Goal: Task Accomplishment & Management: Manage account settings

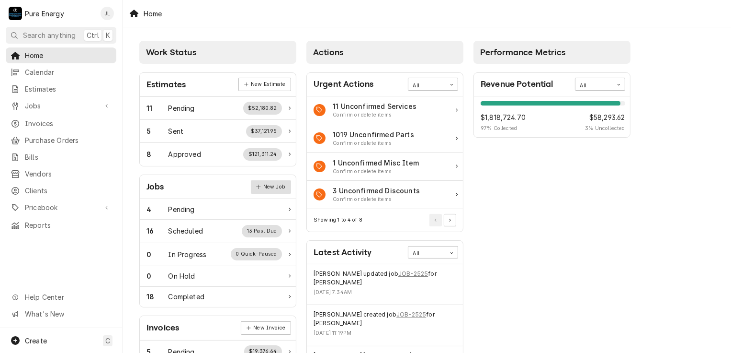
click at [275, 186] on link "New Job" at bounding box center [271, 186] width 40 height 13
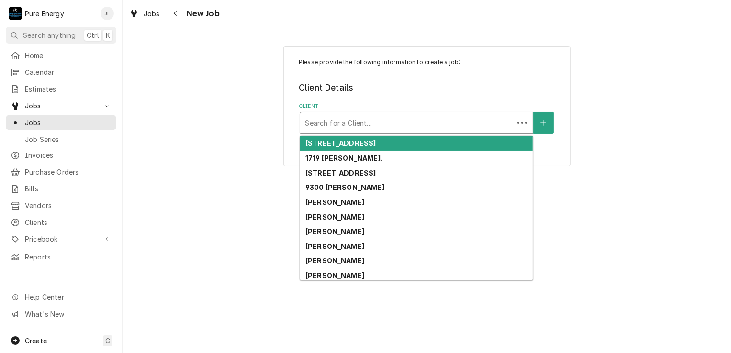
click at [392, 121] on div "Client" at bounding box center [407, 122] width 204 height 17
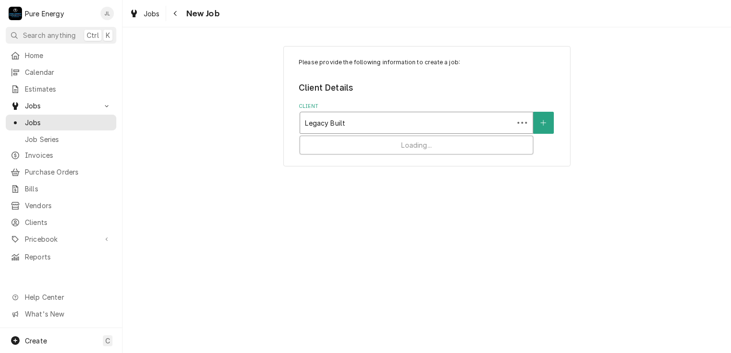
type input "Legacy Built"
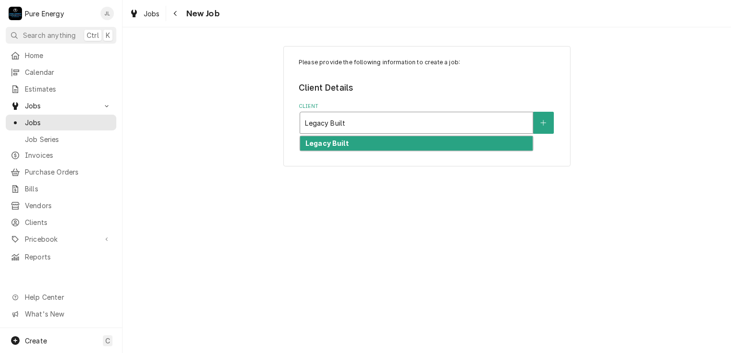
click at [329, 146] on strong "Legacy Built" at bounding box center [328, 143] width 44 height 8
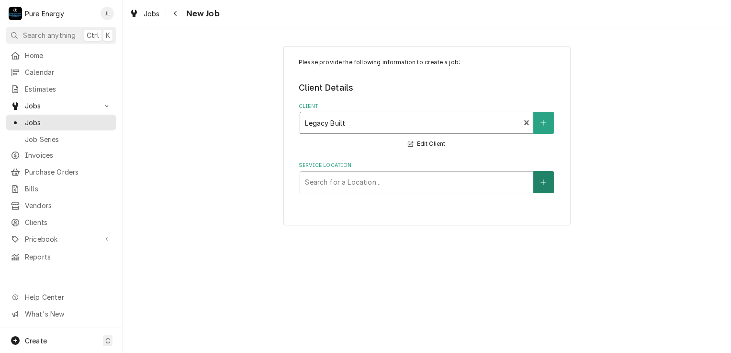
click at [546, 182] on icon "Create New Location" at bounding box center [544, 182] width 6 height 7
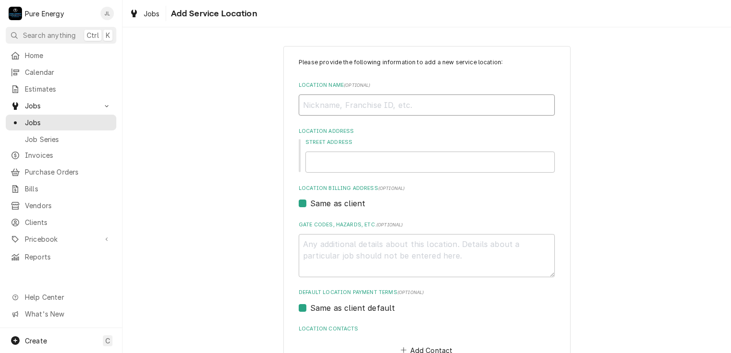
click at [319, 107] on input "Location Name ( optional )" at bounding box center [427, 104] width 256 height 21
type textarea "x"
type input "J"
type textarea "x"
type input "Jo"
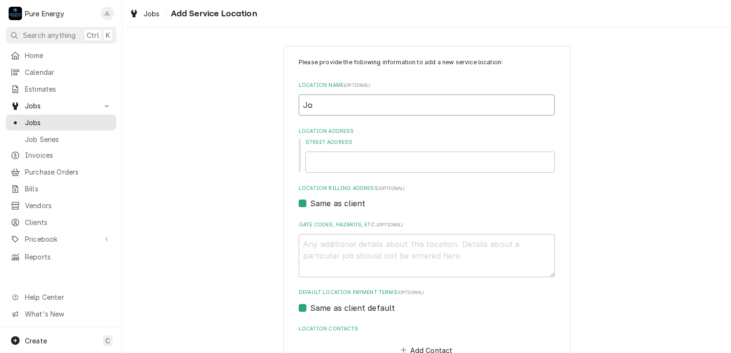
type textarea "x"
type input "Jon"
type textarea "x"
type input "Jon\"
type textarea "x"
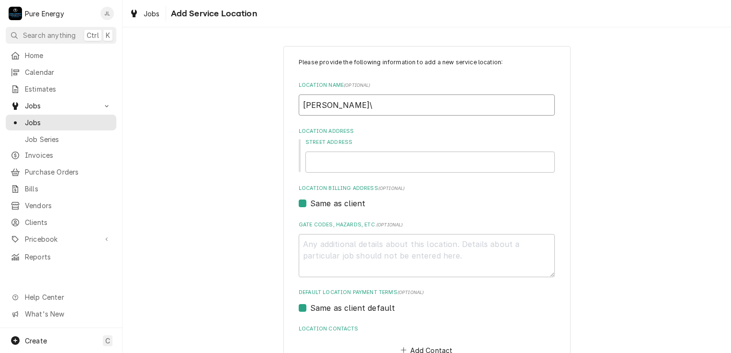
type input "Jon"
type textarea "x"
type input "Jo"
type textarea "x"
type input "Jon"
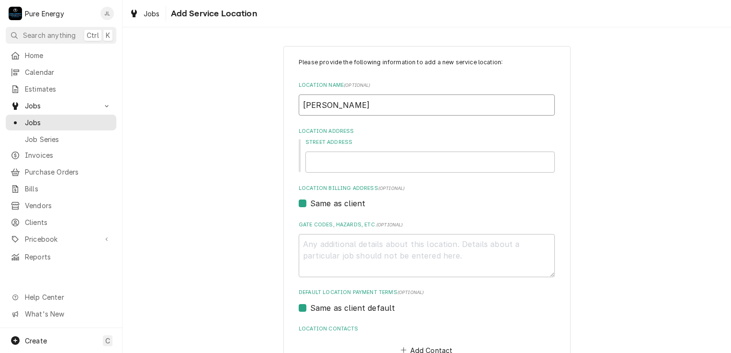
type textarea "x"
type input "Jo"
type textarea "x"
type input "Joh"
type textarea "x"
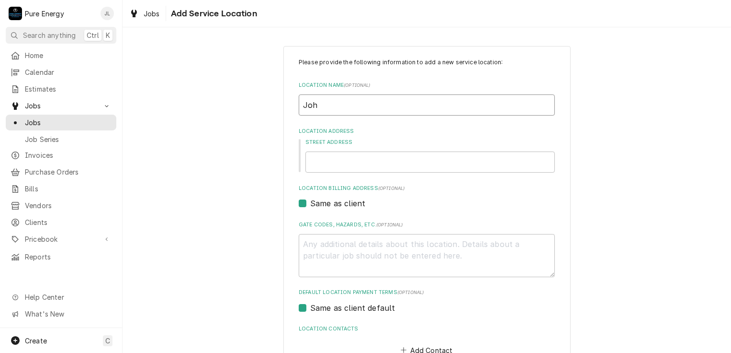
type input "John"
type textarea "x"
type input "Johnn"
type textarea "x"
type input "Johnn"
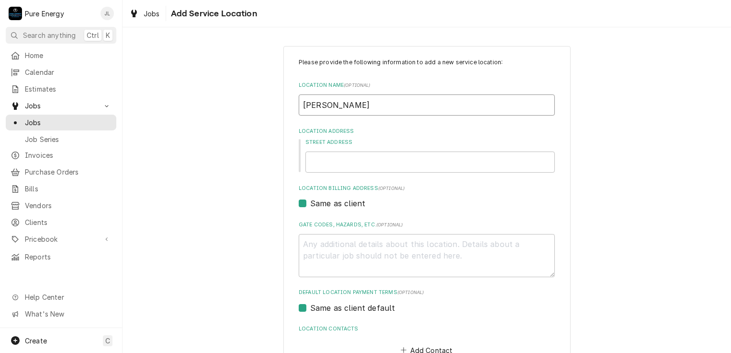
type textarea "x"
type input "Johnn"
type textarea "x"
type input "John"
type textarea "x"
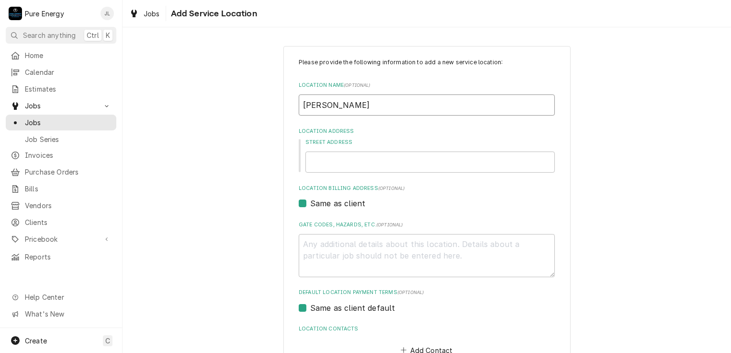
type input "Johnn"
type textarea "x"
type input "Johnny"
type textarea "x"
type input "Johnny"
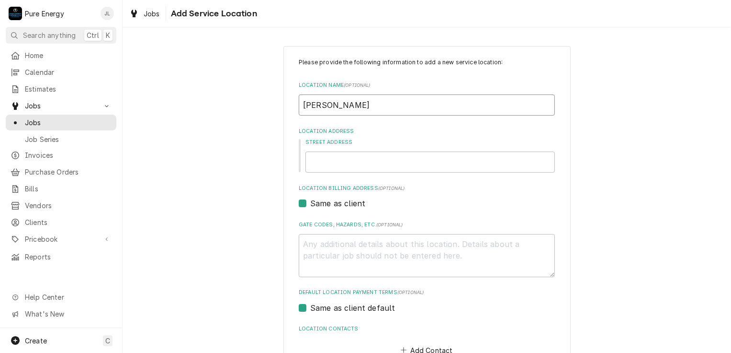
type textarea "x"
type input "Johnny C"
type textarea "x"
type input "Johnny Ca"
type textarea "x"
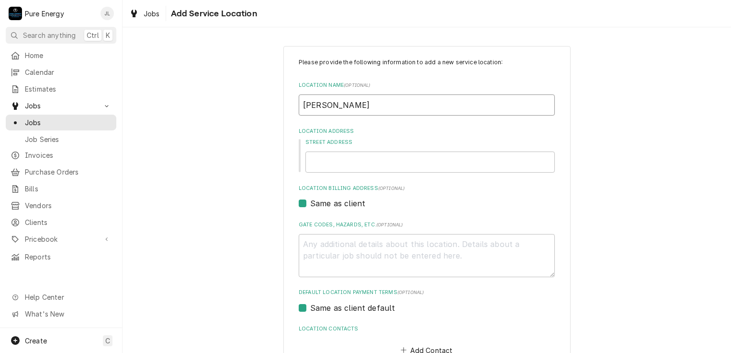
type input "Johnny Car"
type textarea "x"
type input "Johnny Caru"
type textarea "x"
type input "Johnny Carun"
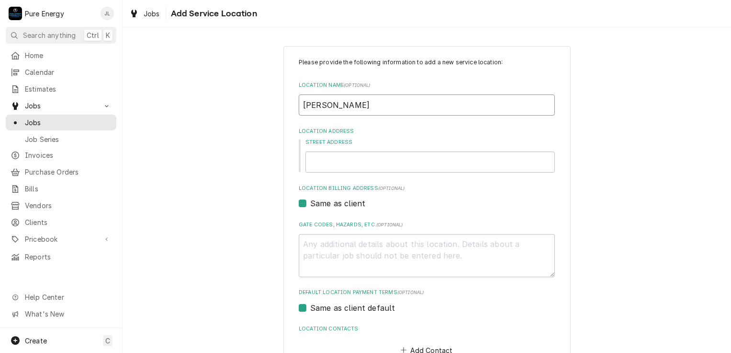
type textarea "x"
type input "Johnny Caruna"
type textarea "x"
type input "Johnny Carunan"
type textarea "x"
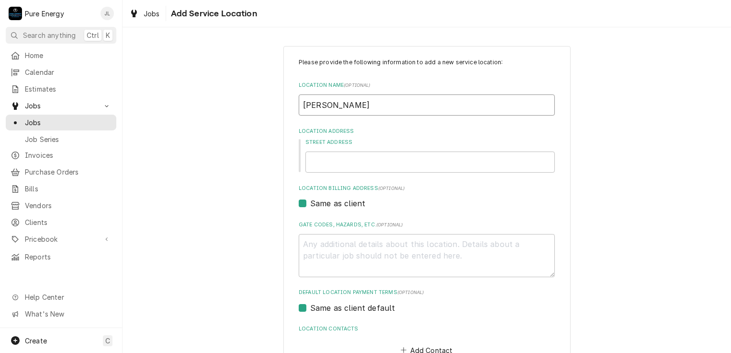
type input "Johnny Caruna"
type textarea "x"
type input "Johnny Carun"
type textarea "x"
type input "Johnny Caru"
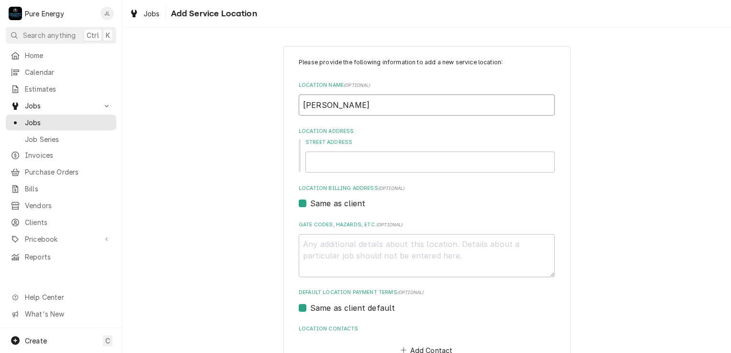
type textarea "x"
type input "Johnny Caruan"
type textarea "x"
type input "Johnny Caruana"
type textarea "x"
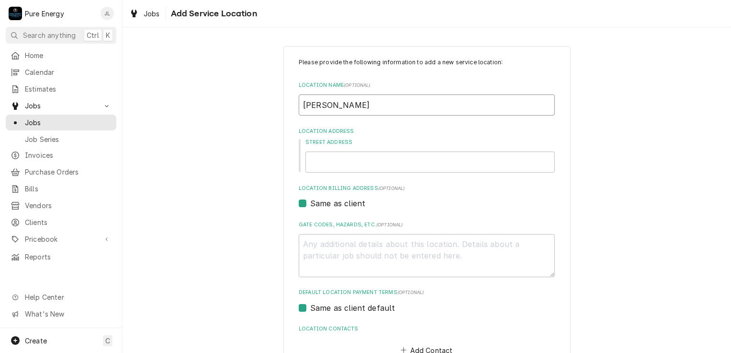
type input "Johnny Caruana"
click at [387, 160] on input "Street Address" at bounding box center [431, 161] width 250 height 21
type textarea "x"
type input "7"
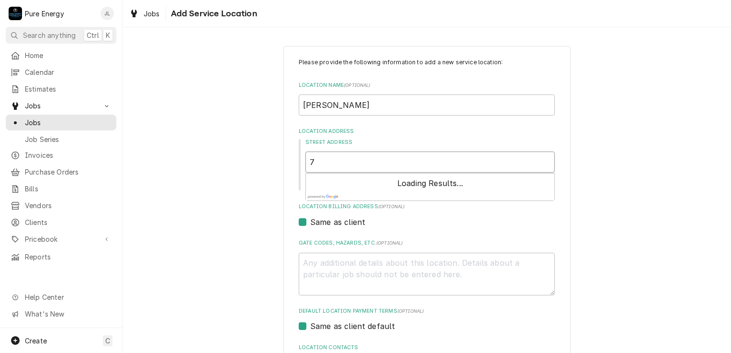
type textarea "x"
type input "72"
type textarea "x"
type input "728"
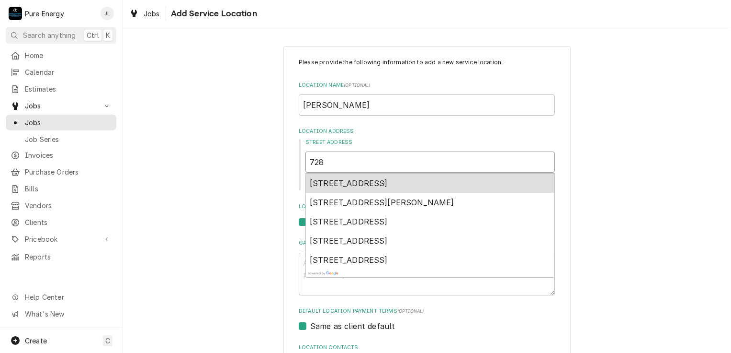
type textarea "x"
type input "728"
type textarea "x"
type input "728 W"
type textarea "x"
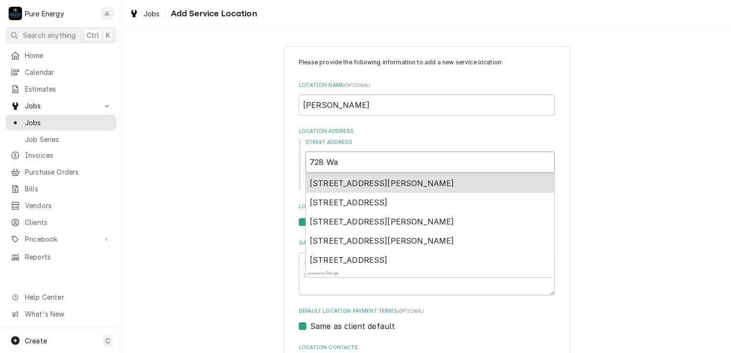
type input "728 Wat"
type textarea "x"
type input "728 Wate"
type textarea "x"
type input "728 Water"
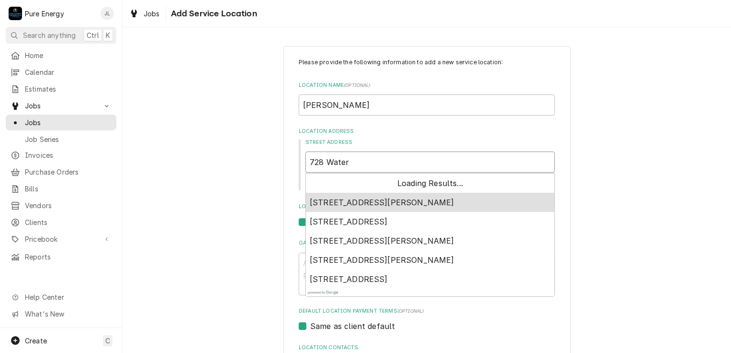
type textarea "x"
type input "728 Waterf"
type textarea "x"
type input "728 Waterfo"
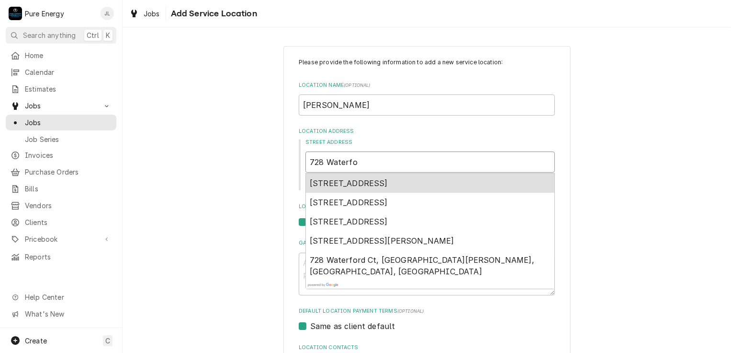
type textarea "x"
type input "728 Waterfor"
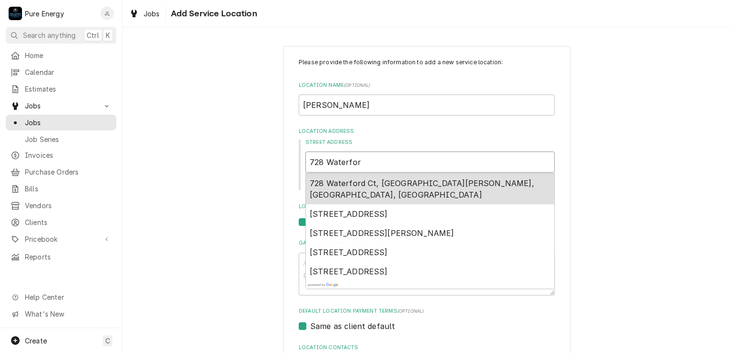
click at [374, 183] on span "728 Waterford Ct, Paso Robles, CA, USA" at bounding box center [422, 188] width 225 height 21
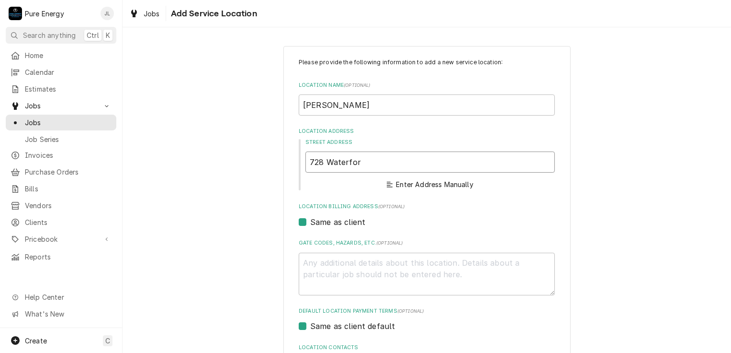
type textarea "x"
type input "728 Waterford Ct"
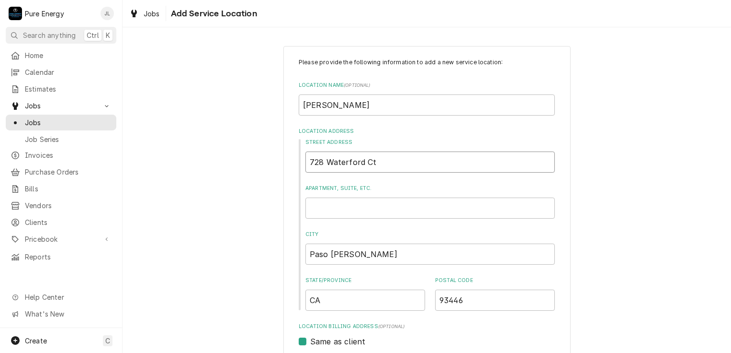
type textarea "x"
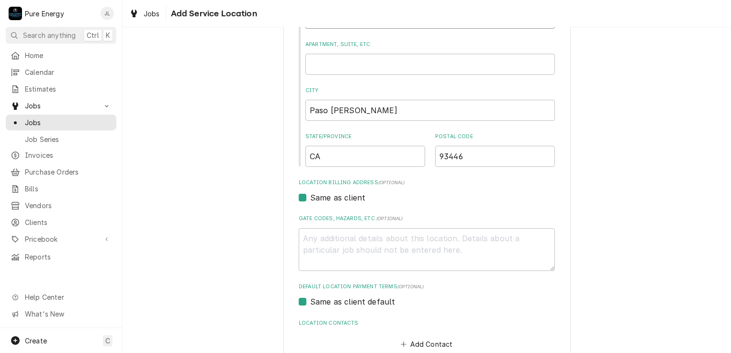
scroll to position [192, 0]
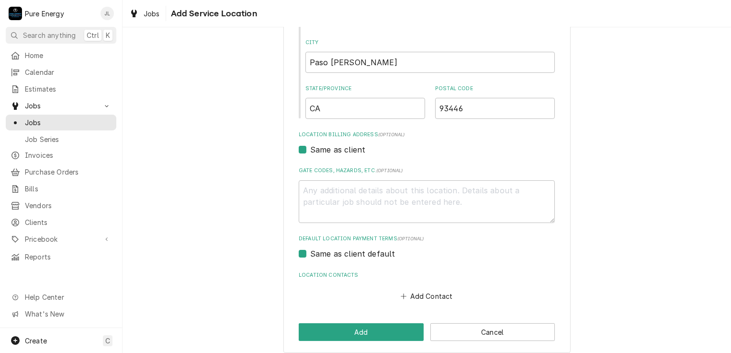
type input "728 Waterford Ct"
click at [347, 202] on textarea "Gate Codes, Hazards, etc. ( optional )" at bounding box center [427, 201] width 256 height 43
click at [347, 201] on textarea "Gate Codes, Hazards, etc. ( optional )" at bounding box center [427, 201] width 256 height 43
type textarea "x"
type textarea "#"
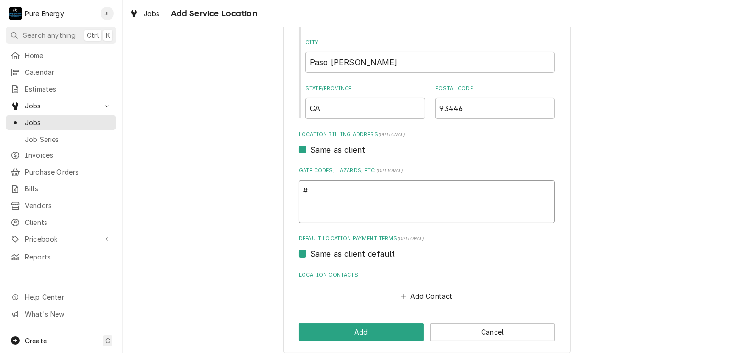
type textarea "x"
type textarea "#1"
type textarea "x"
type textarea "#14"
type textarea "x"
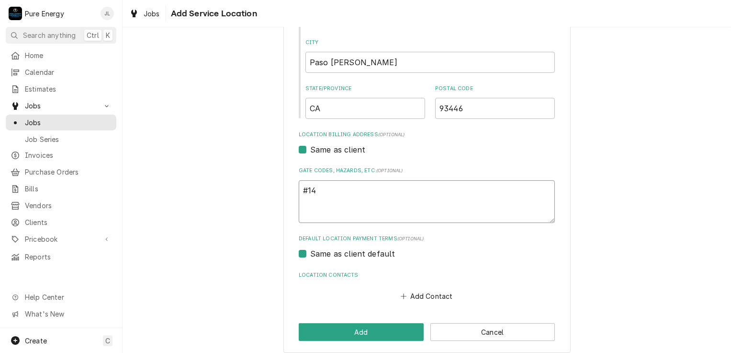
type textarea "#146"
type textarea "x"
type textarea "#1464"
type textarea "x"
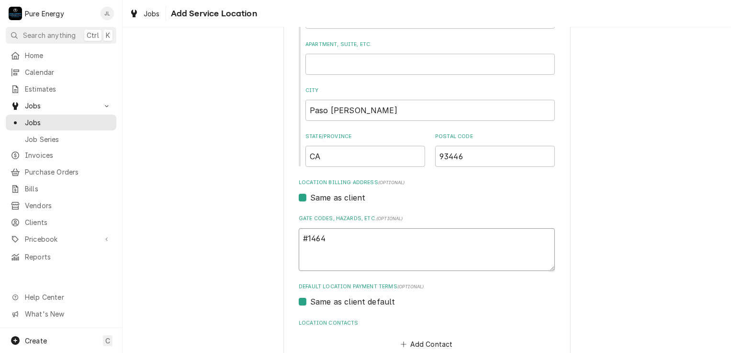
scroll to position [199, 0]
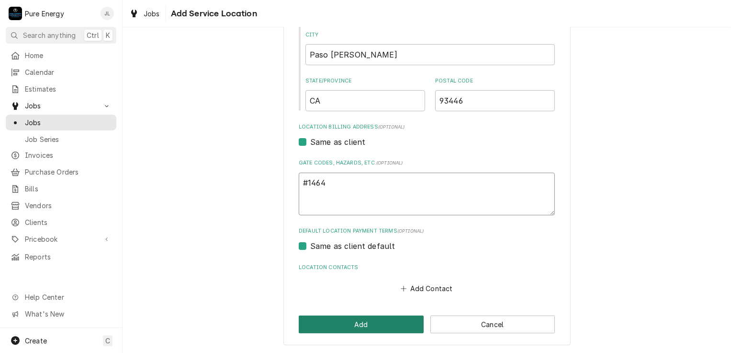
type textarea "#1464"
click at [359, 323] on button "Add" at bounding box center [361, 324] width 125 height 18
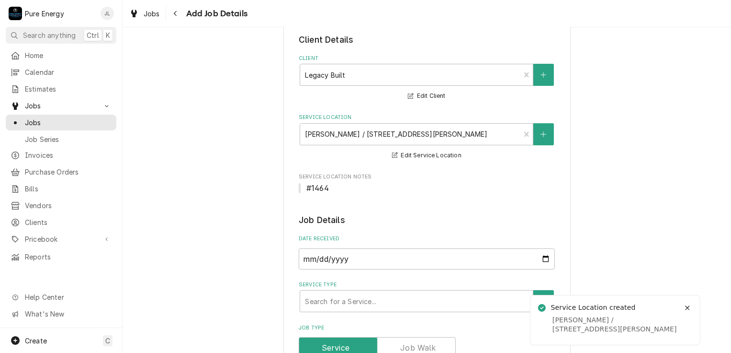
scroll to position [144, 0]
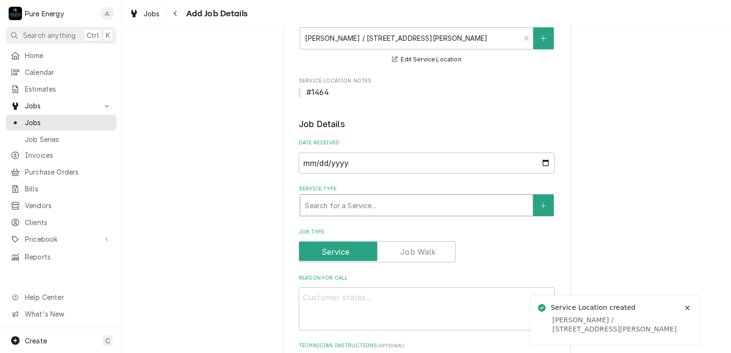
click at [432, 209] on div "Service Type" at bounding box center [416, 204] width 223 height 17
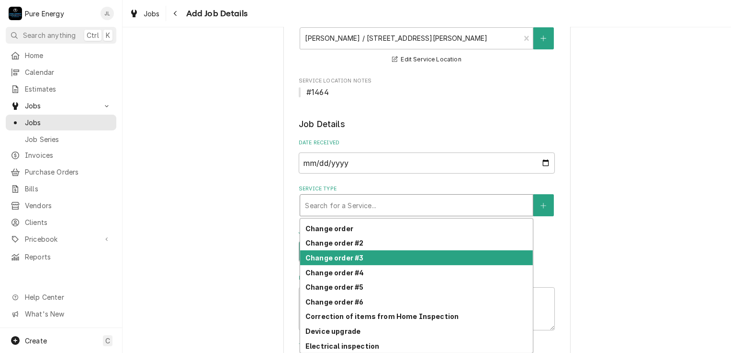
scroll to position [306, 0]
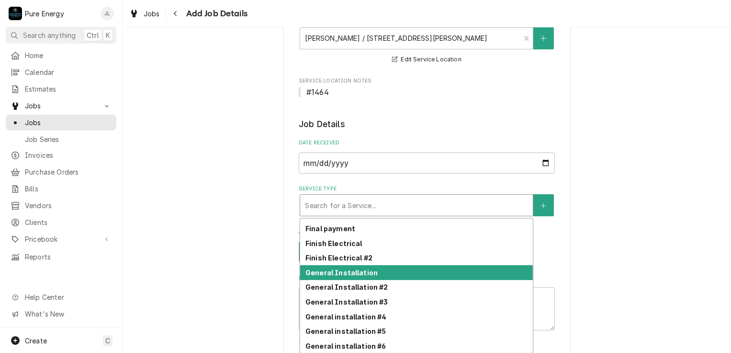
click at [392, 269] on div "General Installation" at bounding box center [416, 272] width 233 height 15
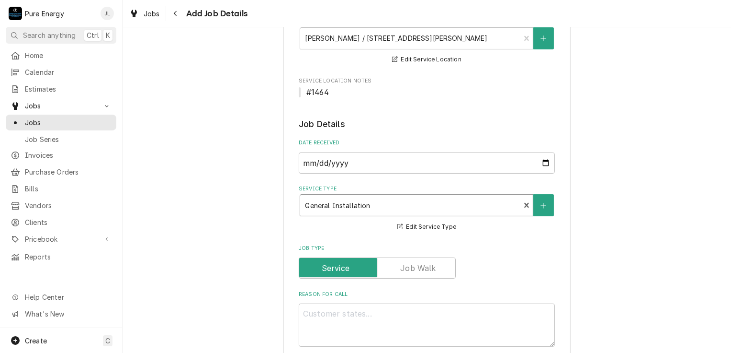
type textarea "x"
click at [393, 270] on input "Job Type" at bounding box center [377, 267] width 148 height 21
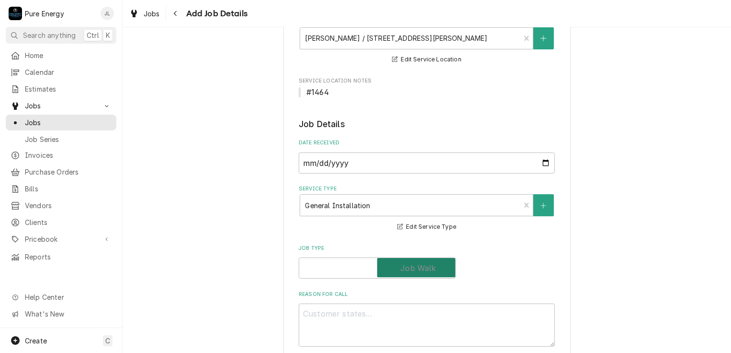
checkbox input "true"
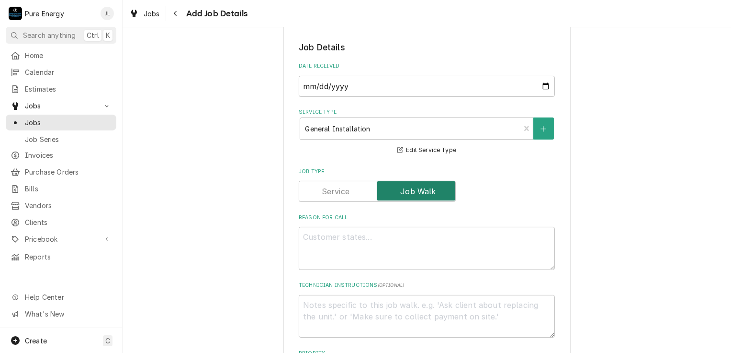
type textarea "x"
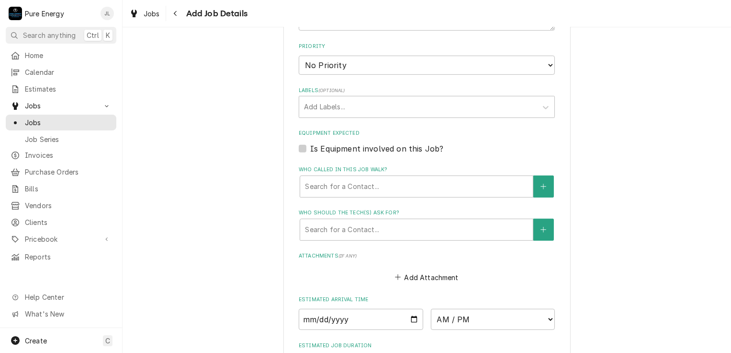
scroll to position [575, 0]
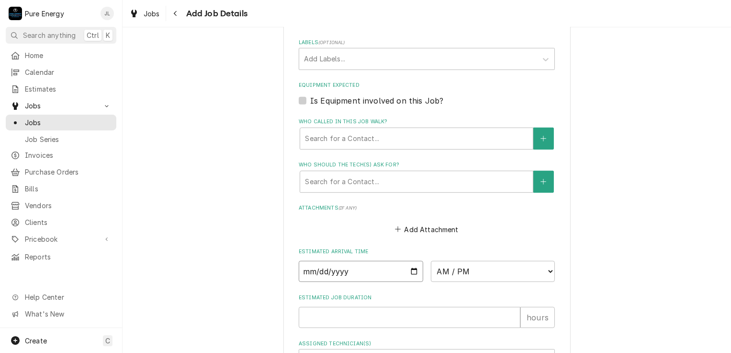
click at [410, 271] on input "Date" at bounding box center [361, 271] width 125 height 21
type input "2025-08-14"
type textarea "x"
click at [544, 265] on select "AM / PM 6:00 AM 6:15 AM 6:30 AM 6:45 AM 7:00 AM 7:15 AM 7:30 AM 7:45 AM 8:00 AM…" at bounding box center [493, 271] width 125 height 21
select select "08:30:00"
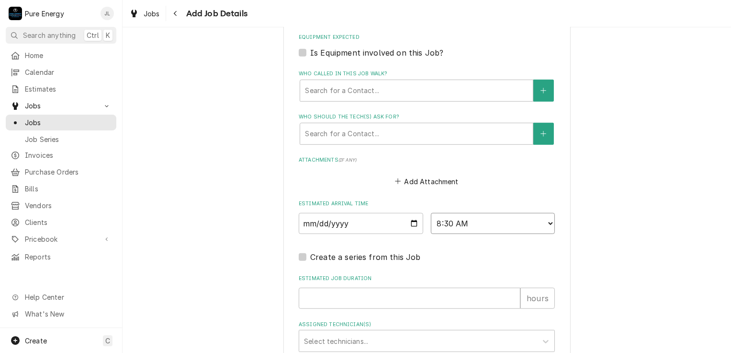
scroll to position [671, 0]
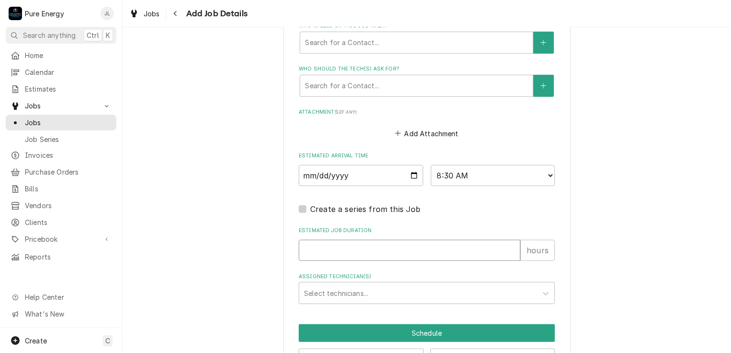
click at [334, 250] on input "Estimated Job Duration" at bounding box center [410, 249] width 222 height 21
type textarea "x"
type input ".5"
type textarea "x"
type input ".5"
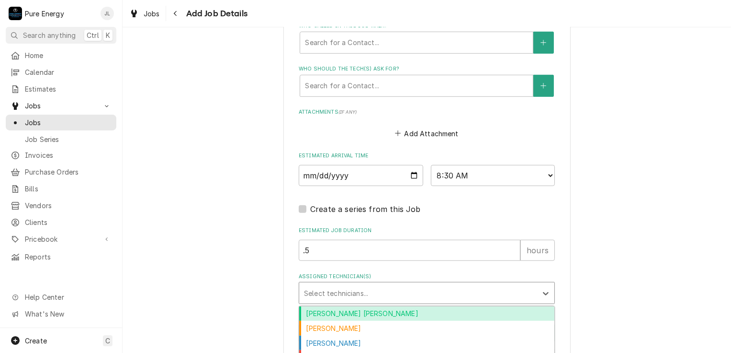
click at [339, 291] on div "Assigned Technician(s)" at bounding box center [418, 292] width 228 height 17
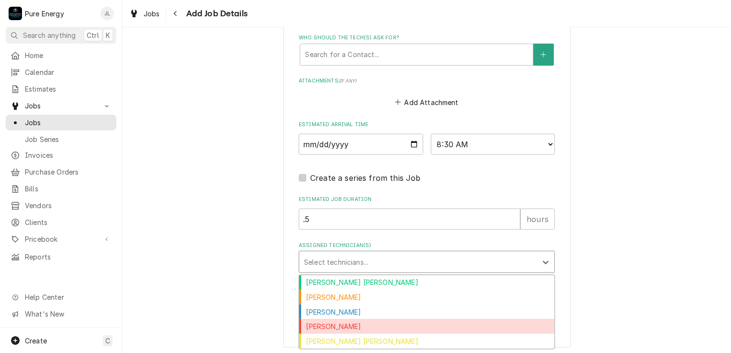
click at [361, 319] on div "James Linnenkamp" at bounding box center [426, 326] width 255 height 15
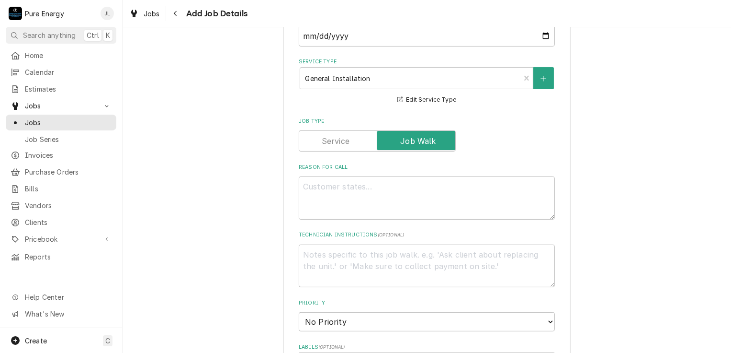
scroll to position [223, 0]
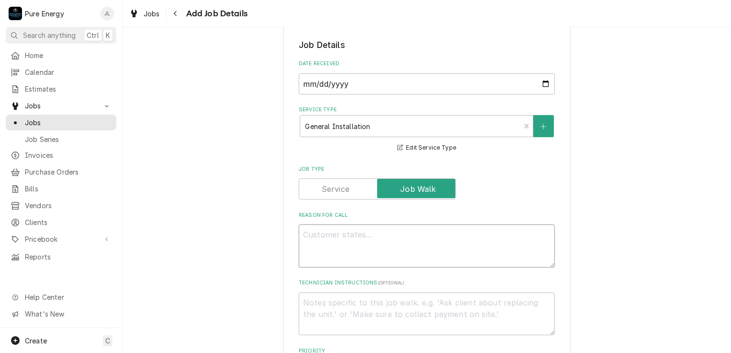
click at [350, 251] on textarea "Reason For Call" at bounding box center [427, 245] width 256 height 43
type textarea "x"
type textarea "H"
type textarea "x"
type textarea "Ha"
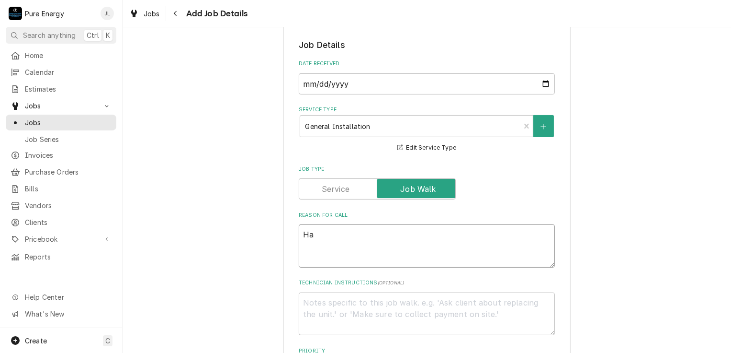
type textarea "x"
type textarea "Haa"
type textarea "x"
type textarea "Ha"
type textarea "x"
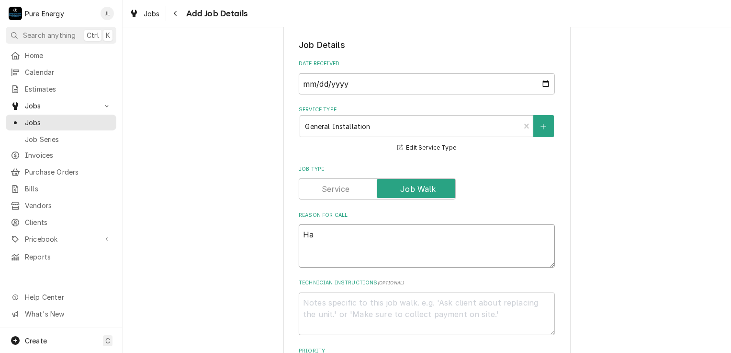
type textarea "Has"
type textarea "x"
type textarea "Has"
type textarea "x"
type textarea "Has a"
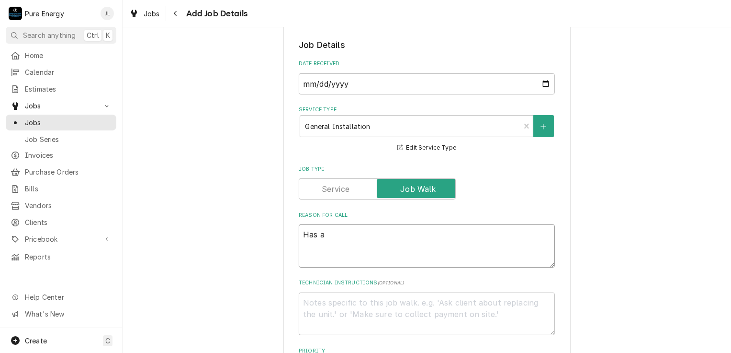
type textarea "x"
type textarea "Has a"
type textarea "x"
type textarea "Has a l"
type textarea "x"
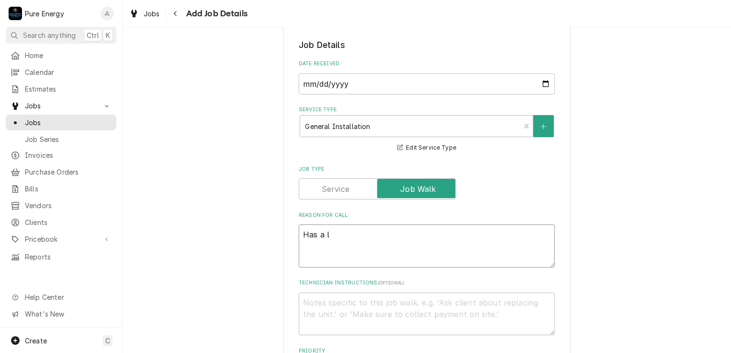
type textarea "Has a li"
type textarea "x"
type textarea "Has a lis"
type textarea "x"
type textarea "Has a list"
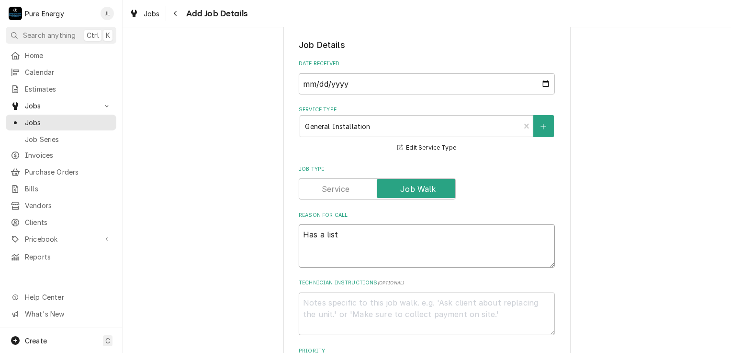
type textarea "x"
type textarea "Has a list o"
type textarea "x"
type textarea "Has a list of"
type textarea "x"
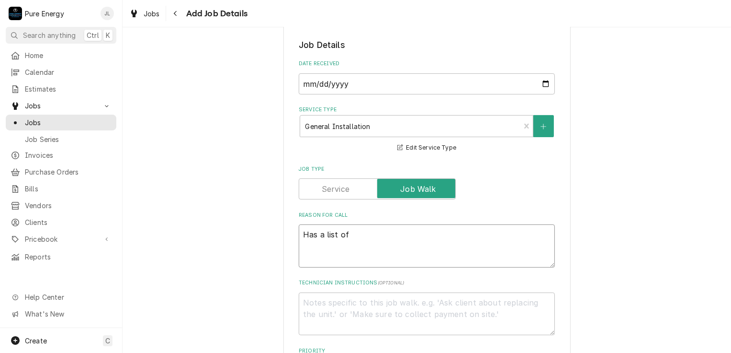
type textarea "Has a list of p"
type textarea "x"
type textarea "Has a list of pro"
type textarea "x"
type textarea "Has a list of proj"
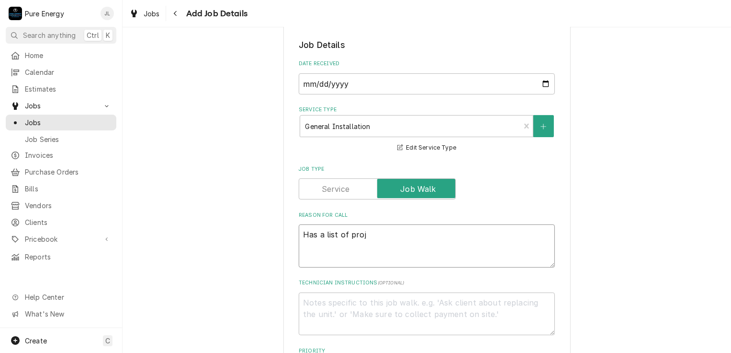
type textarea "x"
type textarea "Has a list of proje"
type textarea "x"
type textarea "Has a list of projec"
type textarea "x"
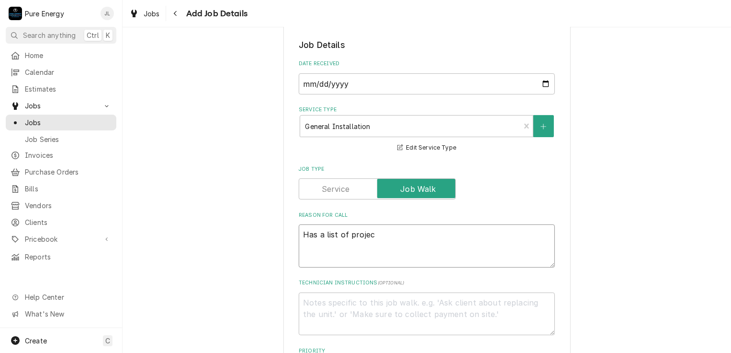
type textarea "Has a list of project"
type textarea "x"
type textarea "Has a list of projects"
type textarea "x"
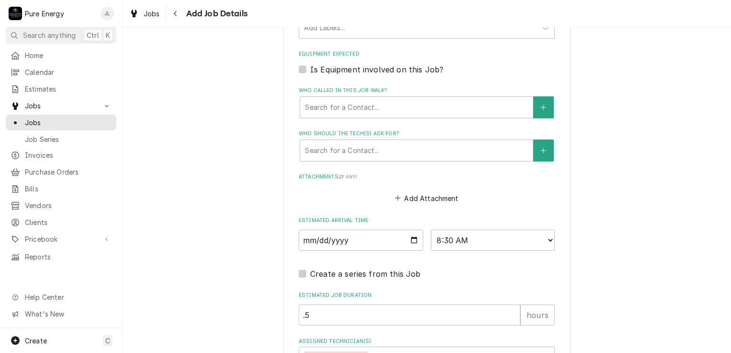
scroll to position [702, 0]
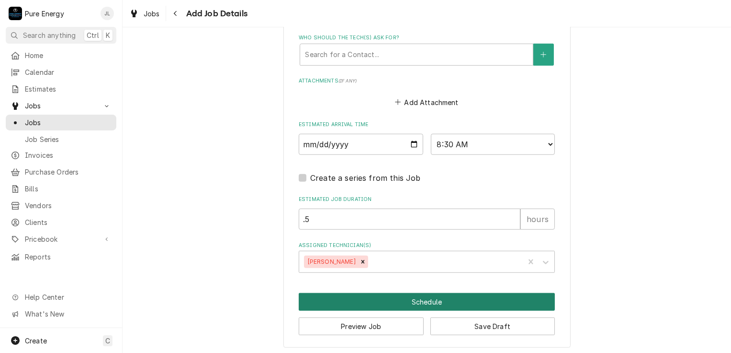
type textarea "Has a list of projects"
click at [379, 295] on button "Schedule" at bounding box center [427, 302] width 256 height 18
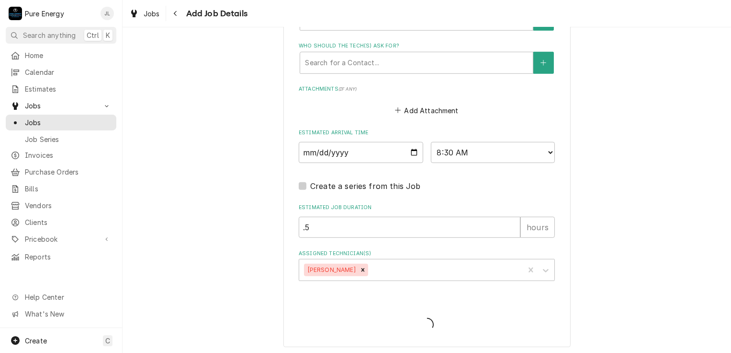
type textarea "x"
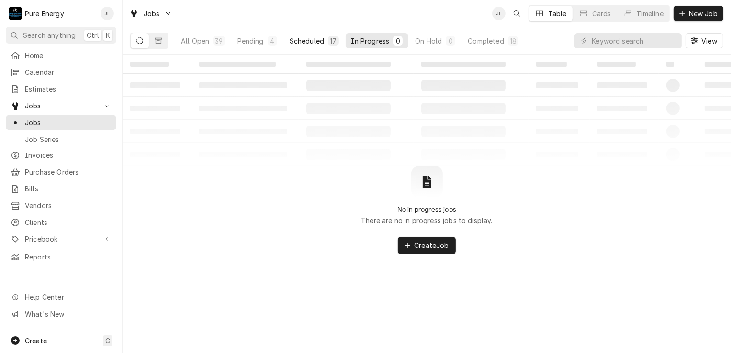
click at [316, 41] on div "Scheduled" at bounding box center [307, 41] width 34 height 10
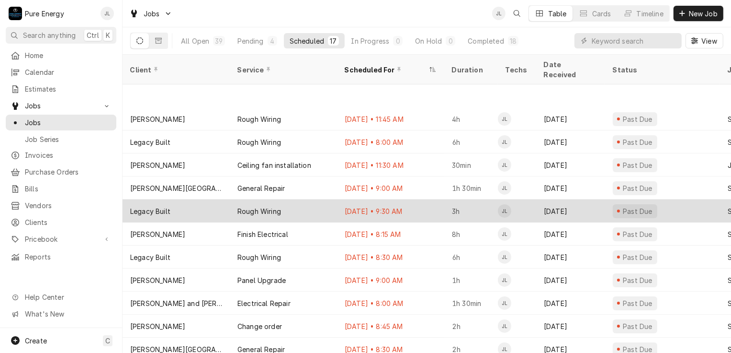
scroll to position [118, 0]
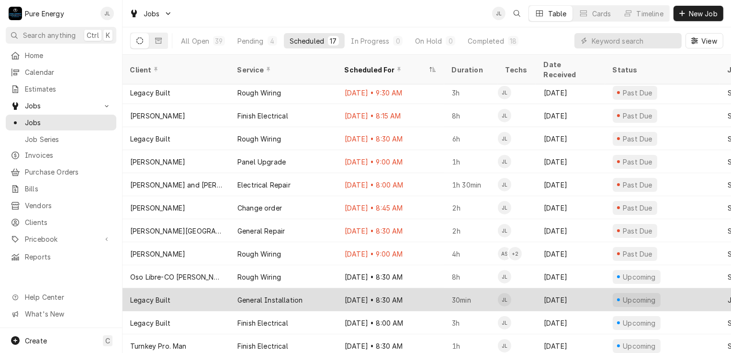
click at [430, 288] on div "Aug 14 • 8:30 AM" at bounding box center [390, 299] width 107 height 23
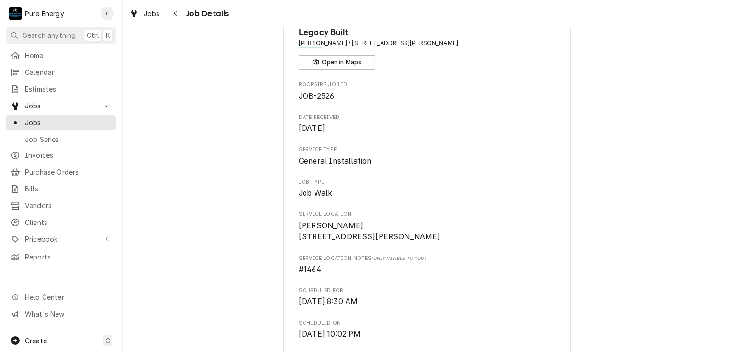
scroll to position [96, 0]
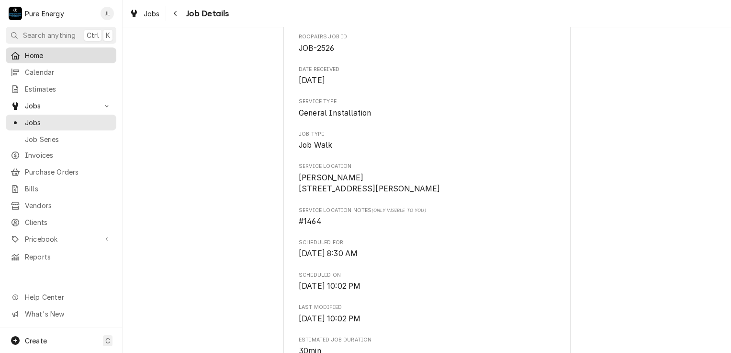
click at [43, 49] on div "Home" at bounding box center [61, 55] width 107 height 12
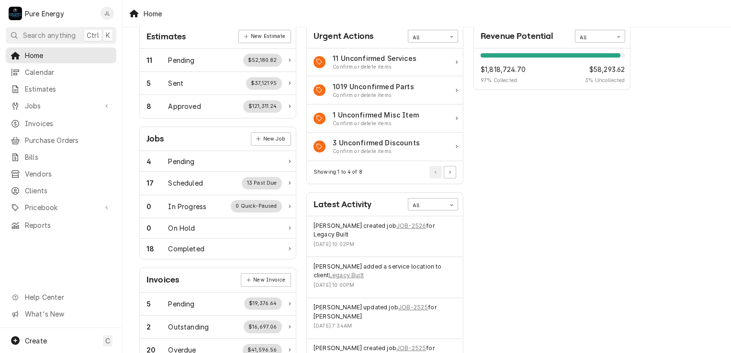
scroll to position [192, 0]
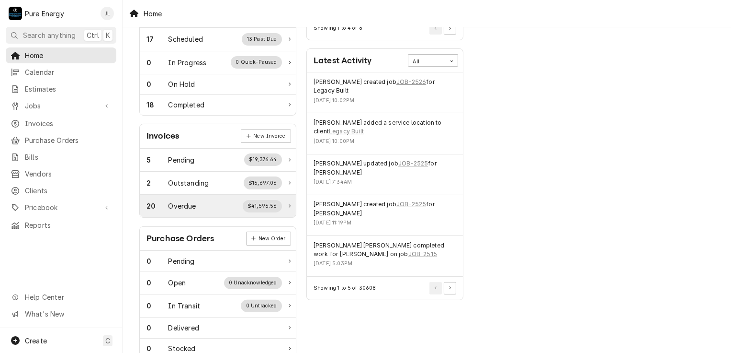
click at [175, 201] on div "Overdue" at bounding box center [183, 206] width 28 height 10
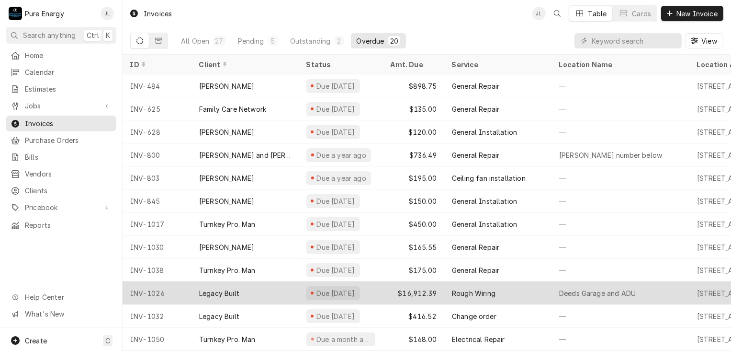
click at [539, 286] on div "Rough Wiring" at bounding box center [497, 292] width 107 height 23
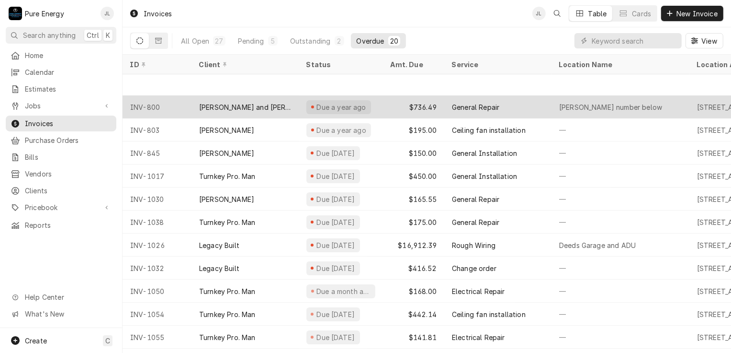
scroll to position [96, 0]
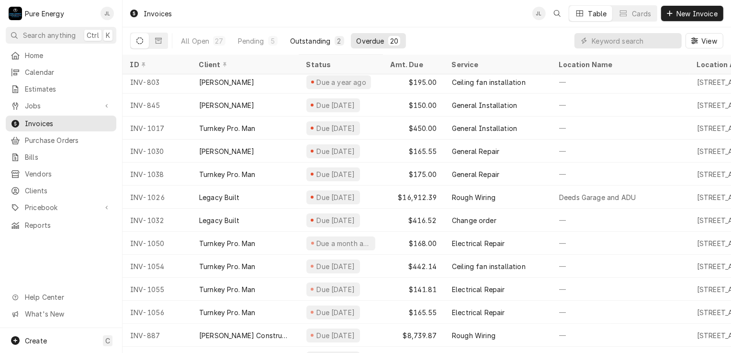
click at [314, 37] on div "Outstanding" at bounding box center [310, 41] width 41 height 10
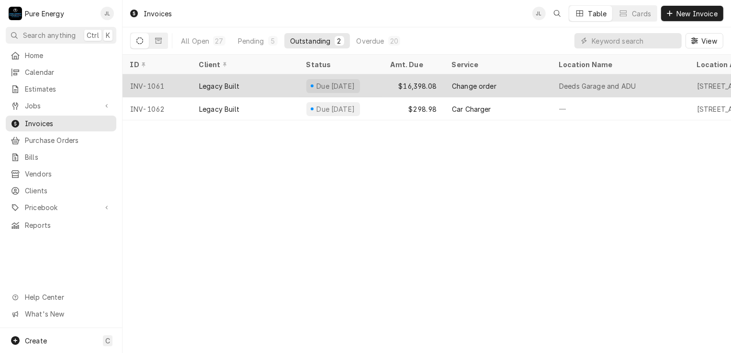
click at [535, 82] on div "Change order" at bounding box center [497, 85] width 107 height 23
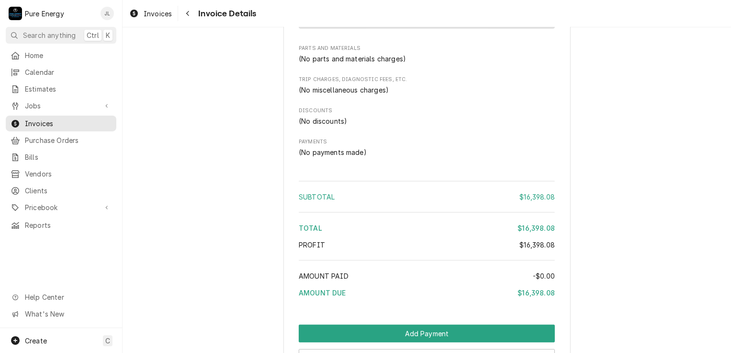
scroll to position [718, 0]
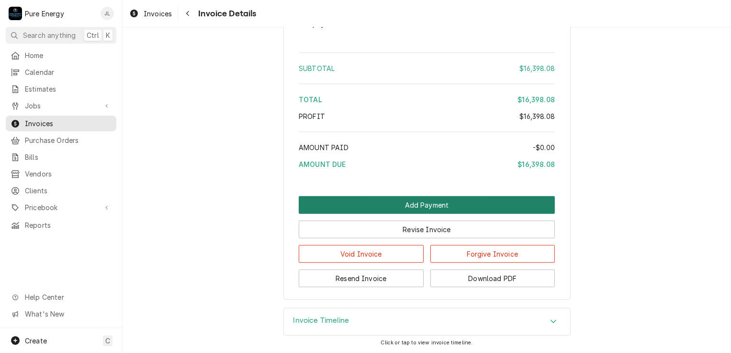
click at [431, 214] on button "Add Payment" at bounding box center [427, 205] width 256 height 18
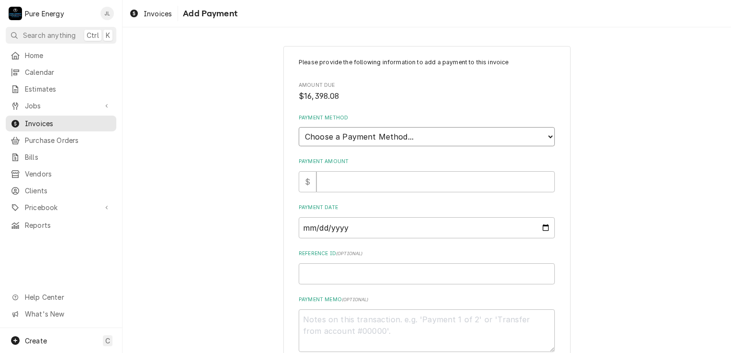
click at [368, 134] on select "Choose a Payment Method... Cash Check Credit/Debit Card ACH/eCheck Other" at bounding box center [427, 136] width 256 height 19
select select "2"
click at [299, 127] on select "Choose a Payment Method... Cash Check Credit/Debit Card ACH/eCheck Other" at bounding box center [427, 136] width 256 height 19
click at [341, 183] on input "Payment Amount" at bounding box center [436, 181] width 239 height 21
type textarea "x"
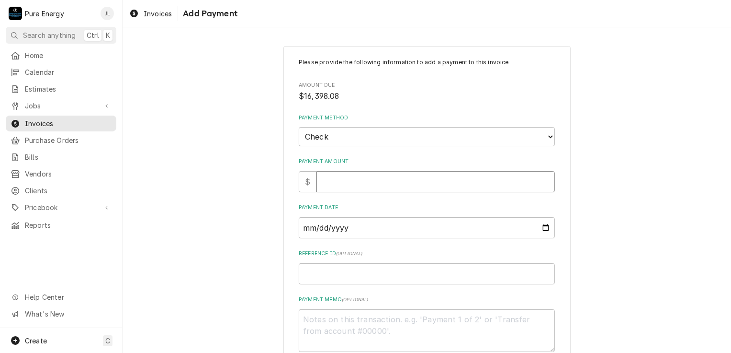
type input "1"
type textarea "x"
type input "16"
type textarea "x"
type input "163"
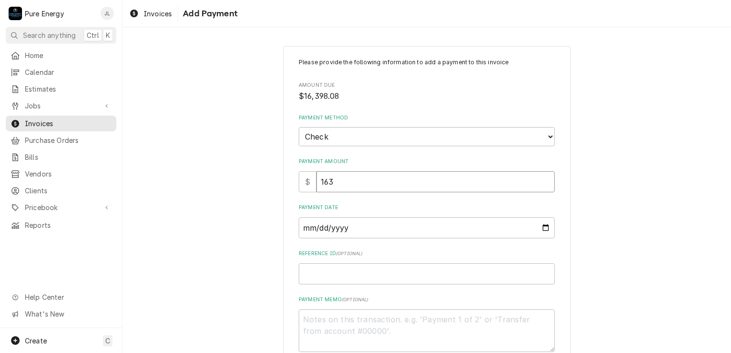
type textarea "x"
type input "1639"
type textarea "x"
type input "16398"
type textarea "x"
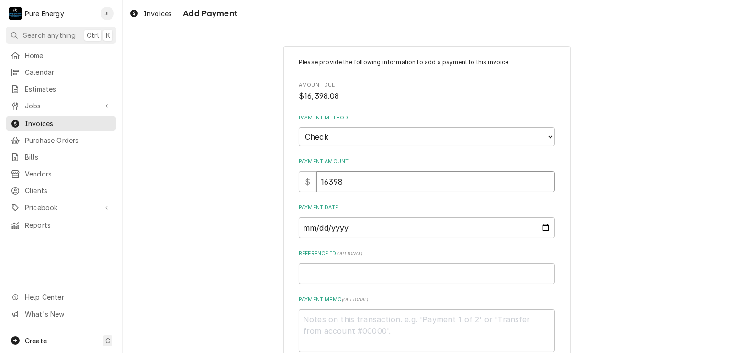
type input "16398.0"
type textarea "x"
type input "16398.08"
click at [544, 225] on input "Payment Date" at bounding box center [427, 227] width 256 height 21
type textarea "x"
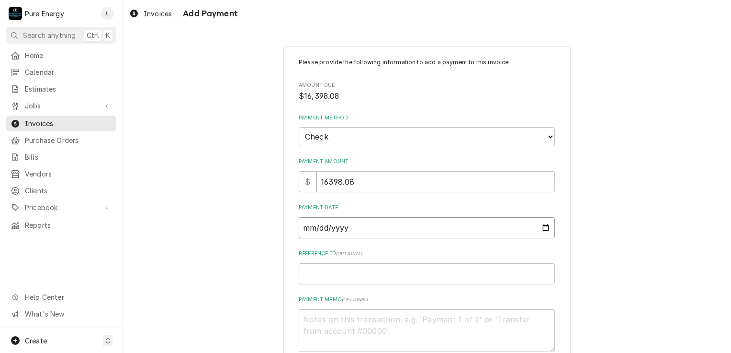
click at [542, 225] on input "2025-08-14" at bounding box center [427, 227] width 256 height 21
type input "2025-08-13"
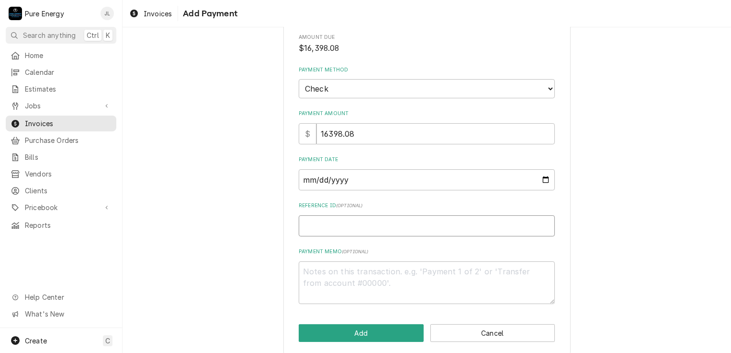
click at [337, 227] on input "Reference ID ( optional )" at bounding box center [427, 225] width 256 height 21
type textarea "x"
type input "7"
type textarea "x"
type input "79"
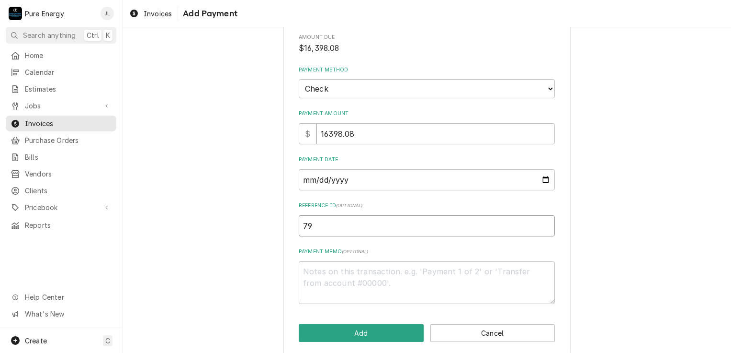
type textarea "x"
type input "796"
type textarea "x"
type input "7968"
click at [324, 280] on textarea "Payment Memo ( optional )" at bounding box center [427, 282] width 256 height 43
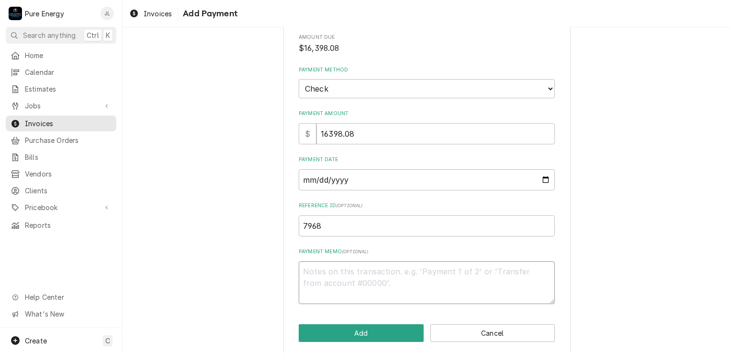
type textarea "x"
type textarea "P"
type textarea "x"
type textarea "Pa"
type textarea "x"
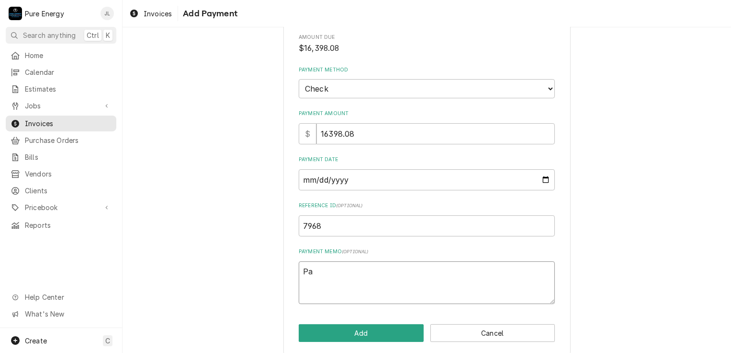
type textarea "Pay"
type textarea "x"
type textarea "Payi"
type textarea "x"
type textarea "Payin"
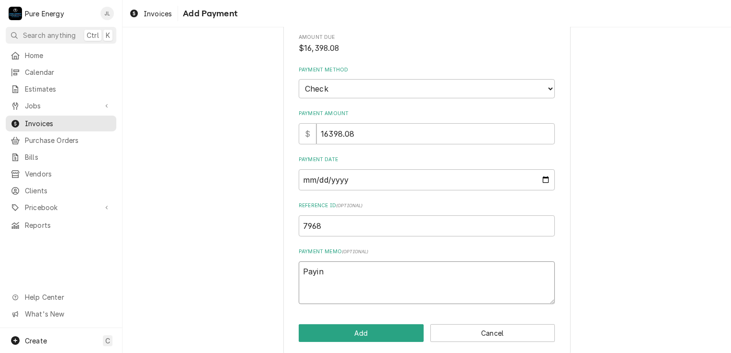
type textarea "x"
type textarea "Paying"
type textarea "x"
type textarea "Paying"
type textarea "x"
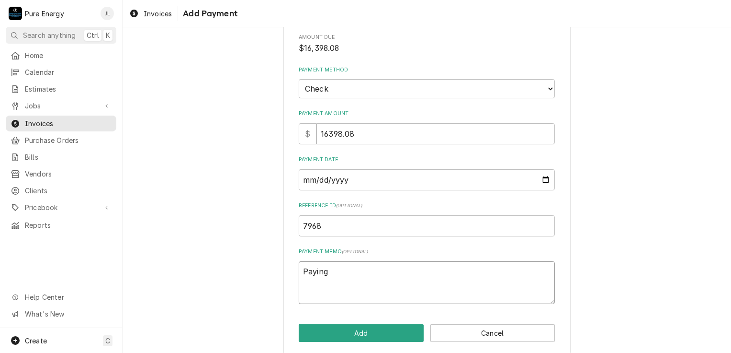
type textarea "Paying t"
type textarea "x"
type textarea "Paying th"
type textarea "x"
type textarea "Paying thi"
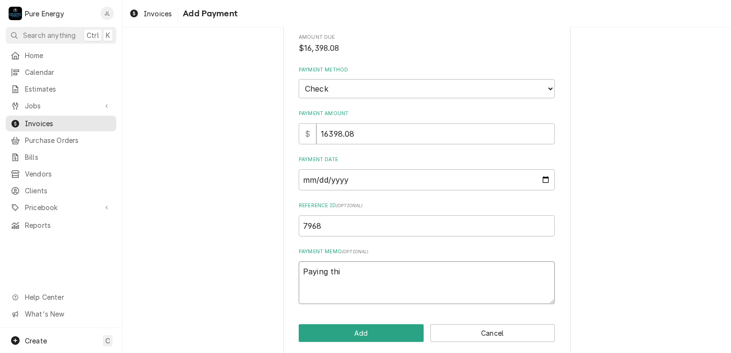
type textarea "x"
type textarea "Paying this"
type textarea "x"
type textarea "Paying this a"
type textarea "x"
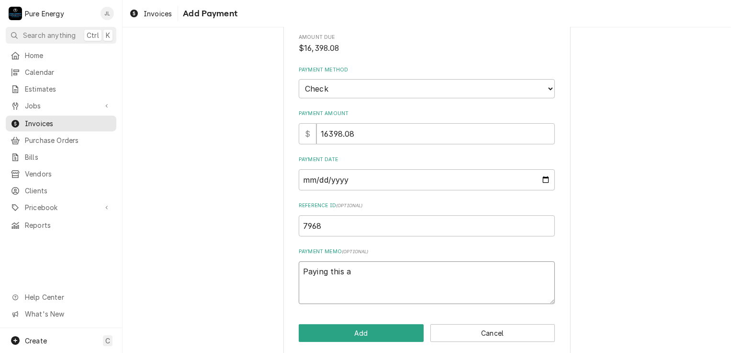
type textarea "Paying this an"
type textarea "x"
type textarea "Paying this and"
type textarea "x"
type textarea "Paying this and i"
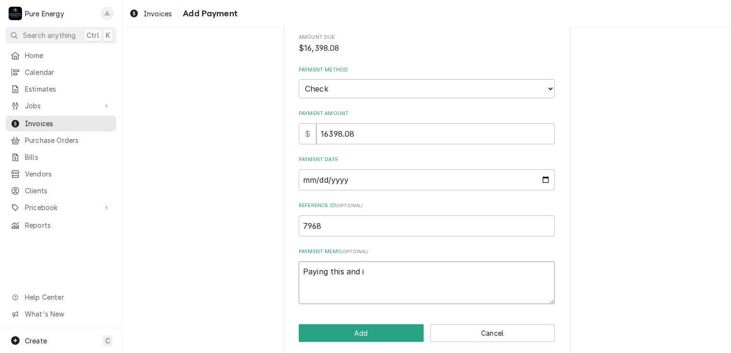
type textarea "x"
type textarea "Paying this and in"
type textarea "x"
type textarea "Paying this and inv"
type textarea "x"
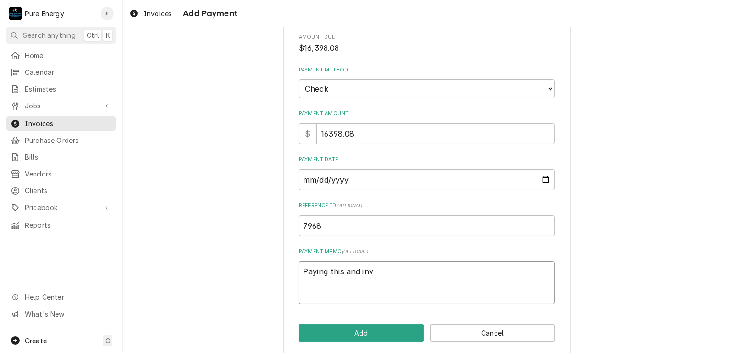
type textarea "Paying this and inv"
type textarea "x"
type textarea "Paying this and inv 1"
type textarea "x"
type textarea "Paying this and inv 10"
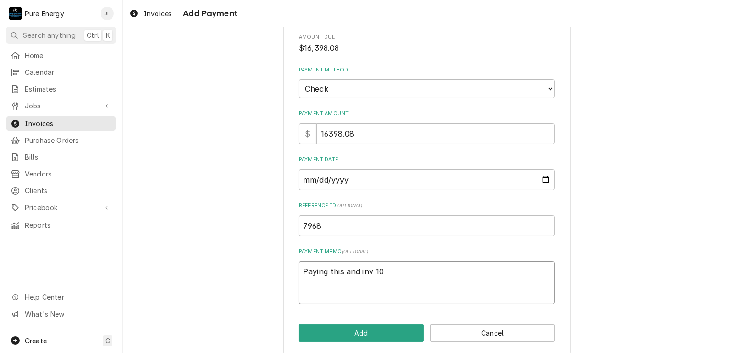
type textarea "x"
type textarea "Paying this and inv 106"
type textarea "x"
type textarea "Paying this and inv 1062"
click at [359, 331] on button "Add" at bounding box center [361, 333] width 125 height 18
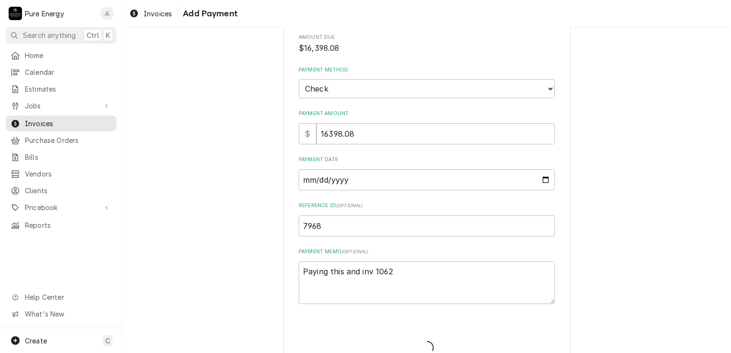
type textarea "x"
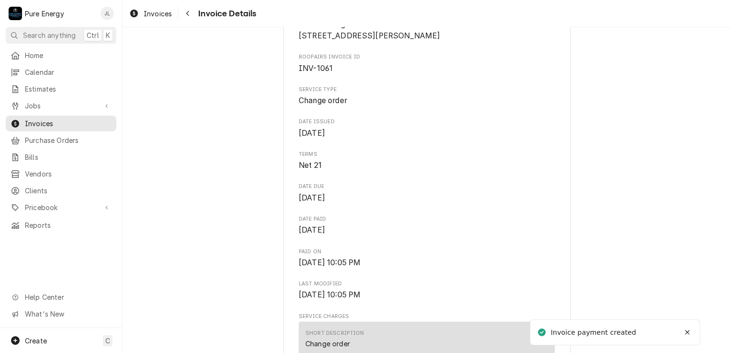
scroll to position [383, 0]
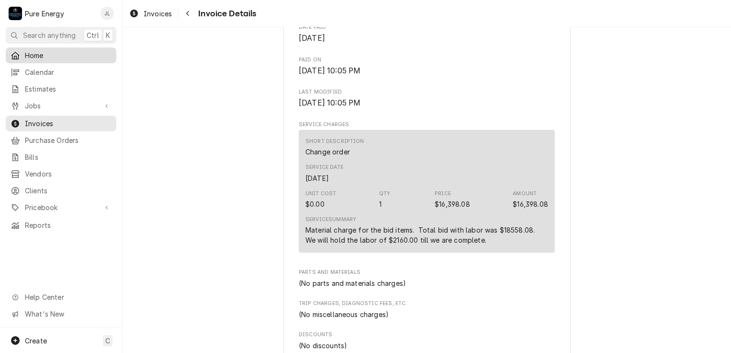
click at [55, 51] on span "Home" at bounding box center [68, 55] width 87 height 10
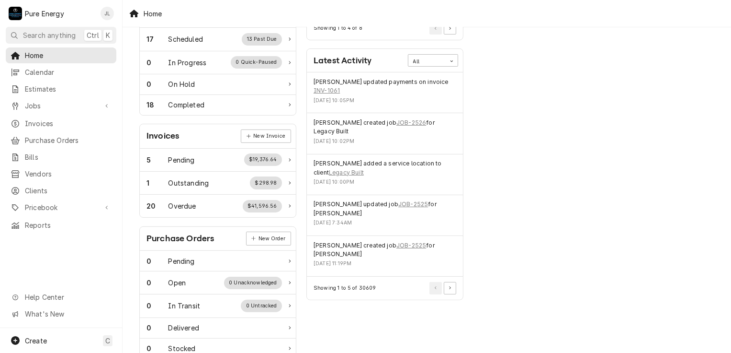
scroll to position [239, 0]
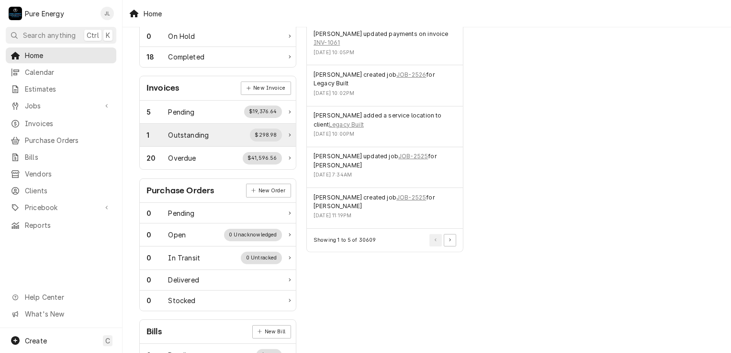
click at [199, 132] on div "Outstanding" at bounding box center [189, 135] width 41 height 10
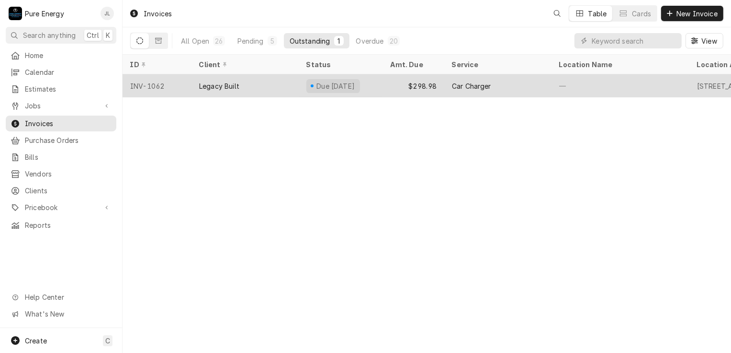
click at [646, 80] on div "—" at bounding box center [621, 85] width 138 height 23
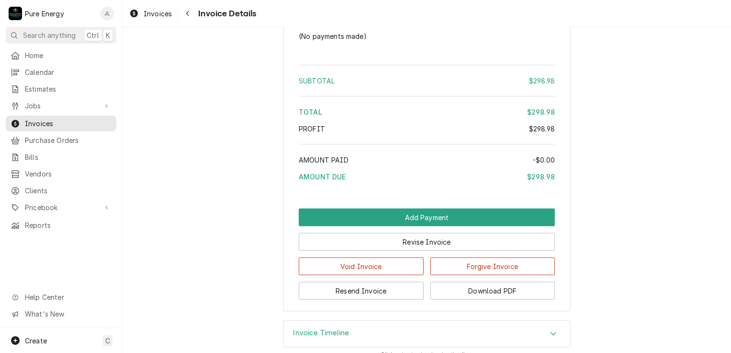
scroll to position [1240, 0]
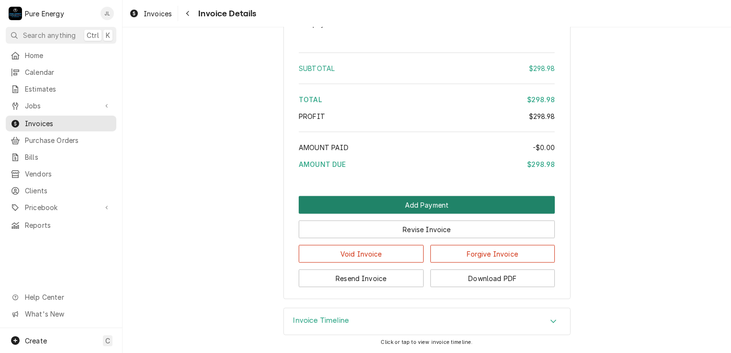
click at [456, 200] on button "Add Payment" at bounding box center [427, 205] width 256 height 18
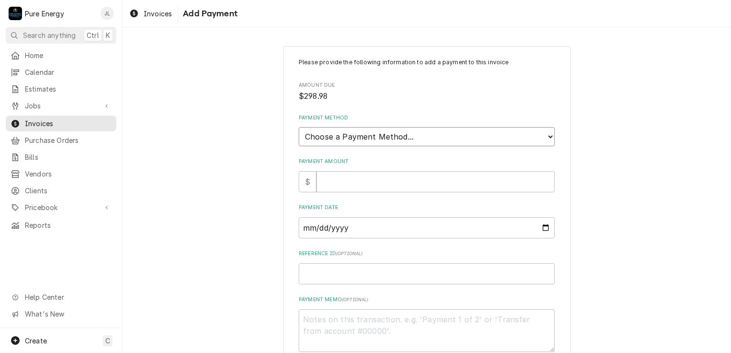
click at [394, 135] on select "Choose a Payment Method... Cash Check Credit/Debit Card ACH/eCheck Other" at bounding box center [427, 136] width 256 height 19
select select "2"
click at [299, 127] on select "Choose a Payment Method... Cash Check Credit/Debit Card ACH/eCheck Other" at bounding box center [427, 136] width 256 height 19
click at [376, 181] on input "Payment Amount" at bounding box center [436, 181] width 239 height 21
type textarea "x"
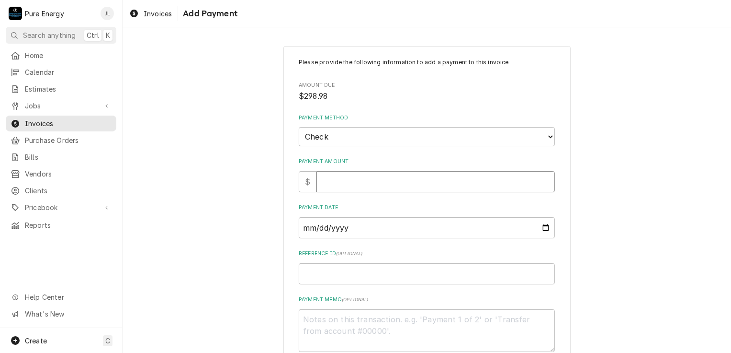
type input "2"
type textarea "x"
type input "29"
type textarea "x"
type input "298"
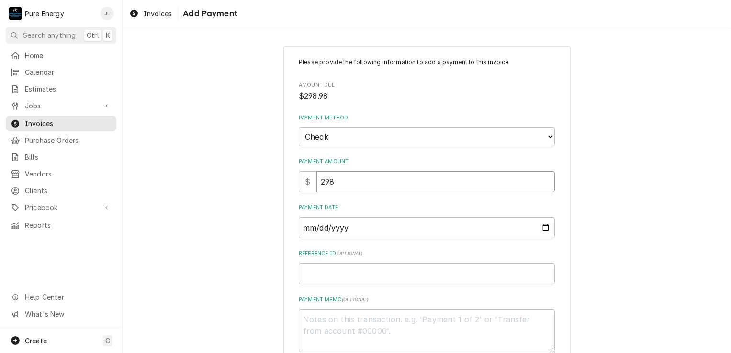
type textarea "x"
type input "298.9"
type textarea "x"
type input "298.98"
click at [541, 223] on input "Payment Date" at bounding box center [427, 227] width 256 height 21
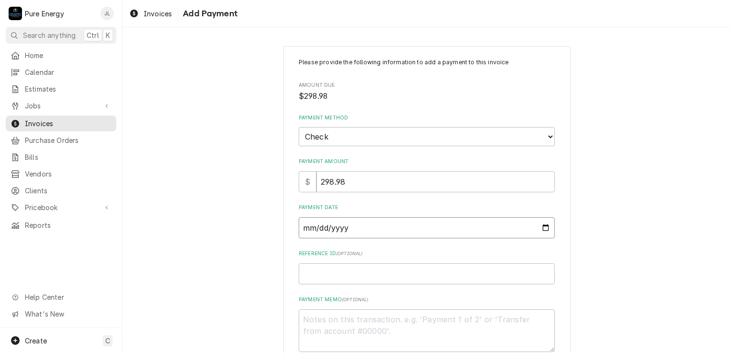
type input "2025-08-13"
click at [326, 277] on input "Reference ID ( optional )" at bounding box center [427, 273] width 256 height 21
type textarea "x"
type input "7"
type textarea "x"
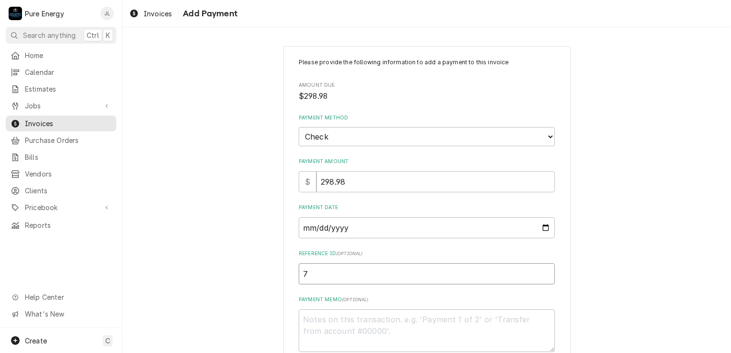
type input "79"
type textarea "x"
type input "796"
type textarea "x"
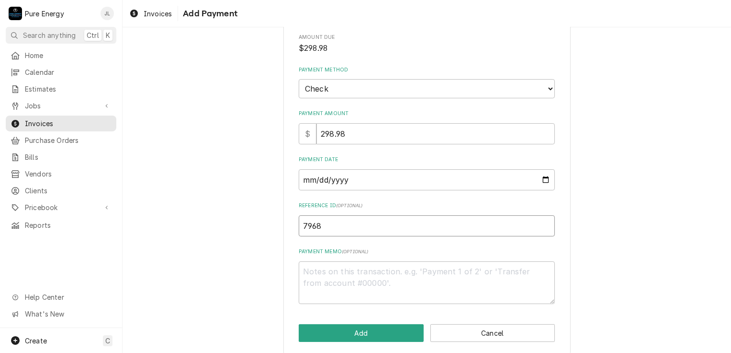
scroll to position [56, 0]
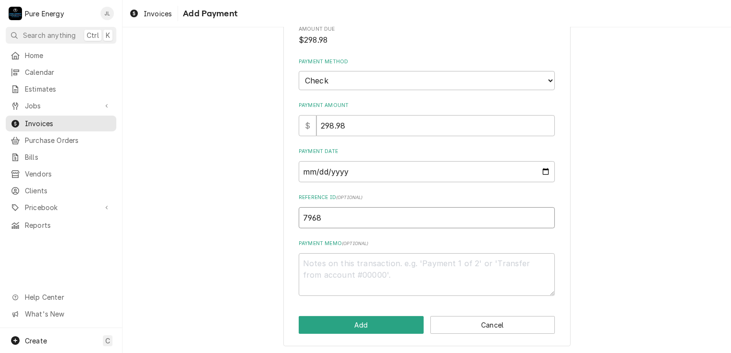
type input "7968"
click at [349, 272] on textarea "Payment Memo ( optional )" at bounding box center [427, 274] width 256 height 43
type textarea "x"
type textarea "P"
type textarea "x"
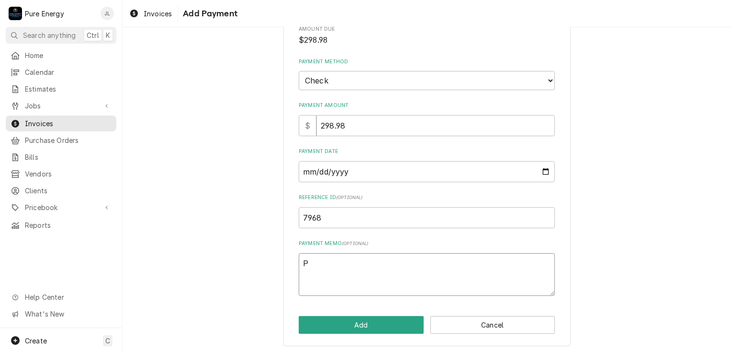
type textarea "Pa"
type textarea "x"
type textarea "Pay"
type textarea "x"
type textarea "Pay9"
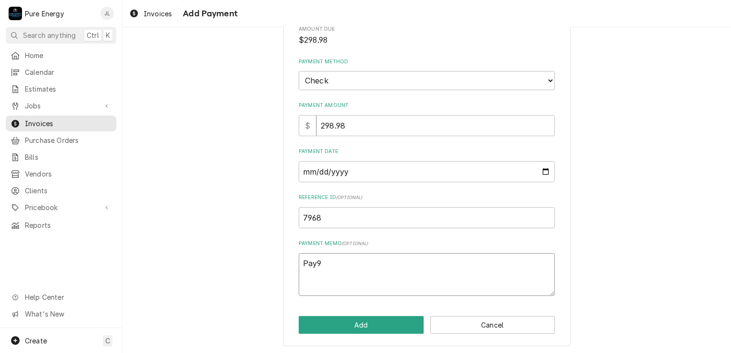
type textarea "x"
type textarea "Pay"
type textarea "x"
type textarea "Payi"
type textarea "x"
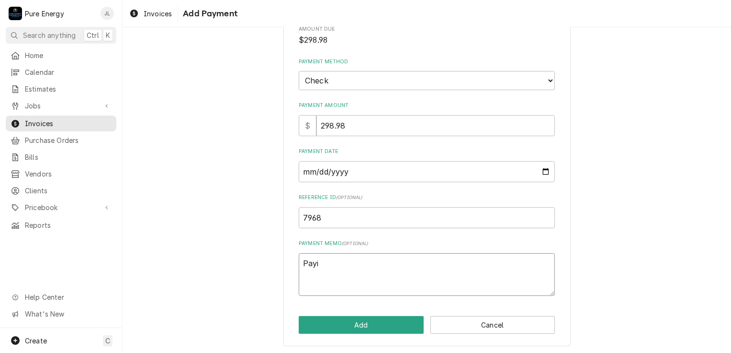
type textarea "Payin"
type textarea "x"
type textarea "Paying"
type textarea "x"
type textarea "Paying"
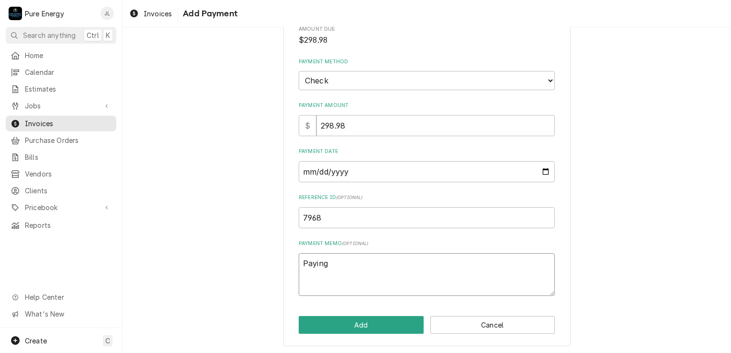
type textarea "x"
type textarea "Paying t"
type textarea "x"
type textarea "Paying th"
type textarea "x"
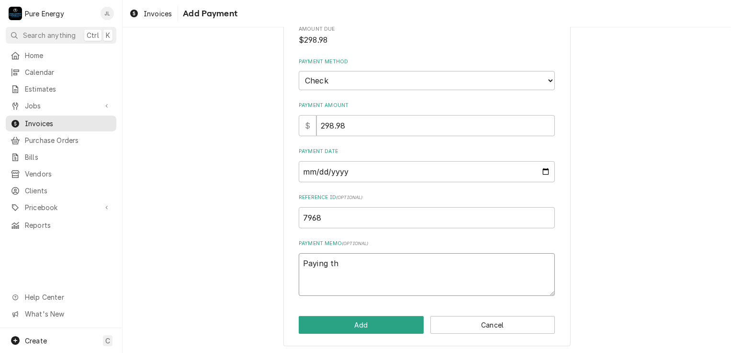
type textarea "Paying thi"
type textarea "x"
type textarea "Paying this"
type textarea "x"
type textarea "Paying this a"
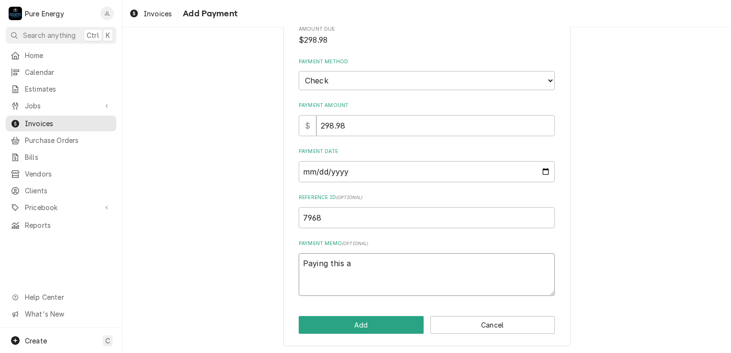
type textarea "x"
type textarea "Paying this an"
type textarea "x"
type textarea "Paying this and"
type textarea "x"
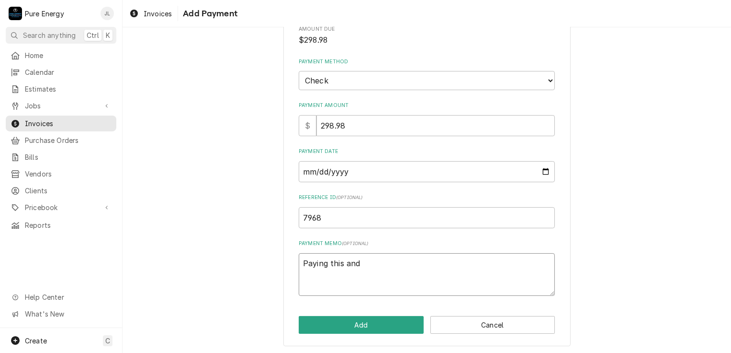
type textarea "Paying this and i"
type textarea "x"
type textarea "Paying this and in"
type textarea "x"
type textarea "Paying this and inv"
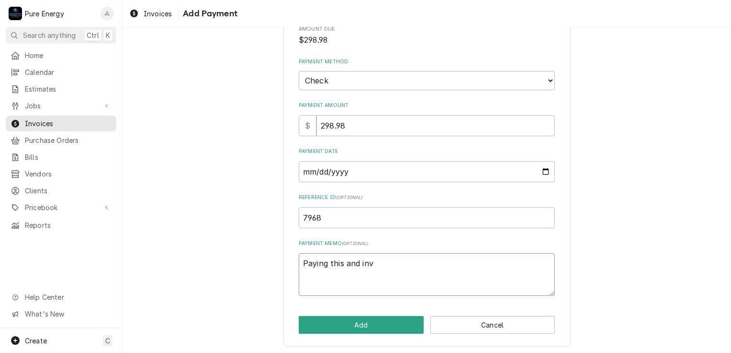
type textarea "x"
type textarea "Paying this and inv"
type textarea "x"
type textarea "Paying this and inv 1"
type textarea "x"
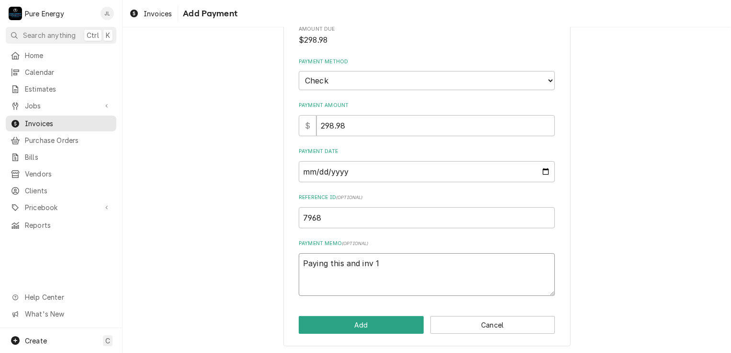
type textarea "Paying this and inv 10"
type textarea "x"
type textarea "Paying this and inv 106"
type textarea "x"
type textarea "Paying this and inv 1061"
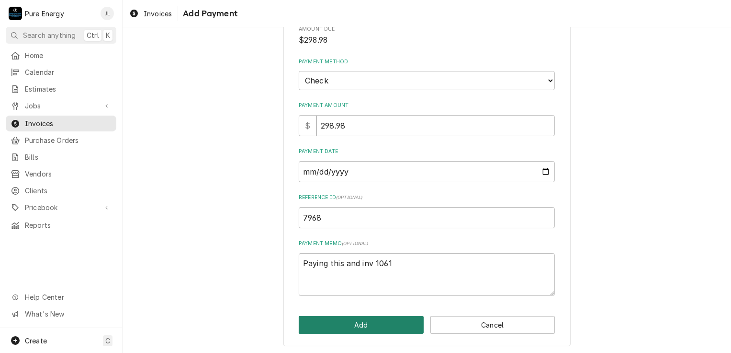
click at [393, 317] on button "Add" at bounding box center [361, 325] width 125 height 18
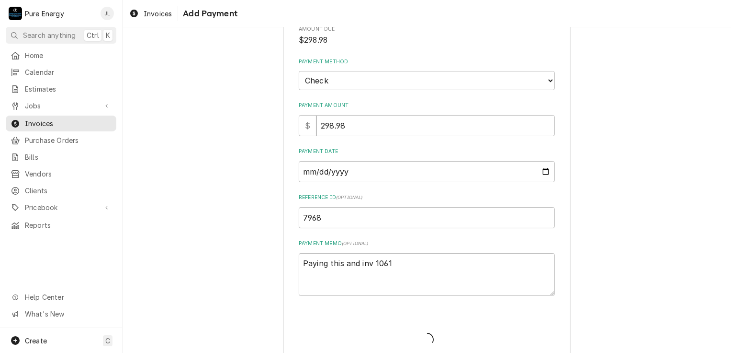
type textarea "x"
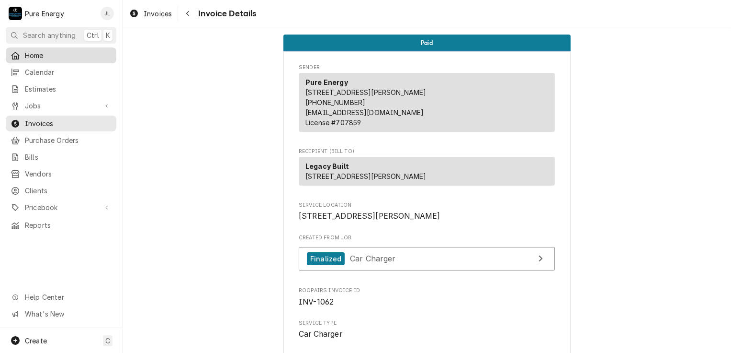
click at [82, 52] on span "Home" at bounding box center [68, 55] width 87 height 10
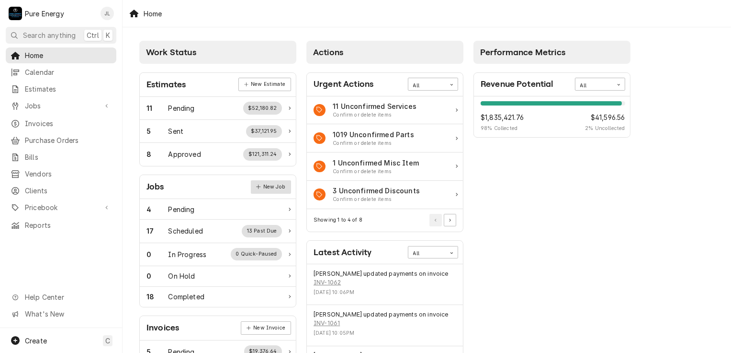
click at [269, 185] on link "New Job" at bounding box center [271, 186] width 40 height 13
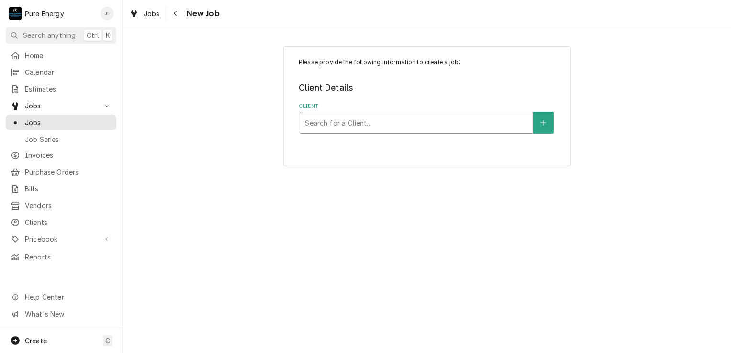
click at [339, 120] on div "Client" at bounding box center [416, 122] width 223 height 17
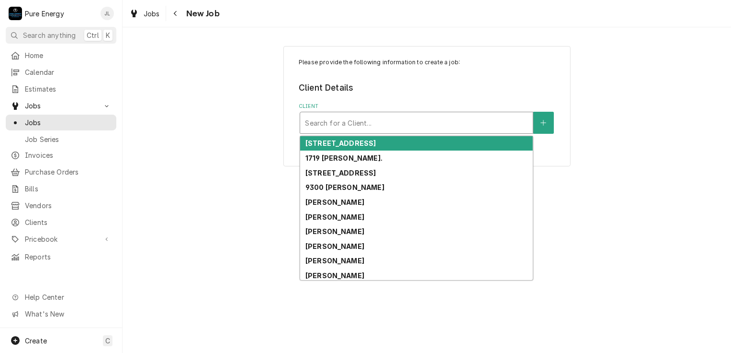
click at [339, 120] on div "Client" at bounding box center [416, 122] width 223 height 17
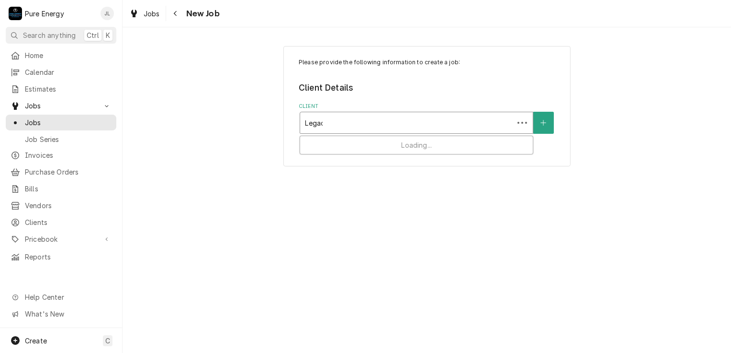
type input "Legacy"
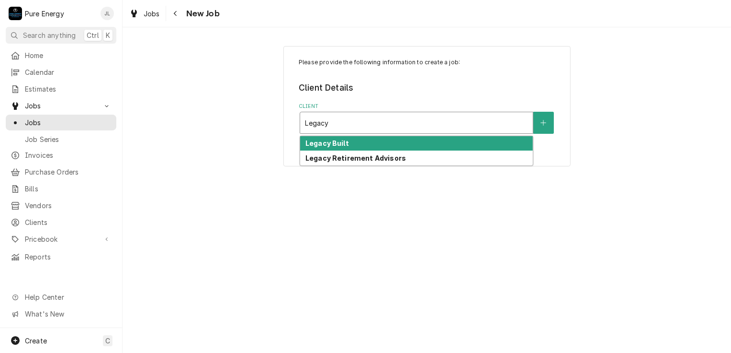
click at [348, 142] on div "Legacy Built" at bounding box center [416, 143] width 233 height 15
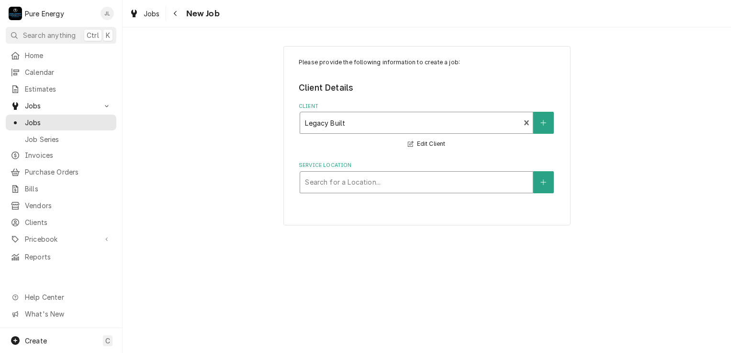
click at [346, 184] on div "Service Location" at bounding box center [416, 181] width 223 height 17
type input "Carbon"
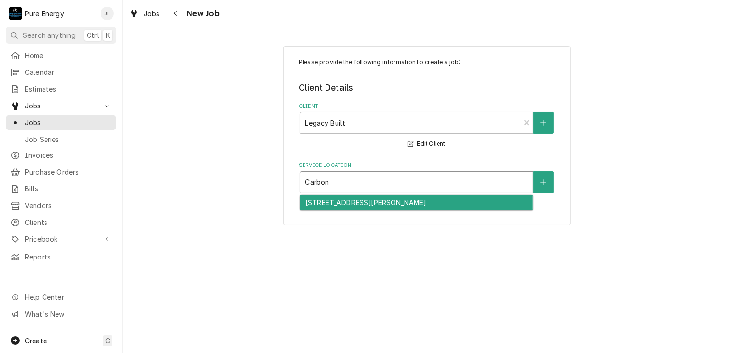
click at [369, 203] on div "1550 Carbon Canyon Ln, Templeton, CA 93465" at bounding box center [416, 202] width 233 height 15
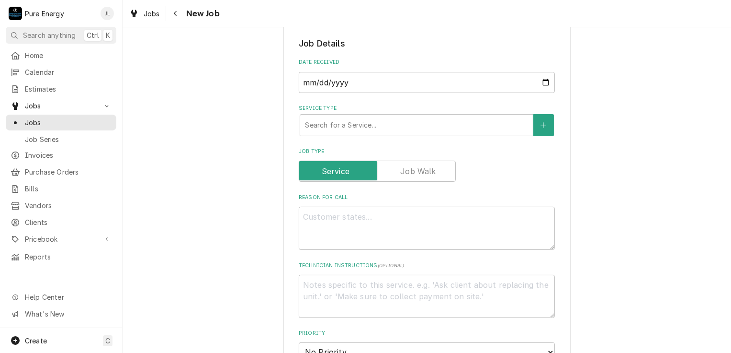
scroll to position [239, 0]
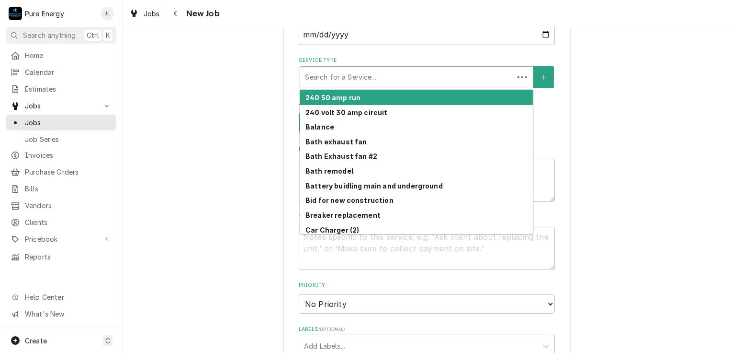
click at [401, 69] on div "Service Type" at bounding box center [407, 76] width 204 height 17
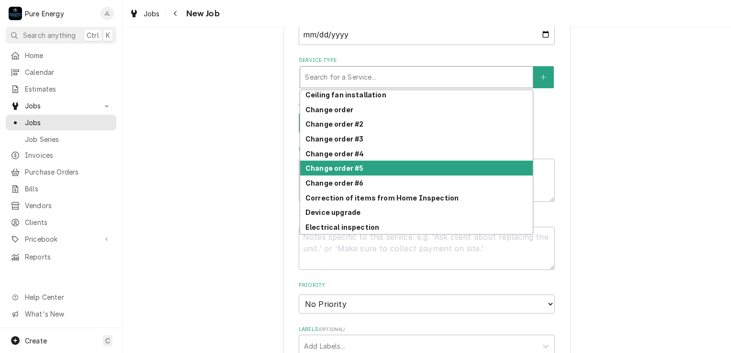
scroll to position [245, 0]
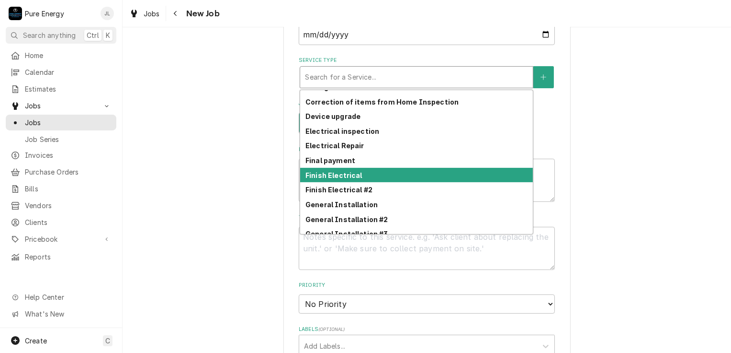
click at [350, 171] on strong "Finish Electrical" at bounding box center [334, 175] width 57 height 8
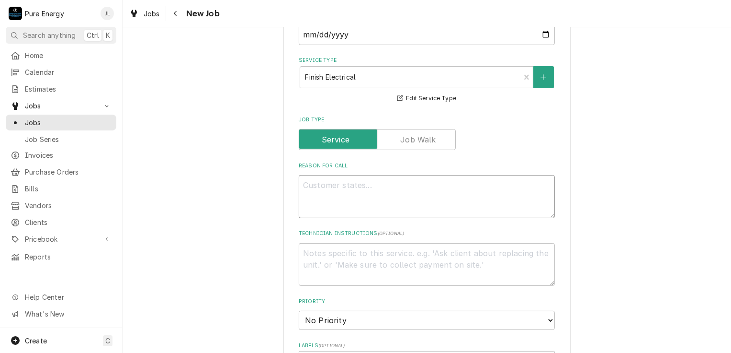
click at [324, 193] on textarea "Reason For Call" at bounding box center [427, 196] width 256 height 43
type textarea "x"
type textarea "G"
type textarea "x"
type textarea "Gr"
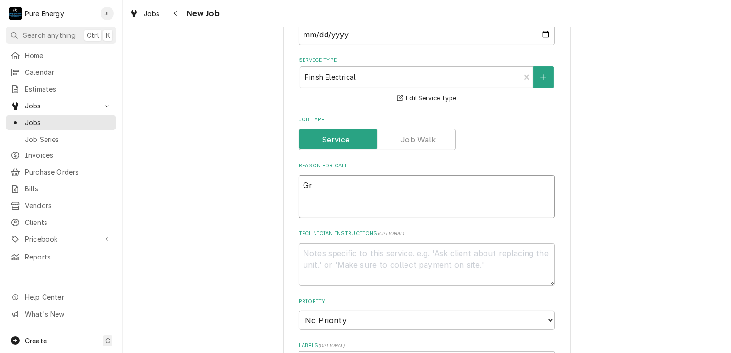
type textarea "x"
type textarea "Gra"
type textarea "x"
type textarea "Grab"
type textarea "x"
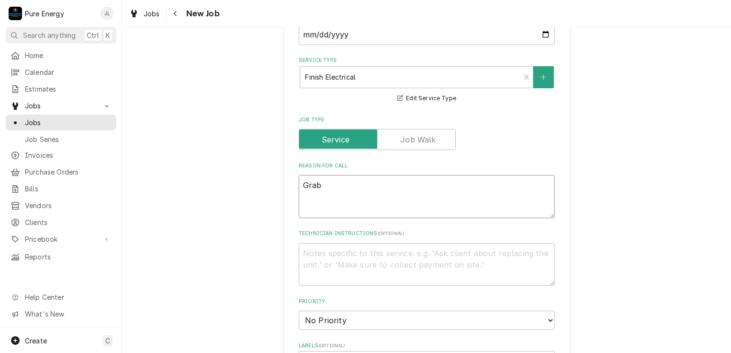
type textarea "Grab"
type textarea "x"
type textarea "Grab t"
type textarea "x"
type textarea "Grab tw"
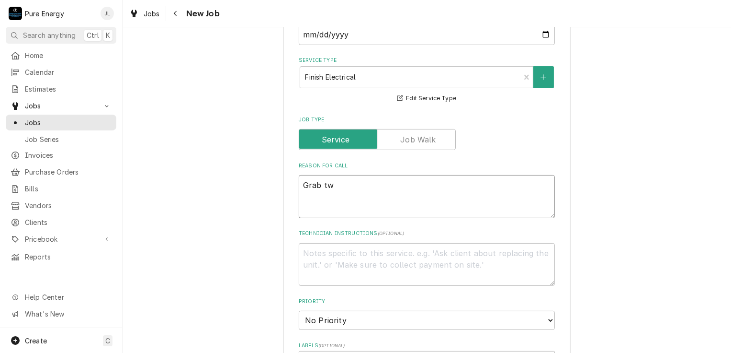
type textarea "x"
type textarea "Grab two"
type textarea "x"
type textarea "Grab two"
type textarea "x"
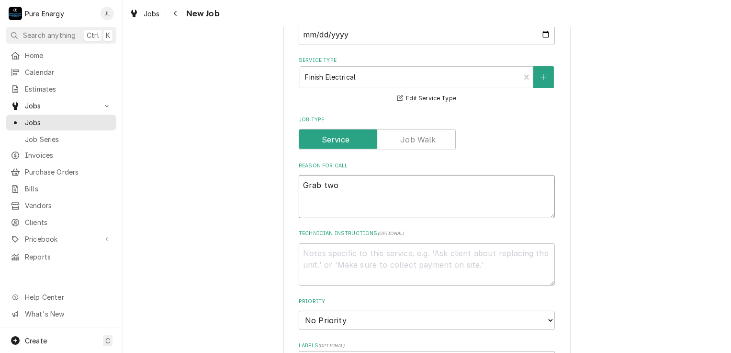
type textarea "Grab two e"
type textarea "x"
type textarea "Grab two ex"
type textarea "x"
type textarea "Grab two exh"
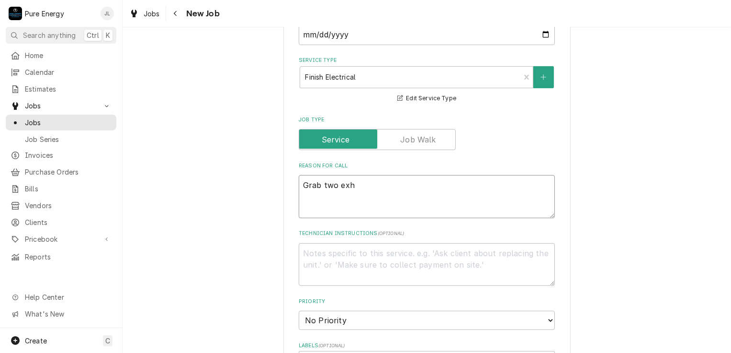
type textarea "x"
type textarea "Grab two exha"
type textarea "x"
type textarea "Grab two exhau"
type textarea "x"
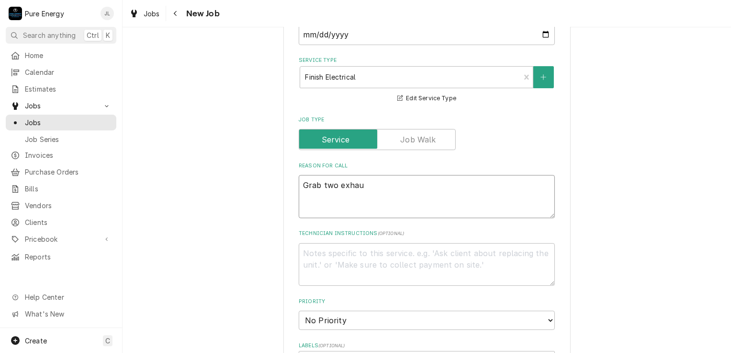
type textarea "Grab two exhaus"
type textarea "x"
type textarea "Grab two exhaust"
type textarea "x"
type textarea "Grab two exhaust"
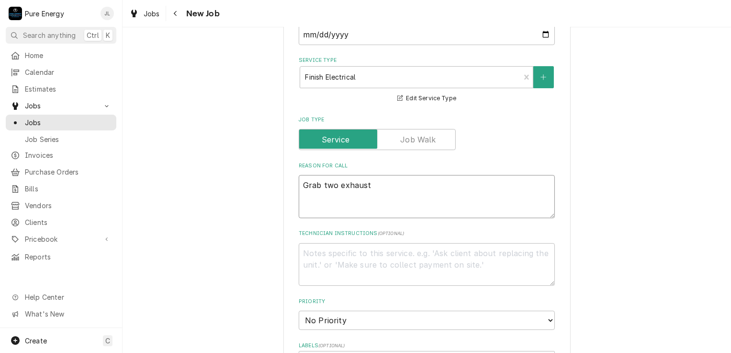
type textarea "x"
type textarea "Grab two exhaust f"
type textarea "x"
type textarea "Grab two exhaust fan"
type textarea "x"
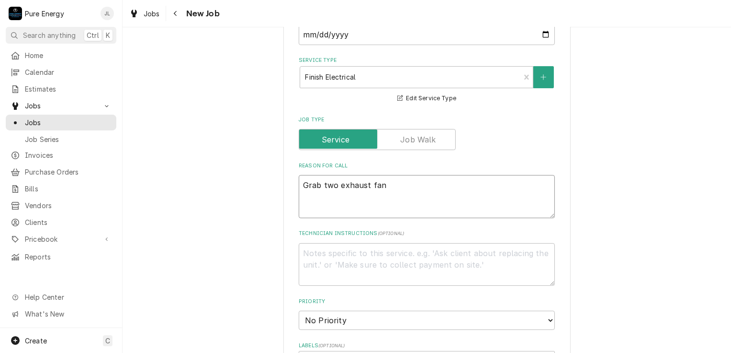
type textarea "Grab two exhaust fan"
type textarea "x"
type textarea "Grab two exhaust fan t"
type textarea "x"
type textarea "Grab two exhaust fan tri"
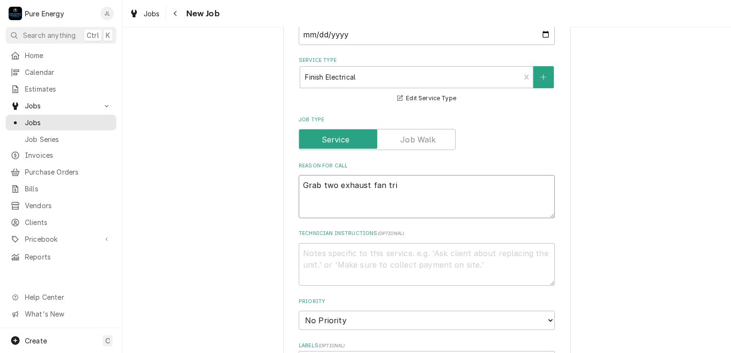
type textarea "x"
type textarea "Grab two exhaust fan trim"
type textarea "x"
type textarea "Grab two exhaust fan trims"
type textarea "x"
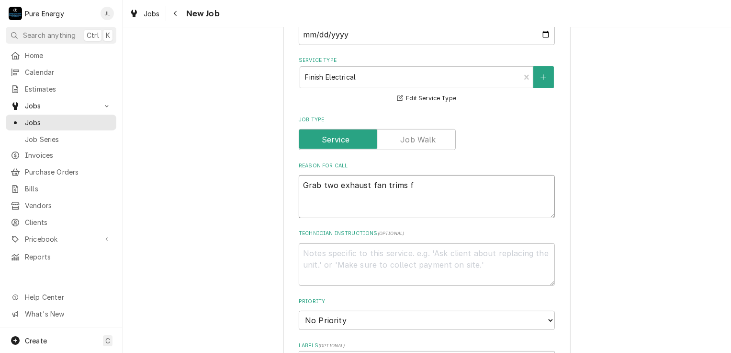
type textarea "Grab two exhaust fan trims fo"
type textarea "x"
type textarea "Grab two exhaust fan trims for"
type textarea "x"
type textarea "Grab two exhaust fan trims for t"
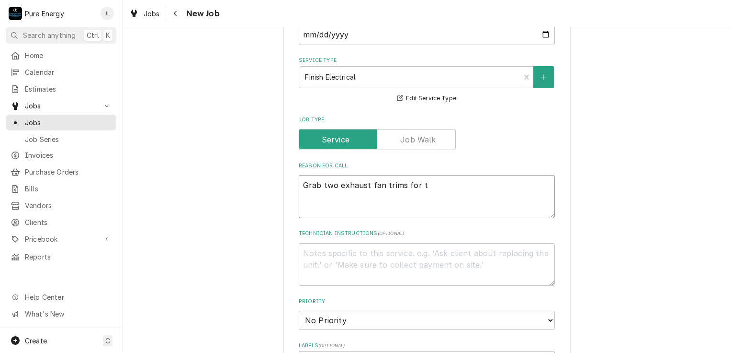
type textarea "x"
type textarea "Grab two exhaust fan trims for th"
type textarea "x"
type textarea "Grab two exhaust fan trims for the"
type textarea "x"
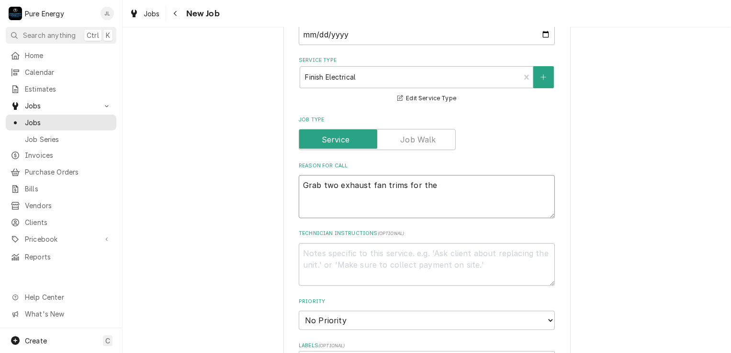
type textarea "Grab two exhaust fan trims for the m"
type textarea "x"
type textarea "Grab two exhaust fan trims for the ma"
type textarea "x"
type textarea "Grab two exhaust fan trims for the mas"
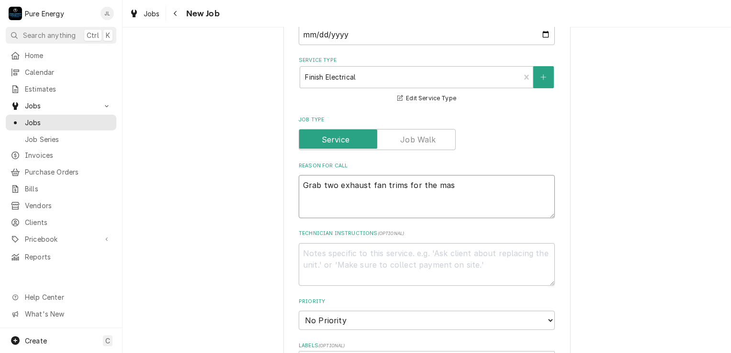
type textarea "x"
type textarea "Grab two exhaust fan trims for the mast"
type textarea "x"
type textarea "Grab two exhaust fan trims for the maste"
type textarea "x"
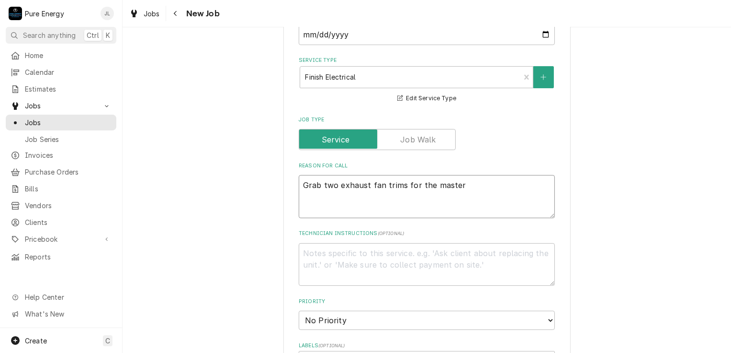
type textarea "Grab two exhaust fan trims for the master"
type textarea "x"
type textarea "Grab two exhaust fan trims for the master b"
type textarea "x"
type textarea "Grab two exhaust fan trims for the master ba"
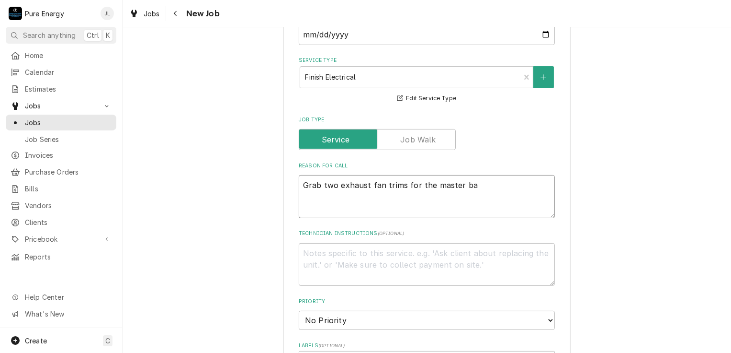
type textarea "x"
type textarea "Grab two exhaust fan trims for the master bath"
type textarea "x"
type textarea "Grab two exhaust fan trims for the master bath."
type textarea "x"
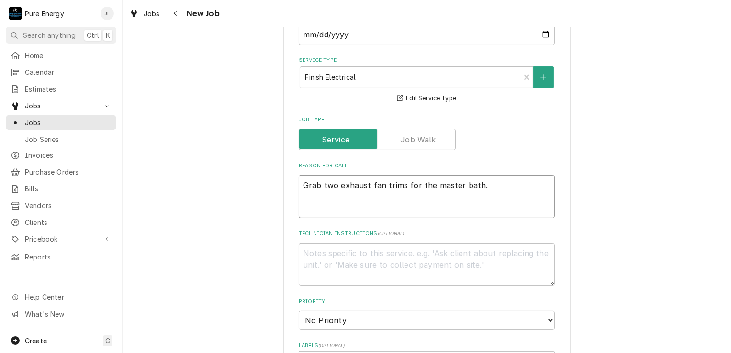
type textarea "Grab two exhaust fan trims for the master bath."
type textarea "x"
type textarea "Grab two exhaust fan trims for the master bath."
type textarea "x"
type textarea "Grab two exhaust fan trims for the master bath. G"
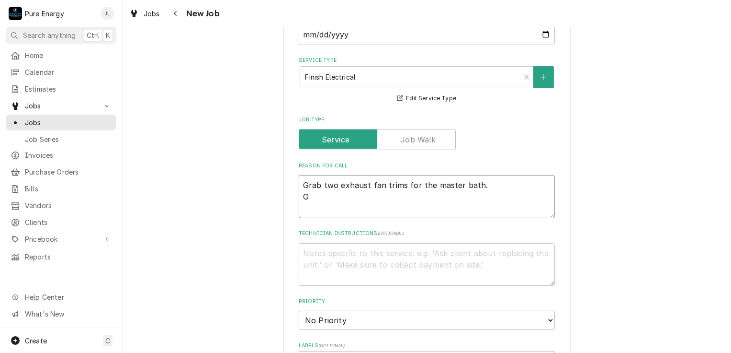
type textarea "x"
type textarea "Grab two exhaust fan trims for the master bath. Gr"
type textarea "x"
type textarea "Grab two exhaust fan trims for the master bath. Gra"
type textarea "x"
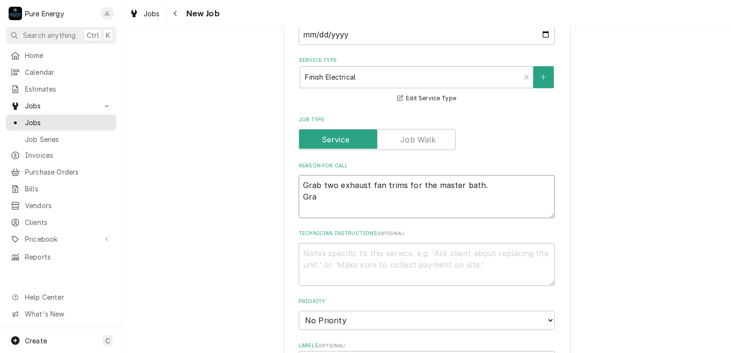
type textarea "Grab two exhaust fan trims for the master bath. Grab"
type textarea "x"
type textarea "Grab two exhaust fan trims for the master bath. Grab"
type textarea "x"
type textarea "Grab two exhaust fan trims for the master bath. Grab c"
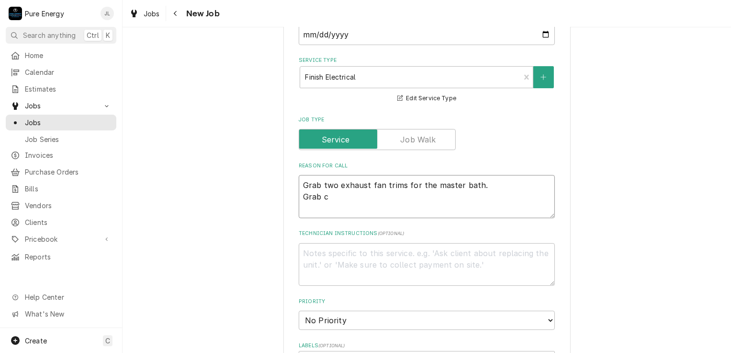
type textarea "x"
type textarea "Grab two exhaust fan trims for the master bath. Grab ca"
type textarea "x"
type textarea "Grab two exhaust fan trims for the master bath. Grab can"
type textarea "x"
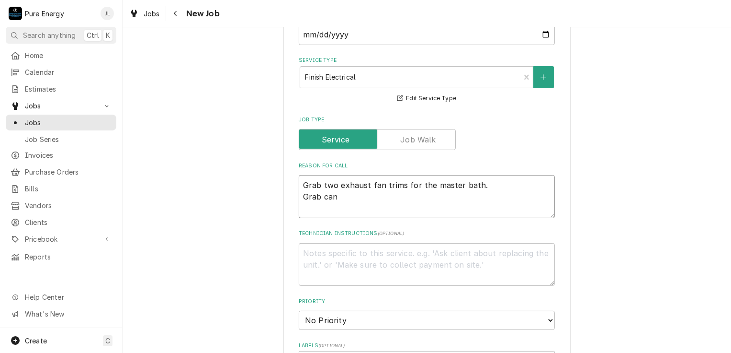
type textarea "Grab two exhaust fan trims for the master bath. Grab can"
type textarea "x"
type textarea "Grab two exhaust fan trims for the master bath. Grab can l"
type textarea "x"
type textarea "Grab two exhaust fan trims for the master bath. Grab can li"
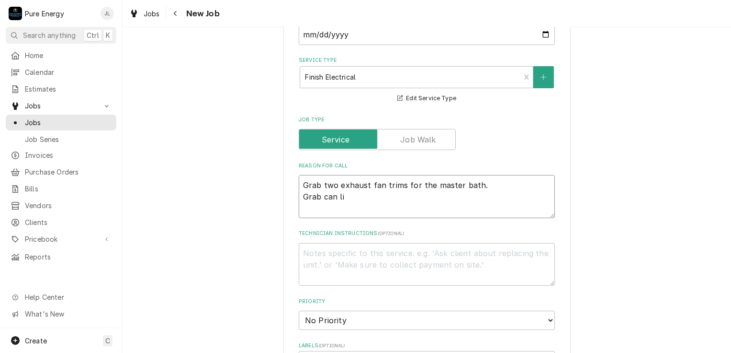
type textarea "x"
type textarea "Grab two exhaust fan trims for the master bath. Grab can ligh"
type textarea "x"
type textarea "Grab two exhaust fan trims for the master bath. Grab can light"
type textarea "x"
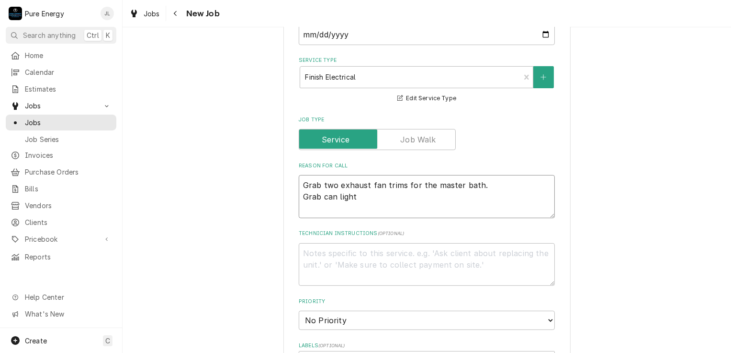
type textarea "Grab two exhaust fan trims for the master bath. Grab can light"
type textarea "x"
type textarea "Grab two exhaust fan trims for the master bath. Grab can light t"
type textarea "x"
type textarea "Grab two exhaust fan trims for the master bath. Grab can light tr"
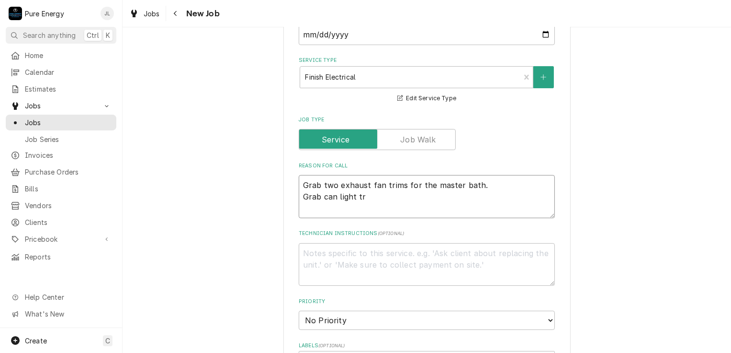
type textarea "x"
type textarea "Grab two exhaust fan trims for the master bath. Grab can light tri"
type textarea "x"
type textarea "Grab two exhaust fan trims for the master bath. Grab can light trim"
type textarea "x"
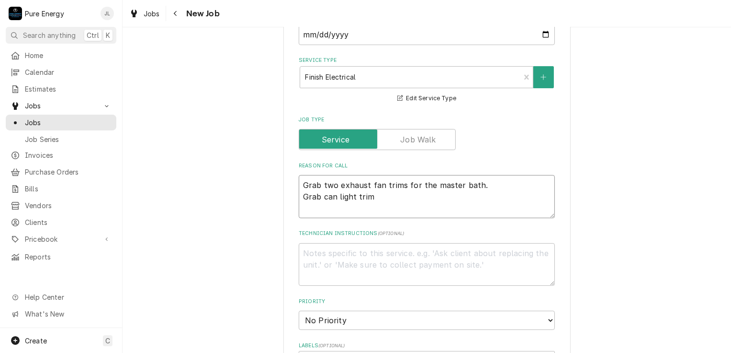
type textarea "Grab two exhaust fan trims for the master bath. Grab can light trim"
type textarea "x"
type textarea "Grab two exhaust fan trims for the master bath. Grab can light trim fo"
type textarea "x"
type textarea "Grab two exhaust fan trims for the master bath. Grab can light trim for"
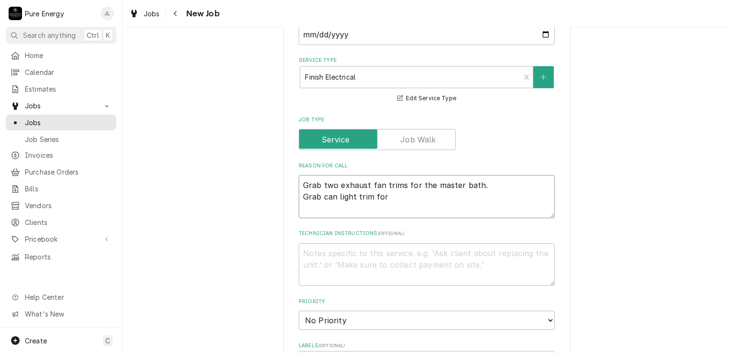
type textarea "x"
type textarea "Grab two exhaust fan trims for the master bath. Grab can light trim for m"
type textarea "x"
type textarea "Grab two exhaust fan trims for the master bath. Grab can light trim for ma"
type textarea "x"
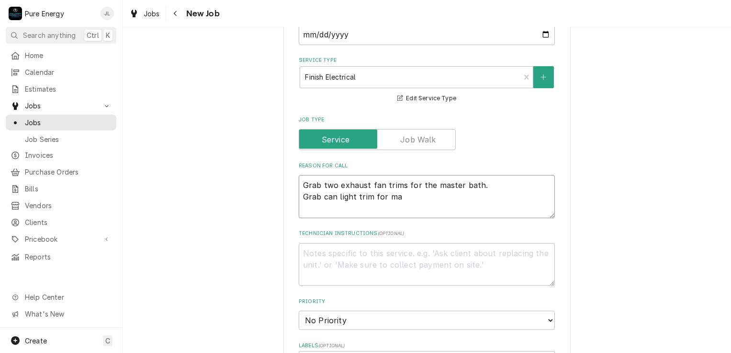
type textarea "Grab two exhaust fan trims for the master bath. Grab can light trim for mas"
type textarea "x"
type textarea "Grab two exhaust fan trims for the master bath. Grab can light trim for mast"
type textarea "x"
type textarea "Grab two exhaust fan trims for the master bath. Grab can light trim for maste"
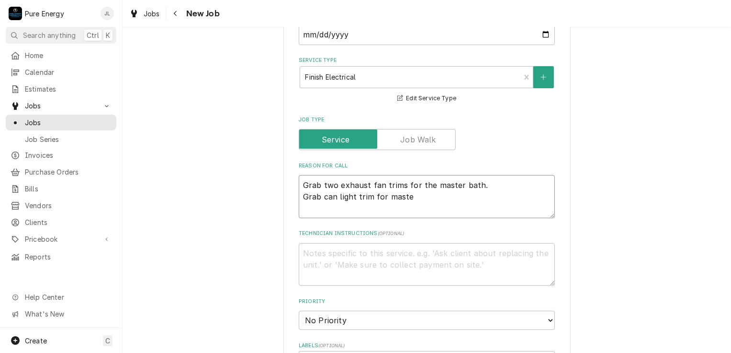
type textarea "x"
type textarea "Grab two exhaust fan trims for the master bath. Grab can light trim for master"
type textarea "x"
type textarea "Grab two exhaust fan trims for the master bath. Grab can light trim for master"
type textarea "x"
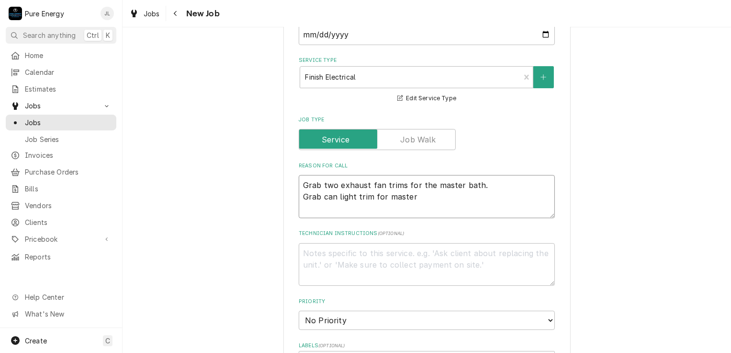
type textarea "Grab two exhaust fan trims for the master bath. Grab can light trim for master b"
type textarea "x"
type textarea "Grab two exhaust fan trims for the master bath. Grab can light trim for master …"
type textarea "x"
type textarea "Grab two exhaust fan trims for the master bath. Grab can light trim for master …"
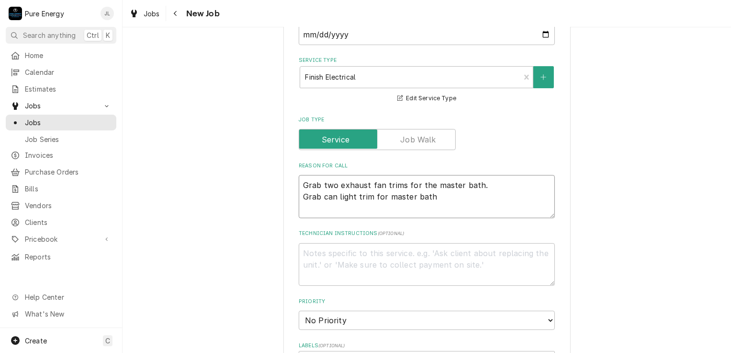
type textarea "x"
type textarea "Grab two exhaust fan trims for the master bath. Grab can light trim for master …"
type textarea "x"
type textarea "Grab two exhaust fan trims for the master bath. Grab can light trim for master …"
type textarea "x"
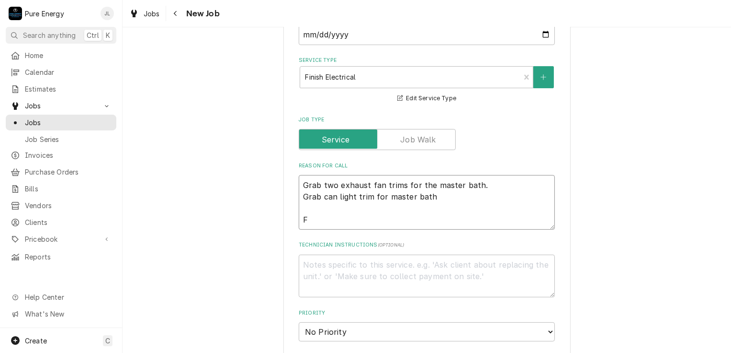
type textarea "Grab two exhaust fan trims for the master bath. Grab can light trim for master …"
type textarea "x"
type textarea "Grab two exhaust fan trims for the master bath. Grab can light trim for master …"
type textarea "x"
type textarea "Grab two exhaust fan trims for the master bath. Grab can light trim for master …"
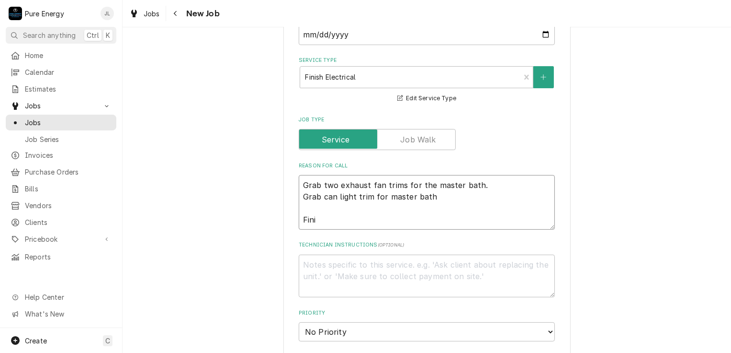
type textarea "x"
type textarea "Grab two exhaust fan trims for the master bath. Grab can light trim for master …"
type textarea "x"
type textarea "Grab two exhaust fan trims for the master bath. Grab can light trim for master …"
type textarea "x"
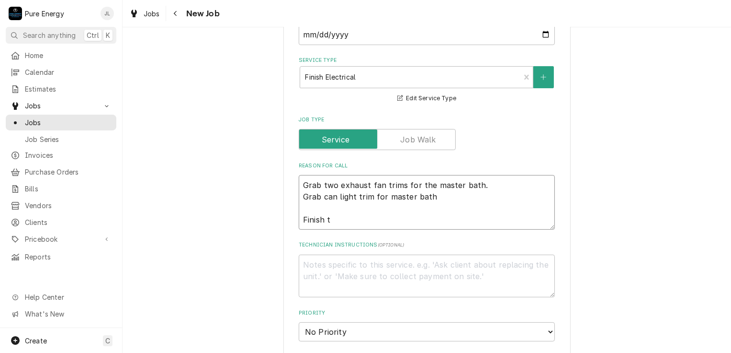
type textarea "Grab two exhaust fan trims for the master bath. Grab can light trim for master …"
type textarea "x"
type textarea "Grab two exhaust fan trims for the master bath. Grab can light trim for master …"
type textarea "x"
type textarea "Grab two exhaust fan trims for the master bath. Grab can light trim for master …"
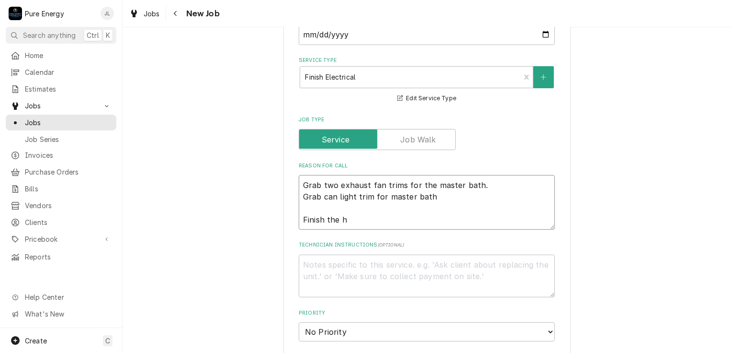
type textarea "x"
type textarea "Grab two exhaust fan trims for the master bath. Grab can light trim for master …"
type textarea "x"
type textarea "Grab two exhaust fan trims for the master bath. Grab can light trim for master …"
type textarea "x"
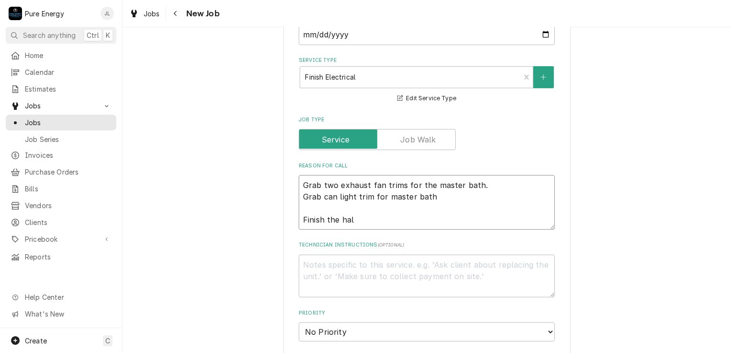
type textarea "Grab two exhaust fan trims for the master bath. Grab can light trim for master …"
type textarea "x"
type textarea "Grab two exhaust fan trims for the master bath. Grab can light trim for master …"
type textarea "x"
type textarea "Grab two exhaust fan trims for the master bath. Grab can light trim for master …"
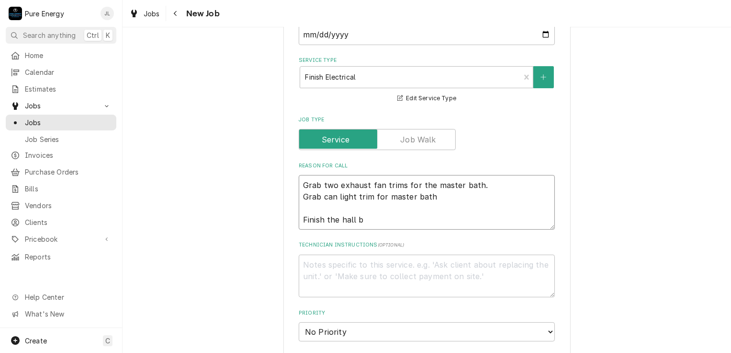
type textarea "x"
type textarea "Grab two exhaust fan trims for the master bath. Grab can light trim for master …"
type textarea "x"
type textarea "Grab two exhaust fan trims for the master bath. Grab can light trim for master …"
type textarea "x"
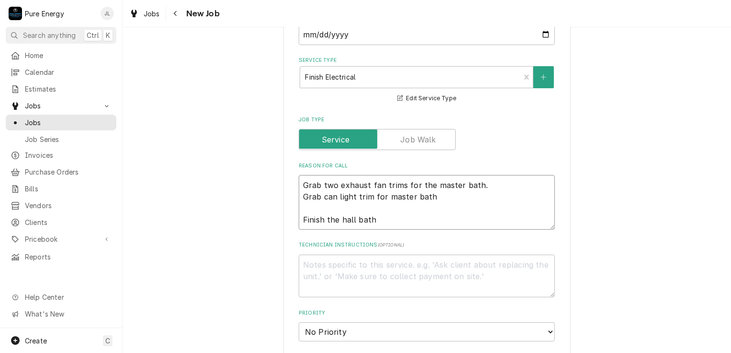
type textarea "Grab two exhaust fan trims for the master bath. Grab can light trim for master …"
type textarea "x"
type textarea "Grab two exhaust fan trims for the master bath. Grab can light trim for master …"
type textarea "x"
type textarea "Grab two exhaust fan trims for the master bath. Grab can light trim for master …"
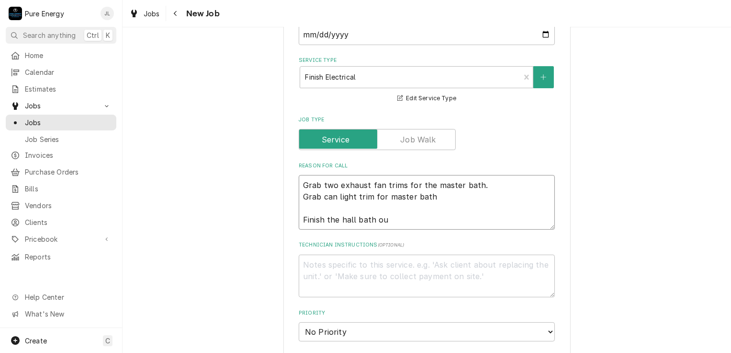
type textarea "x"
type textarea "Grab two exhaust fan trims for the master bath. Grab can light trim for master …"
type textarea "x"
type textarea "Grab two exhaust fan trims for the master bath. Grab can light trim for master …"
type textarea "x"
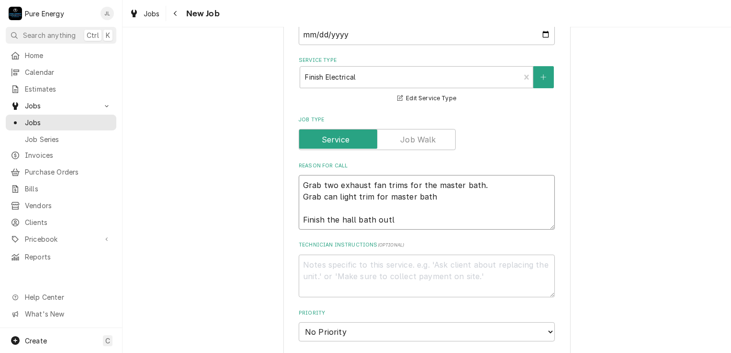
type textarea "Grab two exhaust fan trims for the master bath. Grab can light trim for master …"
type textarea "x"
type textarea "Grab two exhaust fan trims for the master bath. Grab can light trim for master …"
type textarea "x"
type textarea "Grab two exhaust fan trims for the master bath. Grab can light trim for master …"
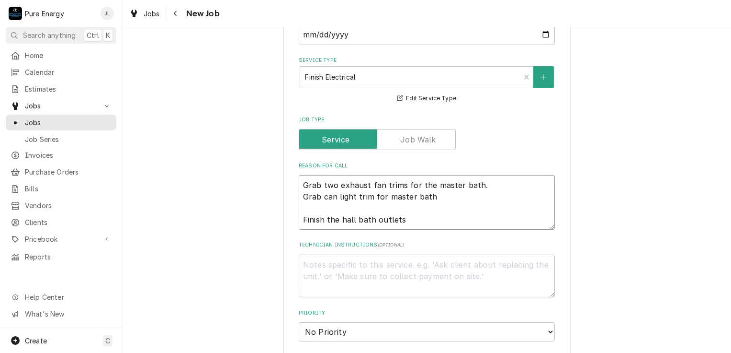
type textarea "x"
type textarea "Grab two exhaust fan trims for the master bath. Grab can light trim for master …"
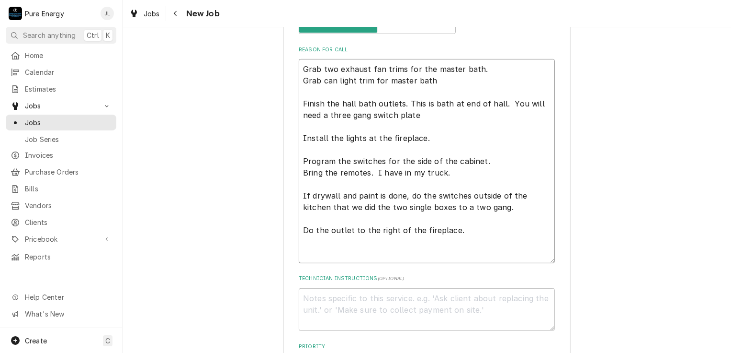
scroll to position [403, 0]
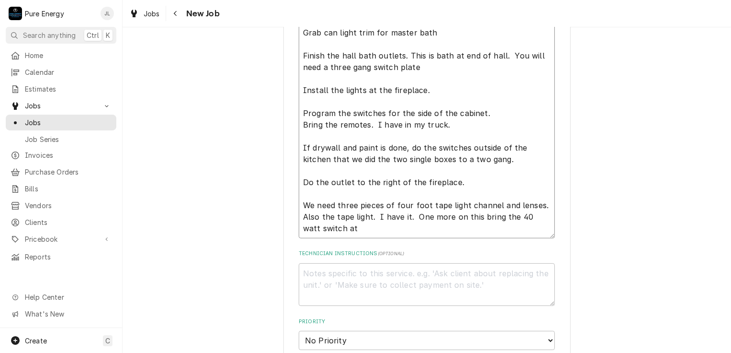
click at [452, 90] on textarea "Grab two exhaust fan trims for the master bath. Grab can light trim for master …" at bounding box center [427, 124] width 256 height 227
click at [346, 229] on textarea "Grab two exhaust fan trims for the master bath. Grab can light trim for master …" at bounding box center [427, 124] width 256 height 227
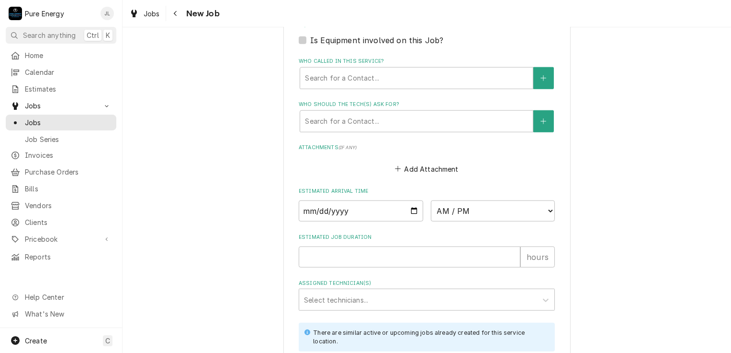
scroll to position [984, 0]
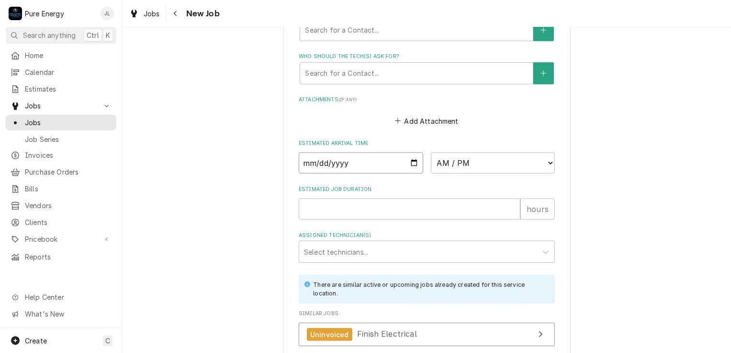
click at [408, 159] on input "Date" at bounding box center [361, 162] width 125 height 21
click at [549, 158] on select "AM / PM 6:00 AM 6:15 AM 6:30 AM 6:45 AM 7:00 AM 7:15 AM 7:30 AM 7:45 AM 8:00 AM…" at bounding box center [493, 162] width 125 height 21
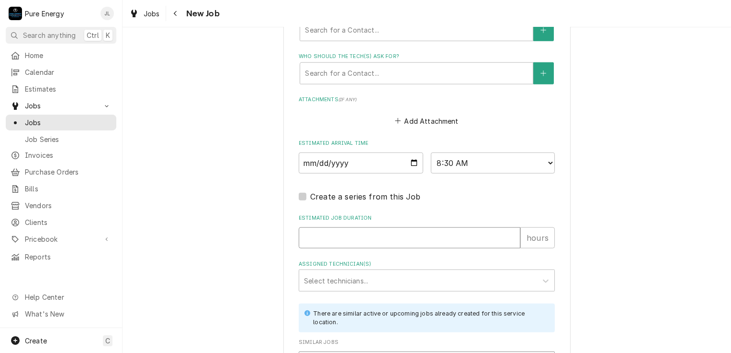
click at [339, 235] on input "Estimated Job Duration" at bounding box center [410, 237] width 222 height 21
click at [329, 273] on div "Assigned Technician(s)" at bounding box center [418, 280] width 228 height 17
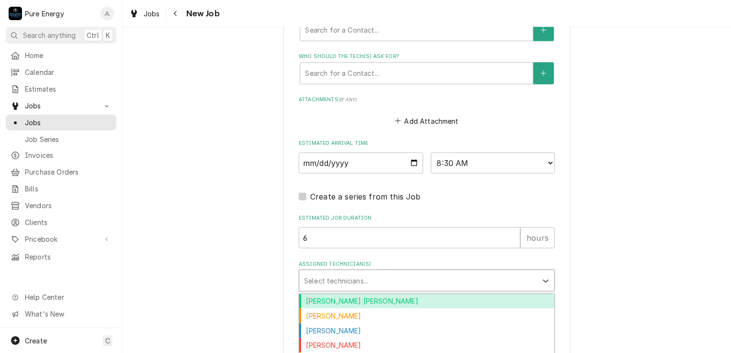
click at [467, 296] on div "Albert Hernandez Soto" at bounding box center [426, 301] width 255 height 15
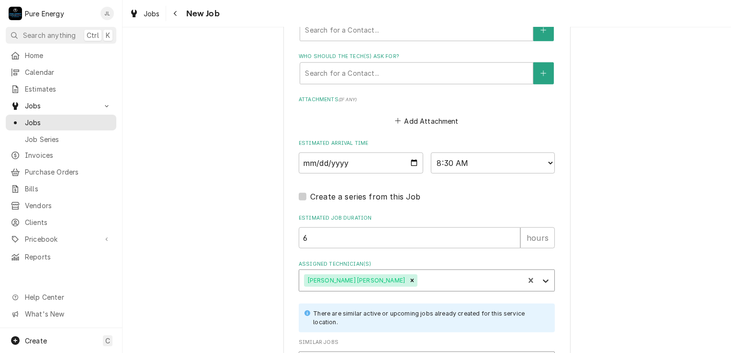
click at [544, 276] on icon "Assigned Technician(s)" at bounding box center [546, 281] width 10 height 10
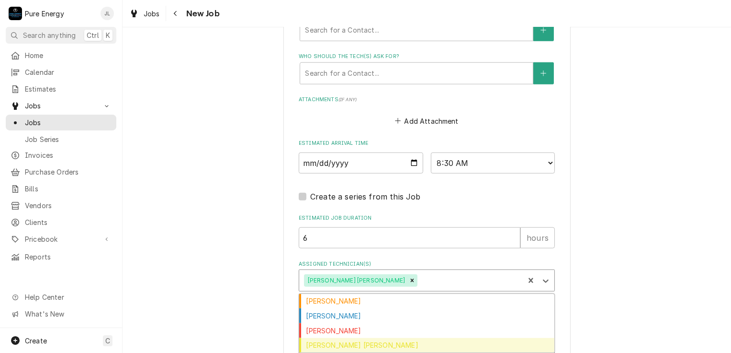
click at [440, 338] on div "Rodolfo Hernandez Lorenzo" at bounding box center [426, 345] width 255 height 15
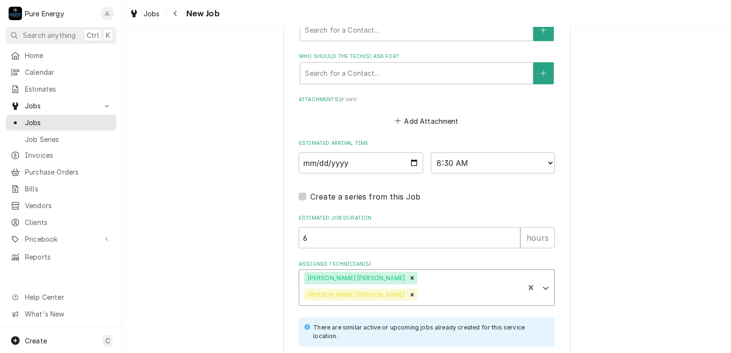
scroll to position [1080, 0]
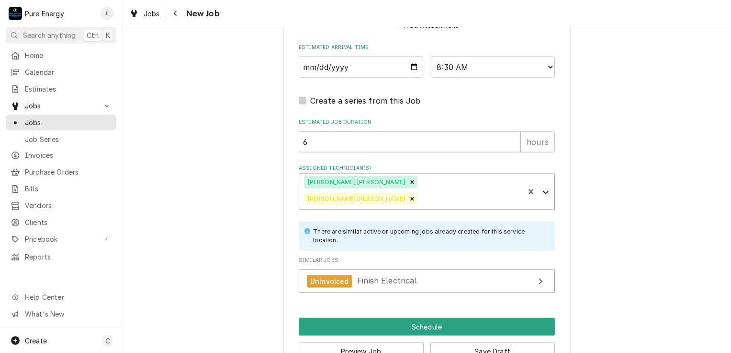
click at [542, 187] on icon "Assigned Technician(s)" at bounding box center [546, 192] width 10 height 10
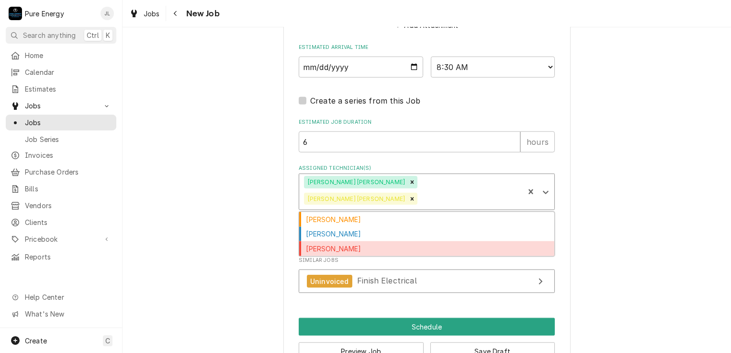
click at [384, 241] on div "James Linnenkamp" at bounding box center [426, 248] width 255 height 15
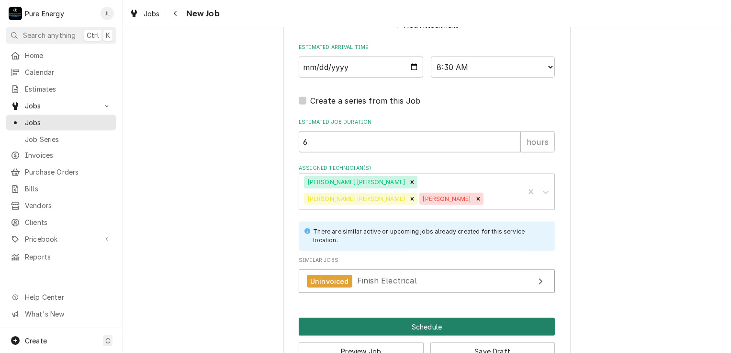
click at [391, 318] on button "Schedule" at bounding box center [427, 327] width 256 height 18
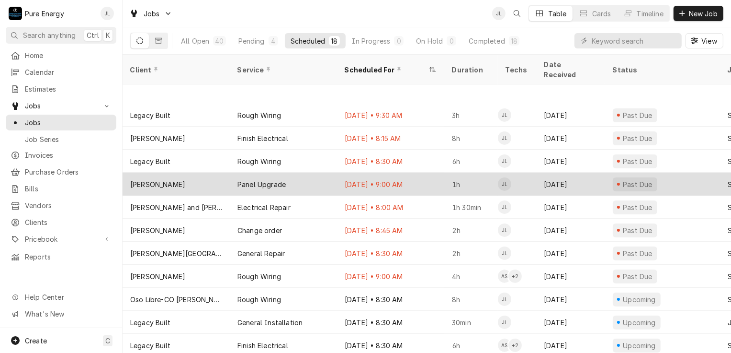
scroll to position [141, 0]
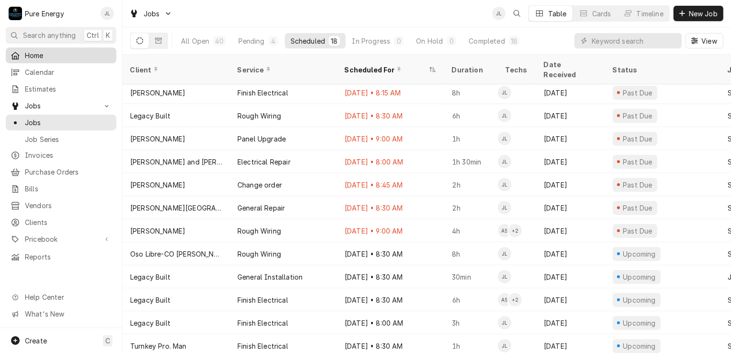
click at [51, 49] on div "Home" at bounding box center [61, 55] width 107 height 12
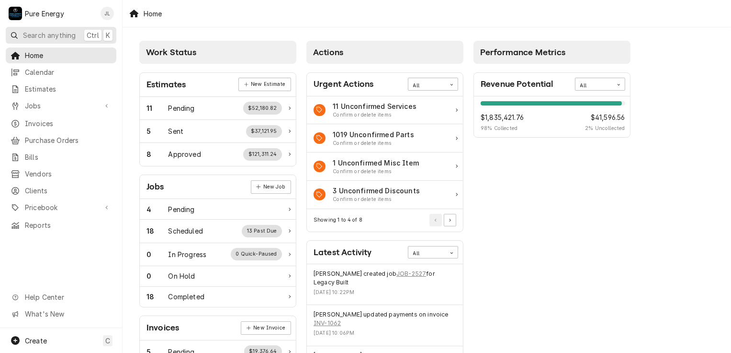
click at [57, 33] on span "Search anything" at bounding box center [49, 35] width 53 height 10
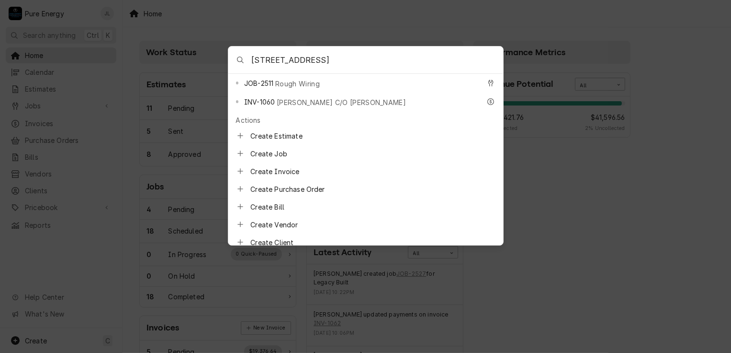
scroll to position [239, 0]
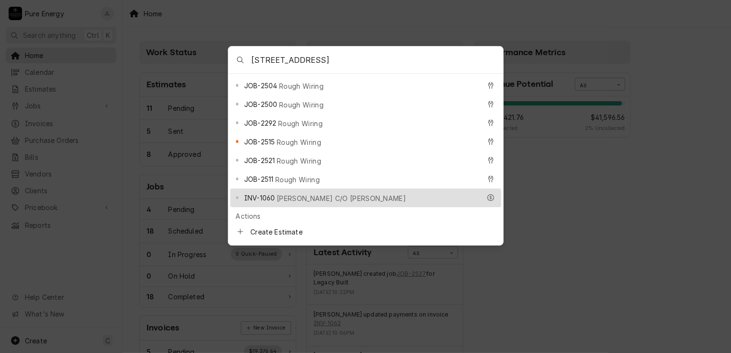
type input "2779 Oak shores"
click at [354, 193] on span "[PERSON_NAME] C/O [PERSON_NAME]" at bounding box center [341, 198] width 129 height 10
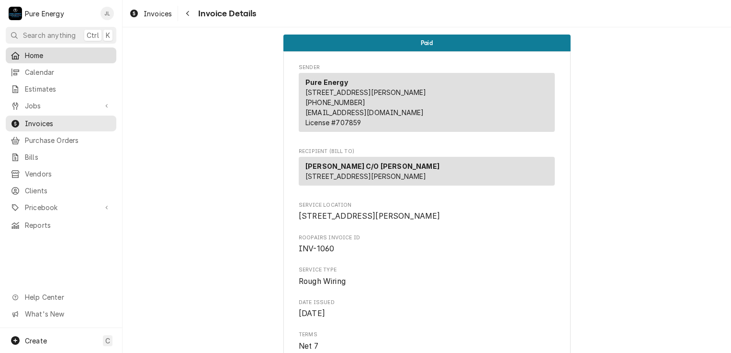
click at [75, 50] on span "Home" at bounding box center [68, 55] width 87 height 10
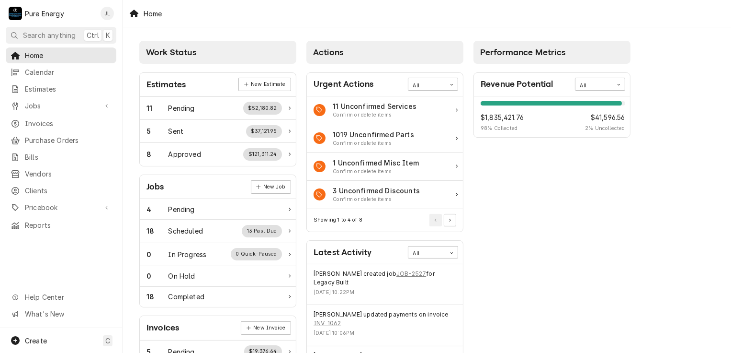
scroll to position [144, 0]
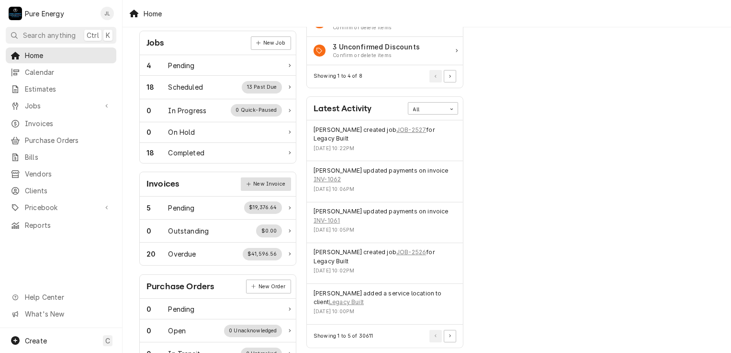
click at [265, 182] on link "New Invoice" at bounding box center [266, 183] width 50 height 13
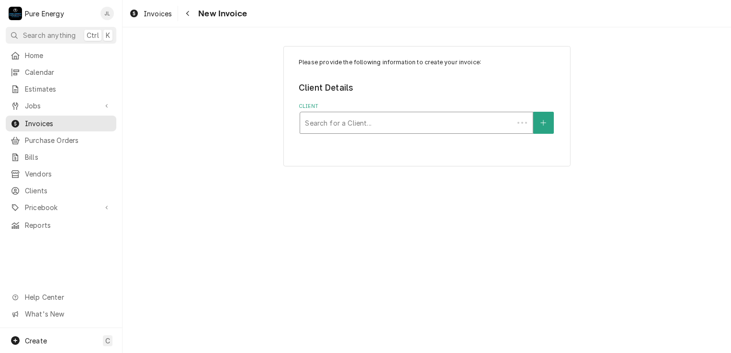
click at [369, 117] on div "Client" at bounding box center [407, 122] width 204 height 17
type input "L"
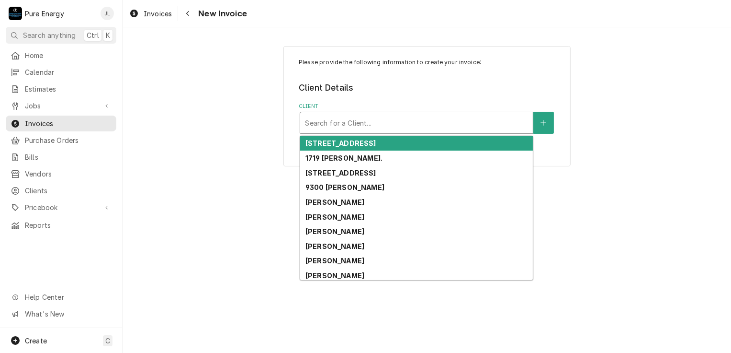
type input "J"
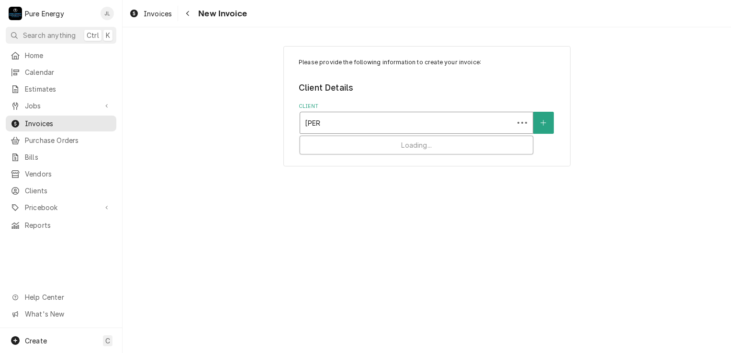
type input "Garre"
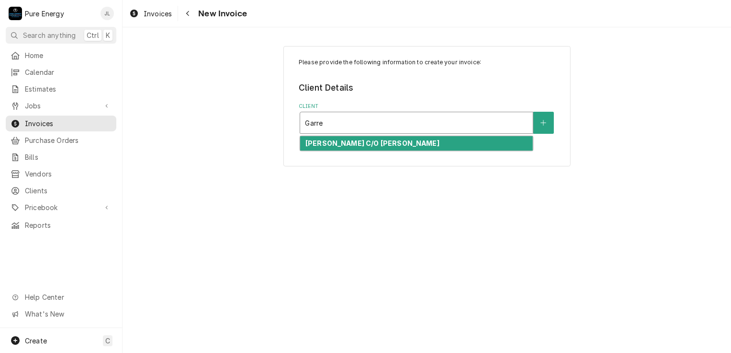
click at [348, 146] on strong "[PERSON_NAME] C/O [PERSON_NAME]" at bounding box center [373, 143] width 134 height 8
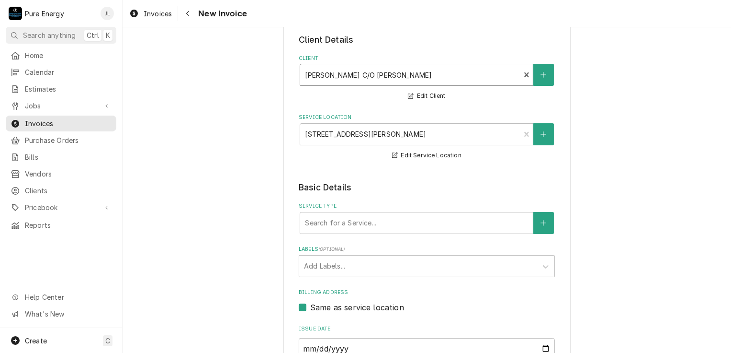
scroll to position [96, 0]
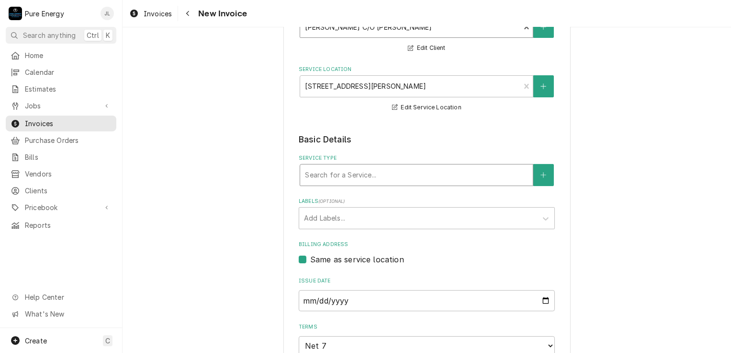
click at [348, 171] on div "Service Type" at bounding box center [416, 174] width 223 height 17
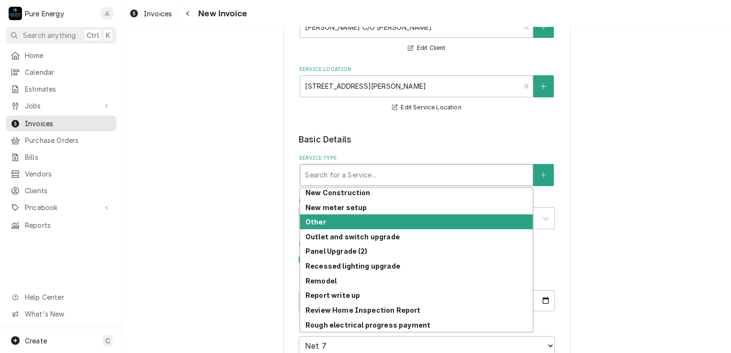
scroll to position [648, 0]
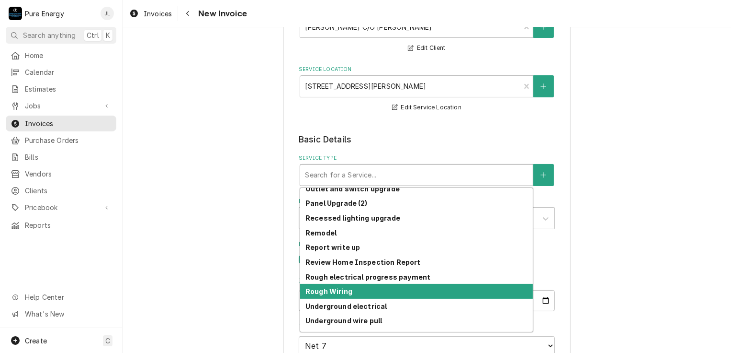
click at [369, 287] on div "Rough Wiring" at bounding box center [416, 291] width 233 height 15
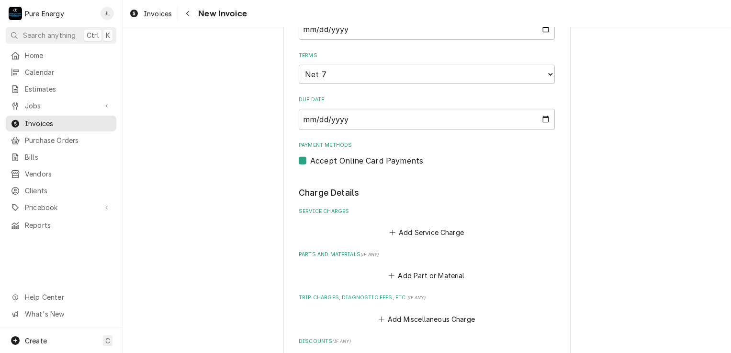
scroll to position [431, 0]
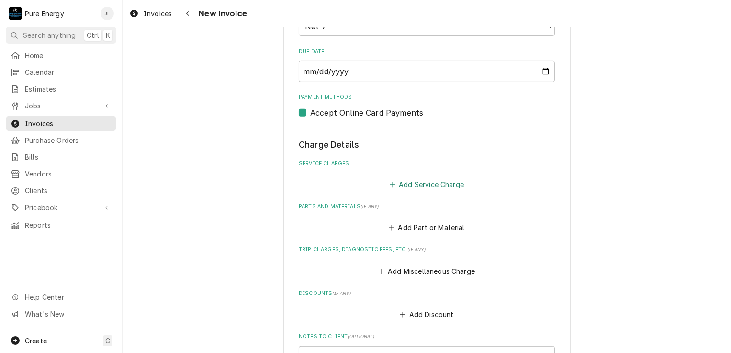
click at [427, 181] on button "Add Service Charge" at bounding box center [427, 184] width 78 height 13
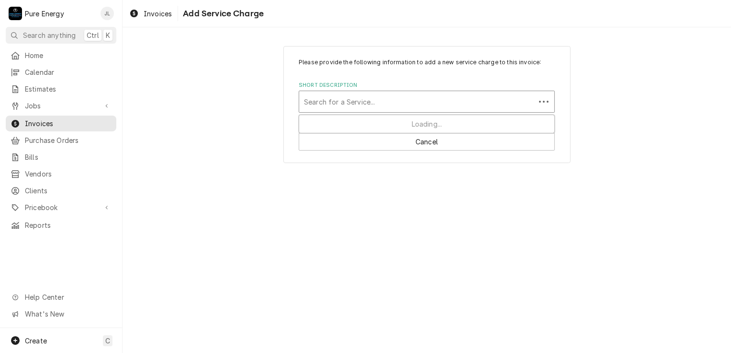
click at [376, 106] on div "Short Description" at bounding box center [417, 101] width 227 height 17
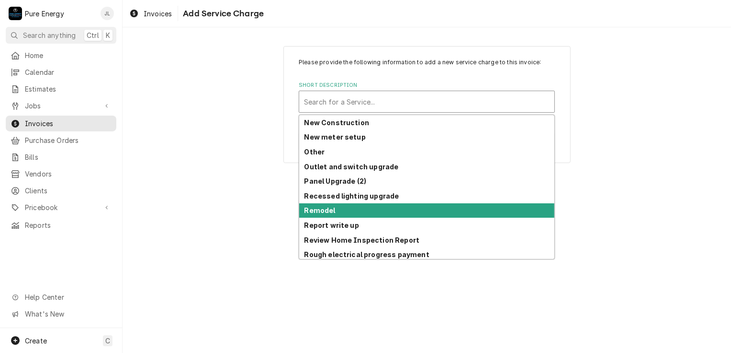
scroll to position [673, 0]
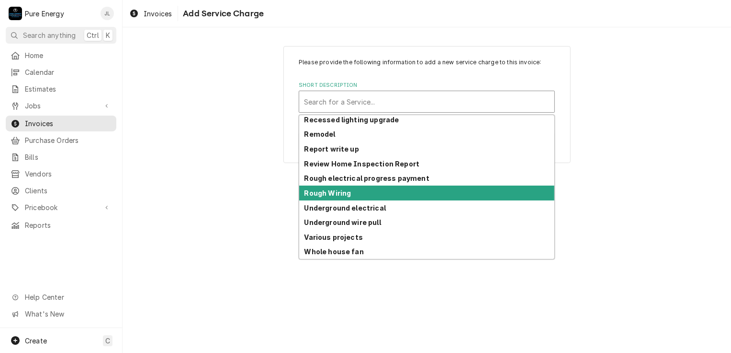
click at [386, 194] on div "Rough Wiring" at bounding box center [426, 192] width 255 height 15
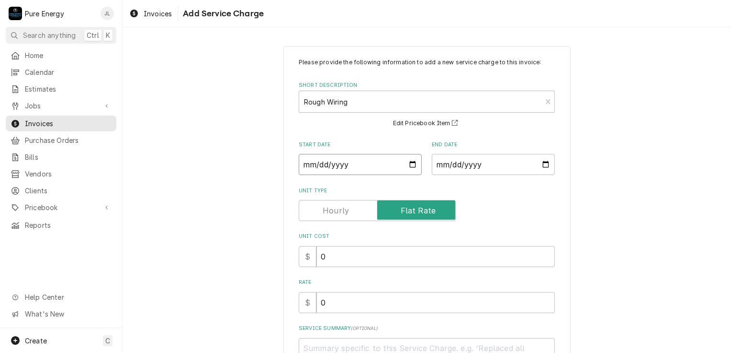
click at [410, 161] on input "Start Date" at bounding box center [360, 164] width 123 height 21
click at [544, 162] on input "End Date" at bounding box center [493, 164] width 123 height 21
type textarea "x"
type input "2025-08-13"
click at [411, 161] on input "Start Date" at bounding box center [360, 164] width 123 height 21
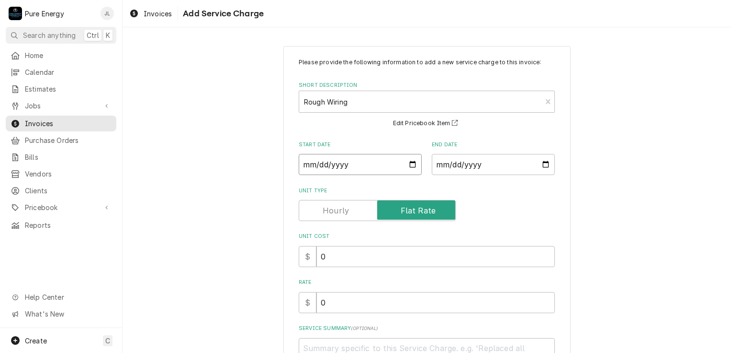
type input "2025-08-04"
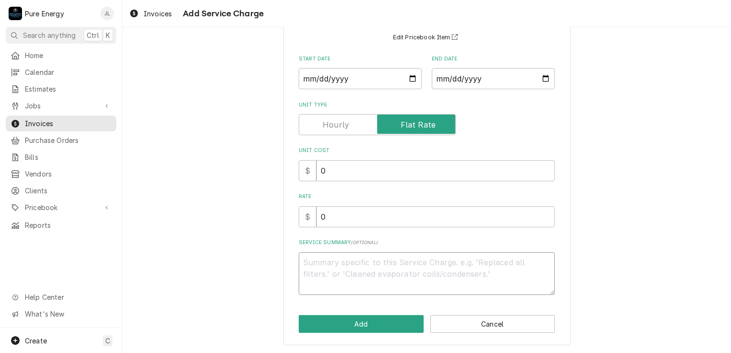
click at [320, 264] on textarea "Service Summary ( optional )" at bounding box center [427, 273] width 256 height 43
type textarea "x"
type textarea "T"
type textarea "x"
type textarea "Th"
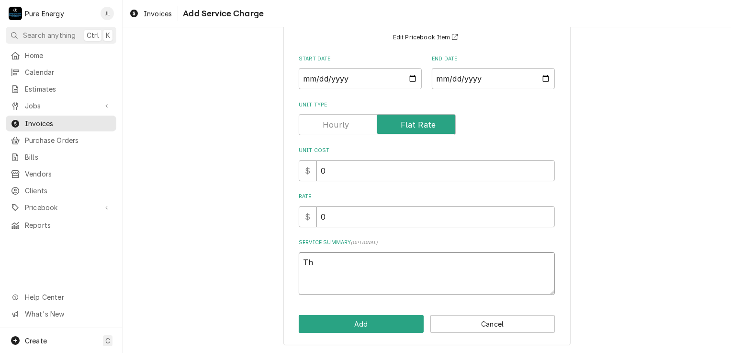
type textarea "x"
type textarea "Thi"
type textarea "x"
type textarea "This"
type textarea "x"
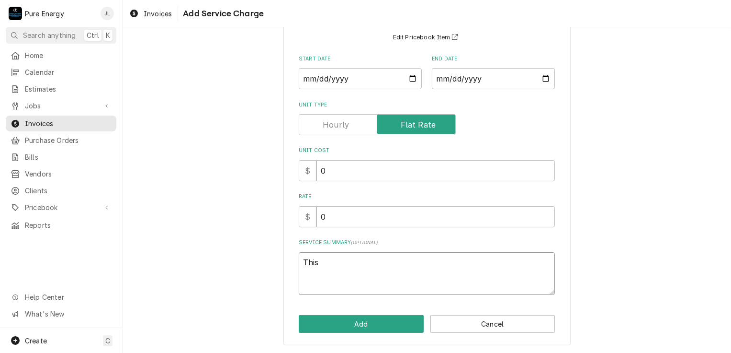
type textarea "This"
type textarea "x"
type textarea "This i"
type textarea "x"
type textarea "This is"
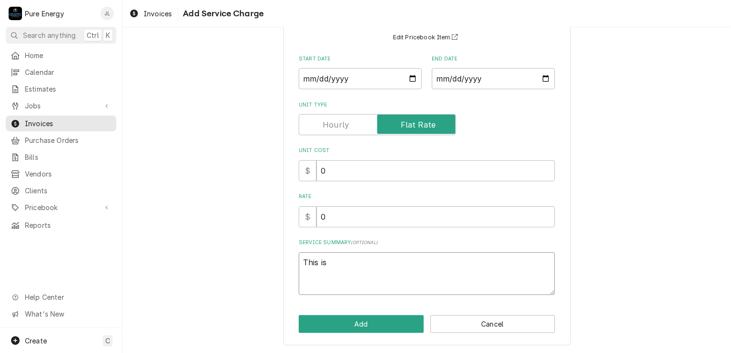
type textarea "x"
type textarea "This is"
type textarea "x"
type textarea "This is t"
type textarea "x"
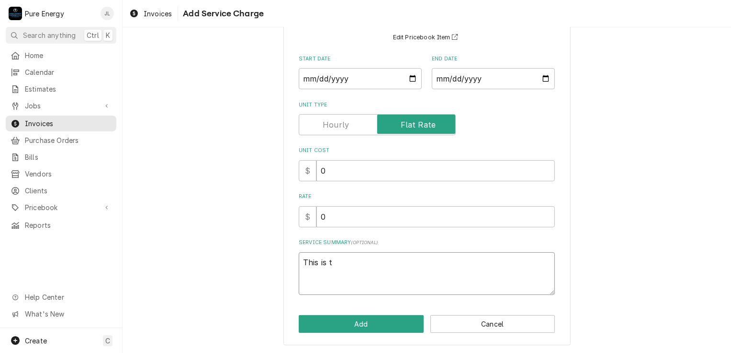
type textarea "This is th"
type textarea "x"
type textarea "This is the"
type textarea "x"
type textarea "This is th"
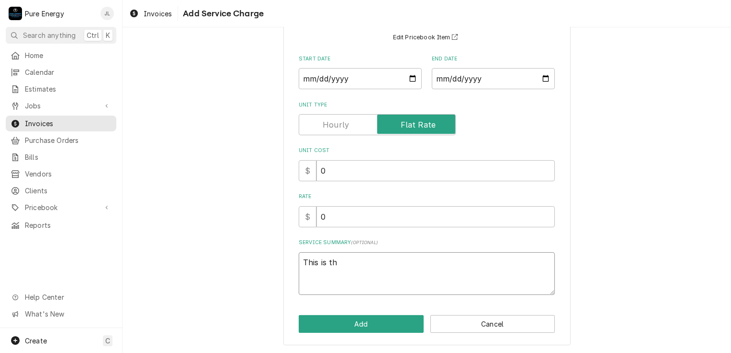
type textarea "x"
type textarea "This is t"
type textarea "x"
type textarea "This is"
type textarea "x"
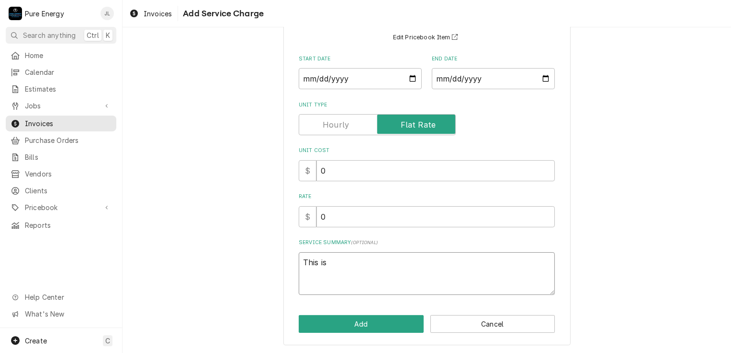
type textarea "This is f"
type textarea "x"
type textarea "This is fo"
type textarea "x"
type textarea "This is for"
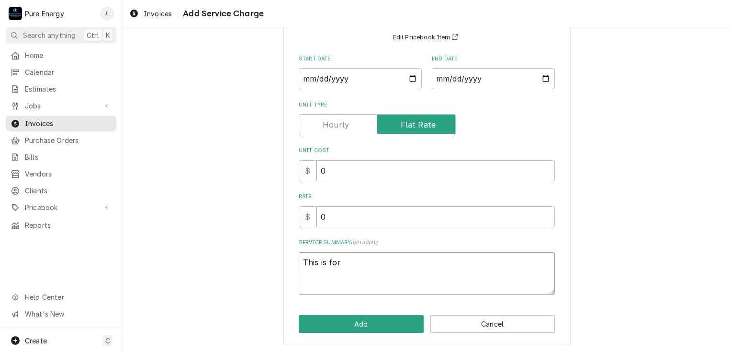
type textarea "x"
type textarea "This is for"
type textarea "x"
type textarea "This is for co"
type textarea "x"
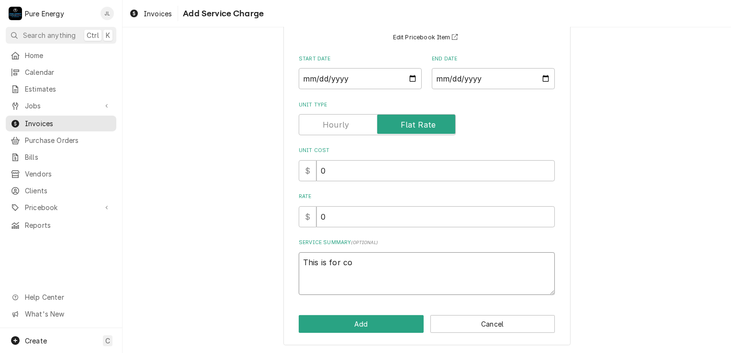
type textarea "This is for com"
type textarea "x"
type textarea "This is for comp"
type textarea "x"
type textarea "This is for compl"
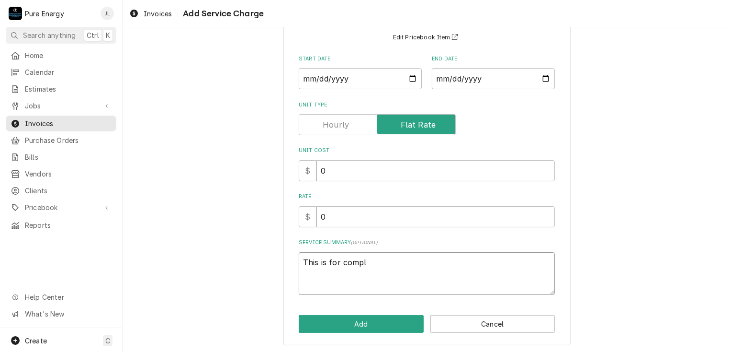
type textarea "x"
type textarea "This is for comple"
type textarea "x"
type textarea "This is for complet"
type textarea "x"
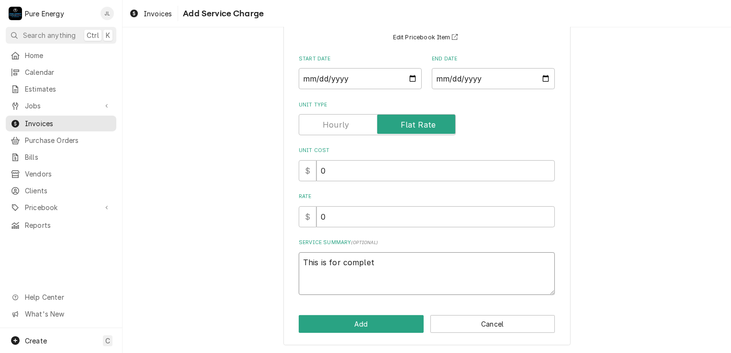
type textarea "This is for completi"
type textarea "x"
type textarea "This is for completio"
type textarea "x"
type textarea "This is for completion"
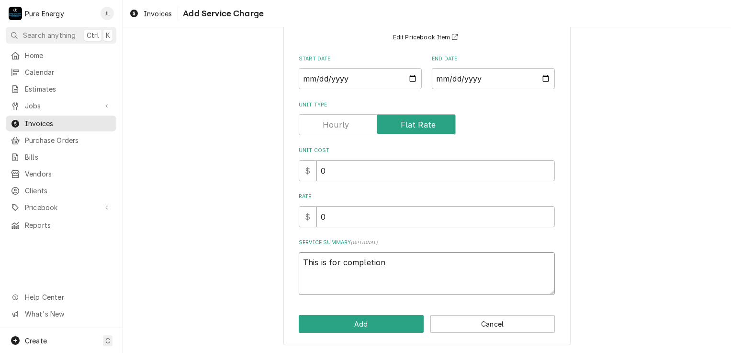
type textarea "x"
type textarea "This is for completion"
type textarea "x"
type textarea "This is for completion o"
type textarea "x"
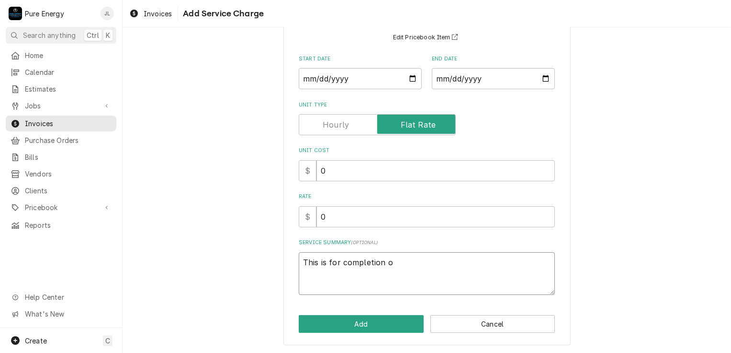
type textarea "This is for completion of"
type textarea "x"
type textarea "This is for completion of"
type textarea "x"
type textarea "This is for completion of ro"
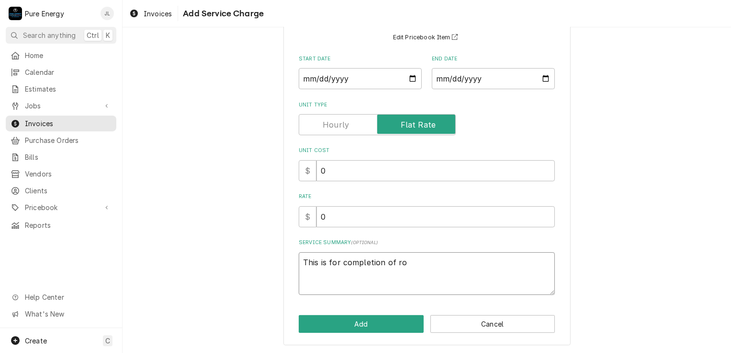
type textarea "x"
type textarea "This is for completion of rou"
type textarea "x"
type textarea "This is for completion of rough"
type textarea "x"
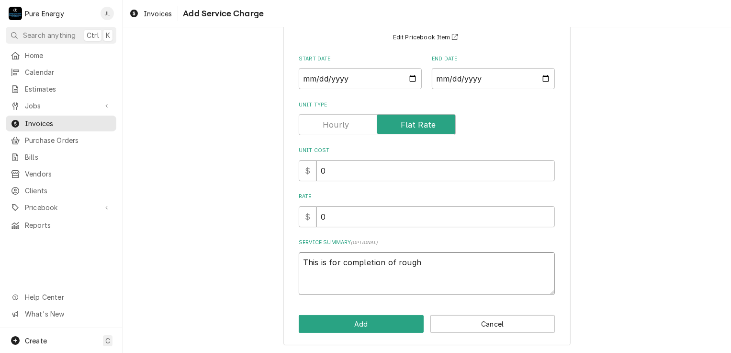
type textarea "This is for completion of rough"
type textarea "x"
type textarea "This is for completion of rough"
type textarea "x"
type textarea "This is for completion of roug"
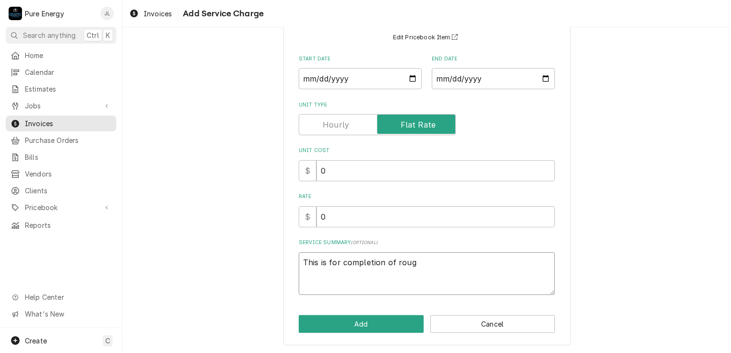
type textarea "x"
type textarea "This is for completion of rou"
type textarea "x"
type textarea "This is for completion of ro"
type textarea "x"
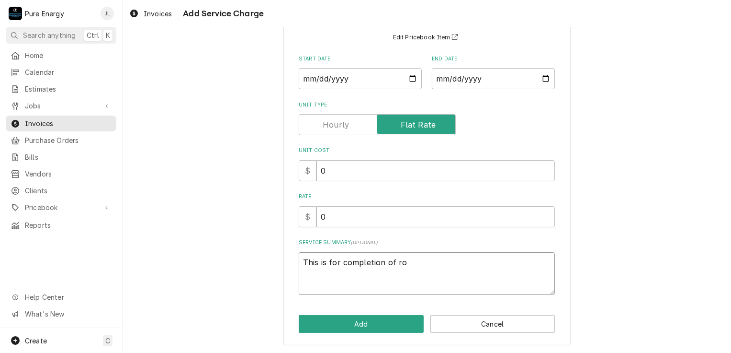
type textarea "This is for completion of r"
type textarea "x"
type textarea "This is for completion of"
type textarea "x"
type textarea "This is for completion of"
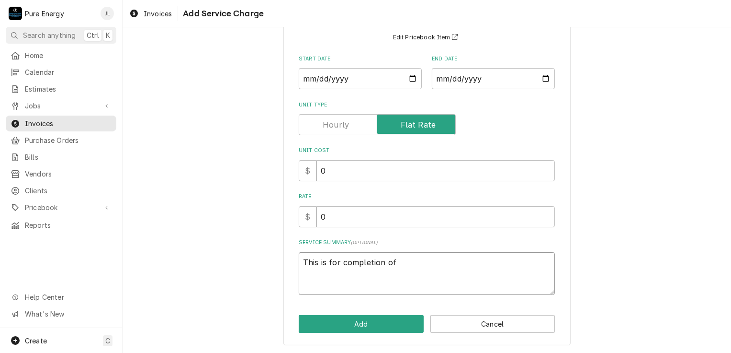
type textarea "x"
type textarea "This is for completion o"
type textarea "x"
type textarea "This is for completion"
type textarea "x"
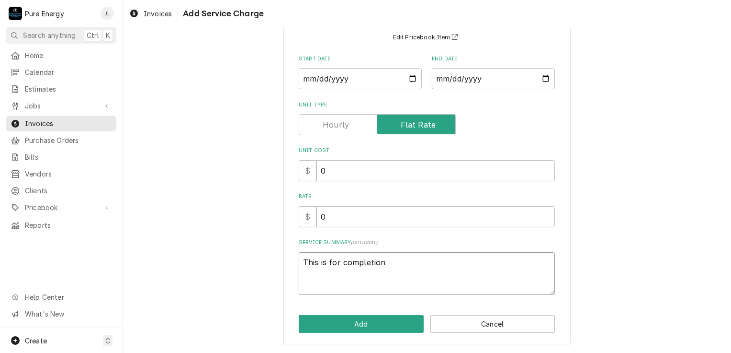
type textarea "This is for completion"
type textarea "x"
type textarea "This is for completio"
type textarea "x"
type textarea "This is for completi"
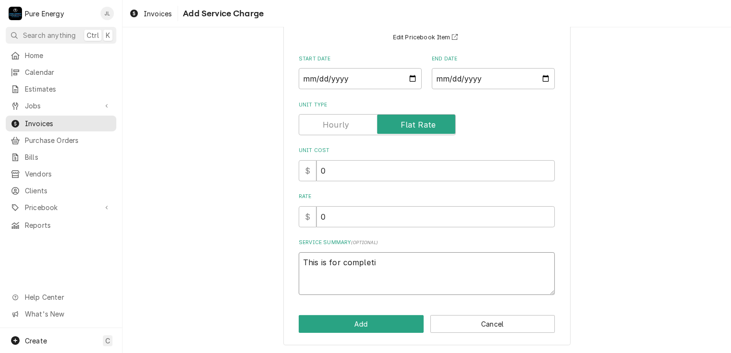
type textarea "x"
type textarea "This is for complet"
type textarea "x"
type textarea "This is for comple"
type textarea "x"
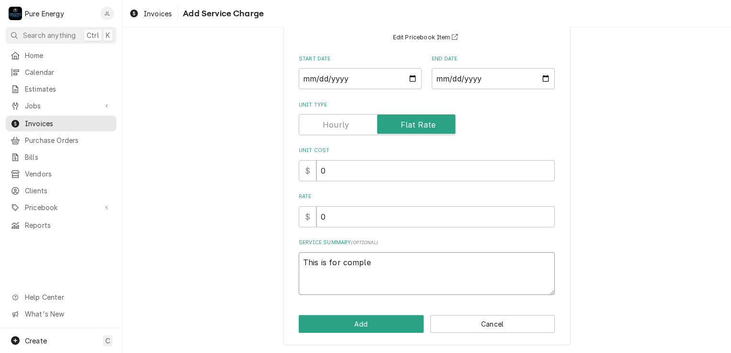
type textarea "This is for compl"
type textarea "x"
type textarea "This is for comp"
type textarea "x"
type textarea "This is for com"
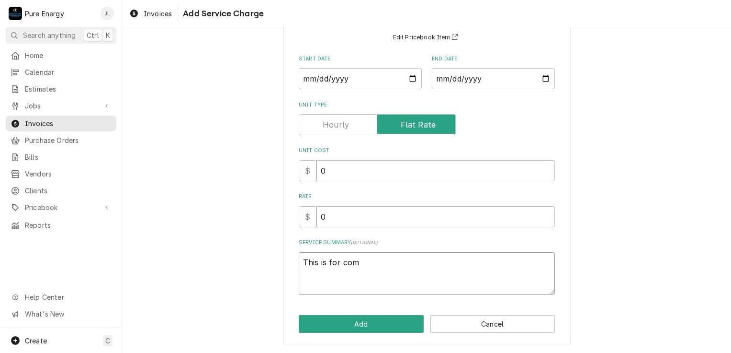
type textarea "x"
type textarea "This is for co"
type textarea "x"
type textarea "This is for c"
type textarea "x"
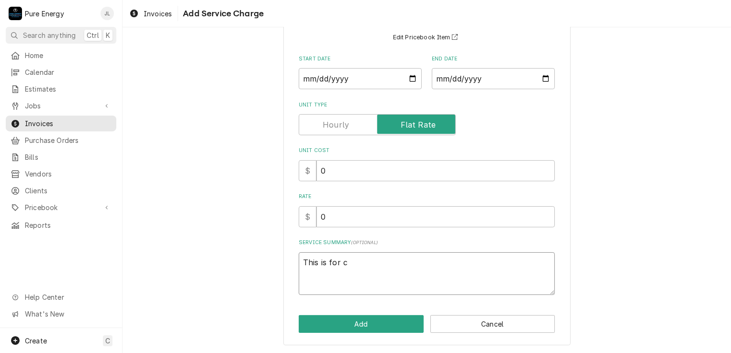
type textarea "This is for"
type textarea "x"
type textarea "This is for"
type textarea "x"
type textarea "This is fo"
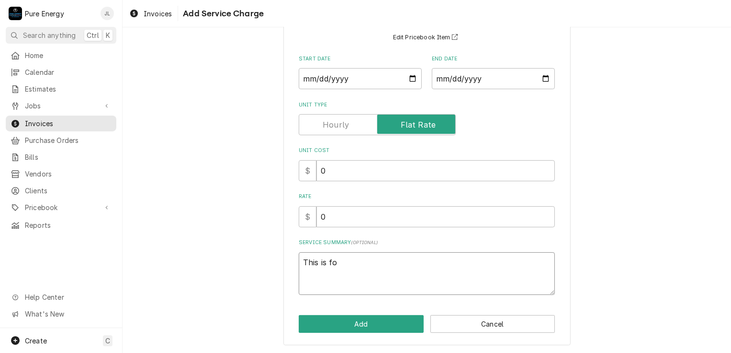
type textarea "x"
type textarea "This is f"
type textarea "x"
type textarea "This is"
type textarea "x"
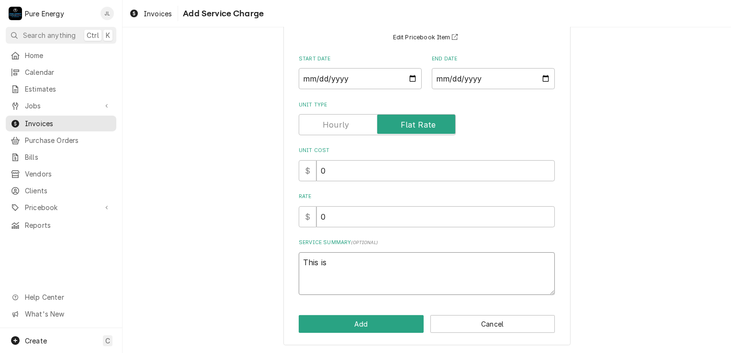
type textarea "This i"
type textarea "x"
type textarea "This is"
type textarea "x"
type textarea "This is r"
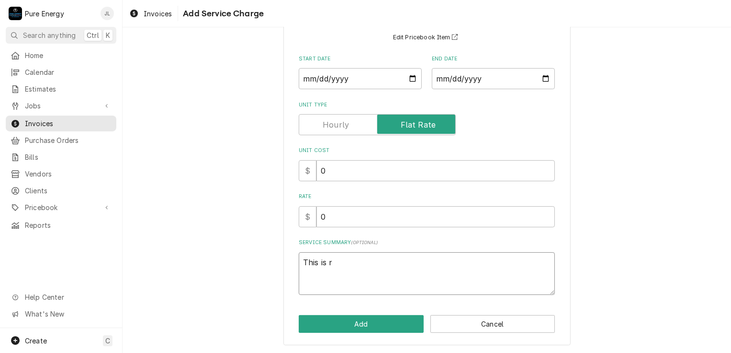
type textarea "x"
type textarea "This is rp"
type textarea "x"
type textarea "This is r"
type textarea "x"
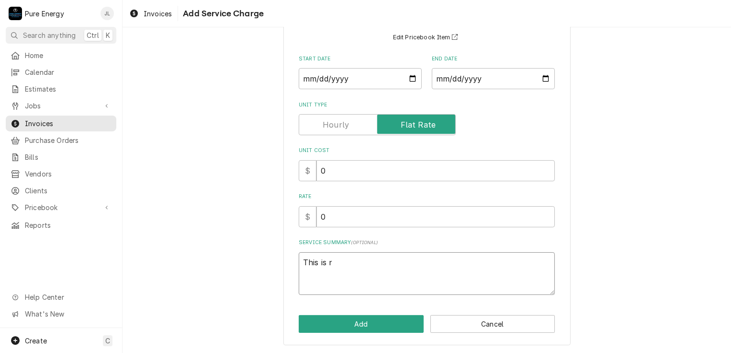
type textarea "This is"
type textarea "x"
type textarea "This is p"
type textarea "x"
type textarea "This is pr"
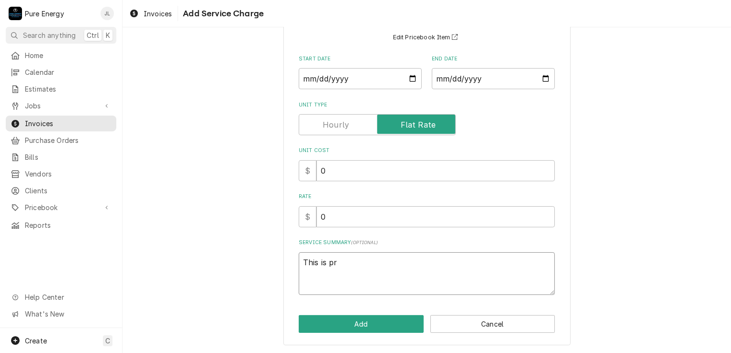
type textarea "x"
type textarea "This is pro"
type textarea "x"
type textarea "This is prog"
type textarea "x"
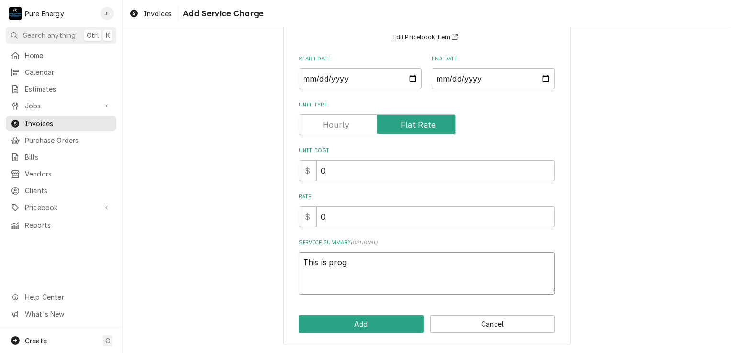
type textarea "This is progr"
type textarea "x"
type textarea "This is progre"
type textarea "x"
type textarea "This is progres"
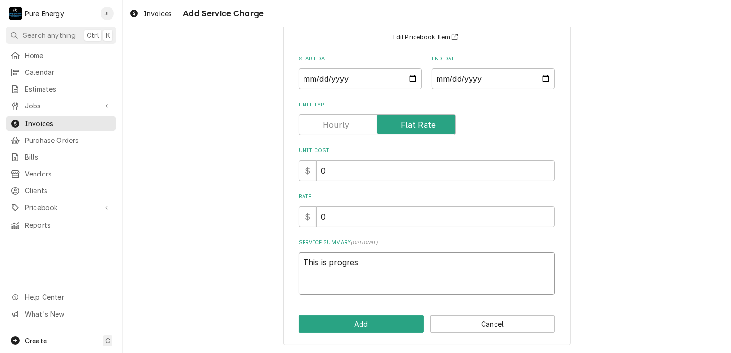
type textarea "x"
type textarea "This is progress"
type textarea "x"
type textarea "This is progress p"
type textarea "x"
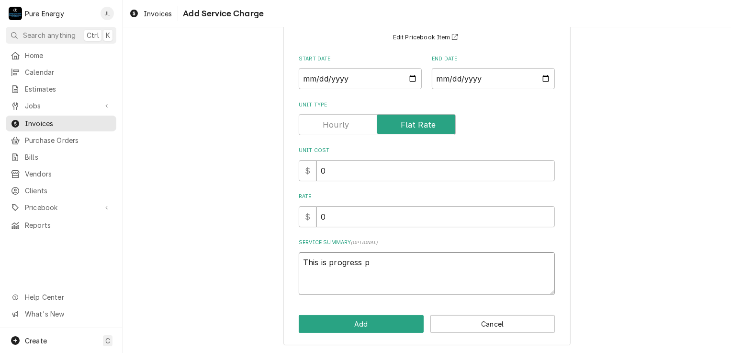
type textarea "This is progress pa"
type textarea "x"
type textarea "This is progress pay"
type textarea "x"
type textarea "This is progress paym"
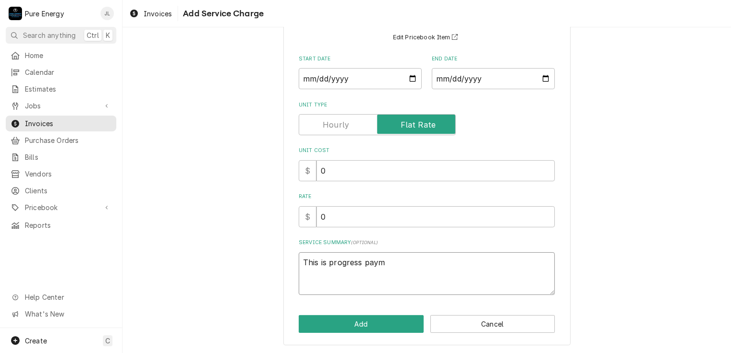
type textarea "x"
type textarea "This is progress paymen"
type textarea "x"
type textarea "This is progress payment"
type textarea "x"
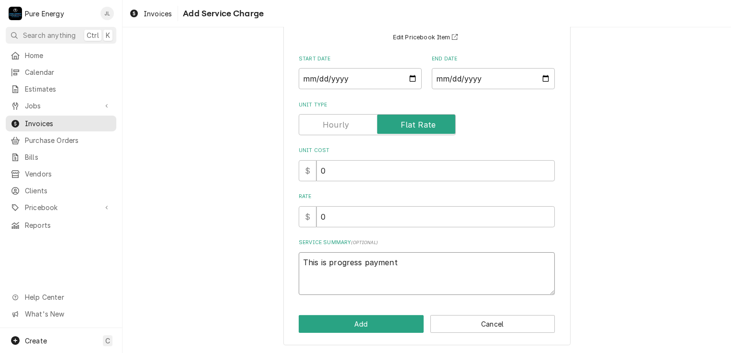
type textarea "This is progress payment"
type textarea "x"
type textarea "This is progress payment fo"
type textarea "x"
type textarea "This is progress payment for"
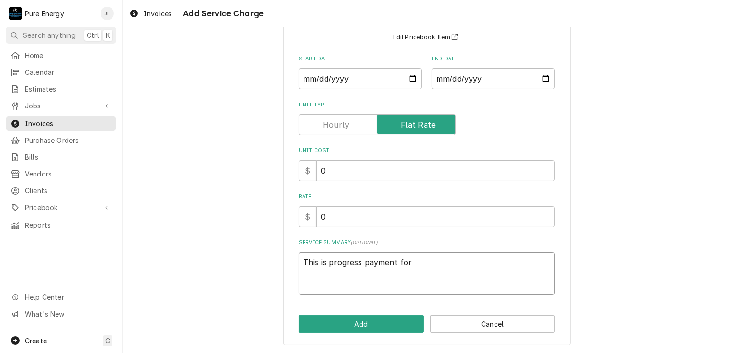
type textarea "x"
type textarea "This is progress payment for co"
type textarea "x"
type textarea "This is progress payment for com"
type textarea "x"
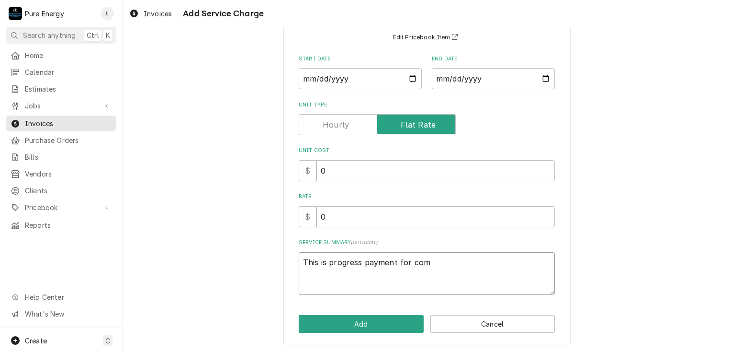
type textarea "This is progress payment for comp"
type textarea "x"
type textarea "This is progress payment for compl"
type textarea "x"
type textarea "This is progress payment for comple"
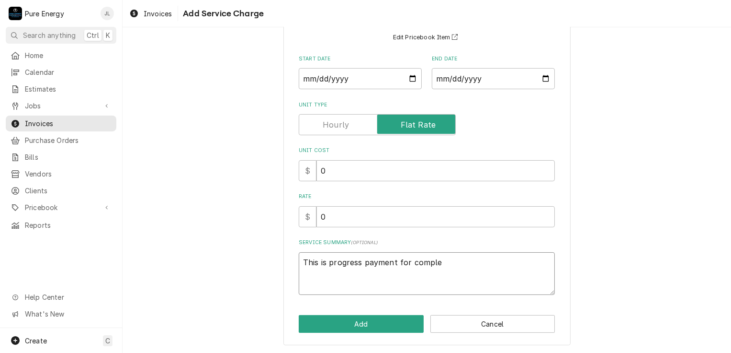
type textarea "x"
type textarea "This is progress payment for complet"
type textarea "x"
type textarea "This is progress payment for complete"
type textarea "x"
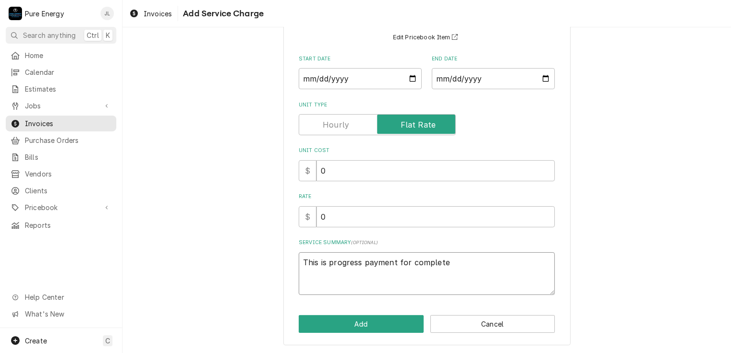
type textarea "This is progress payment for completet"
type textarea "x"
type textarea "This is progress payment for completeti"
type textarea "x"
type textarea "This is progress payment for completetio"
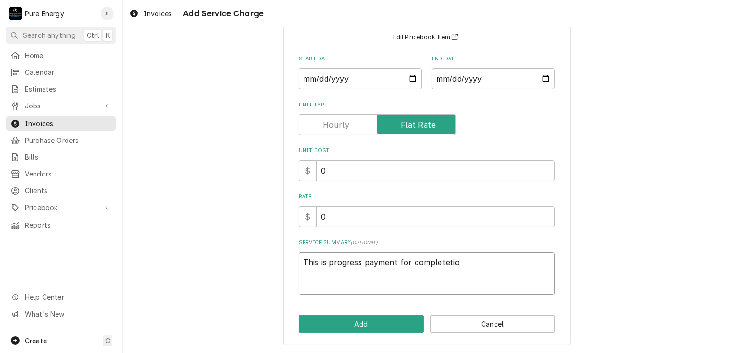
type textarea "x"
type textarea "This is progress payment for completetion"
type textarea "x"
type textarea "This is progress payment for completetion"
type textarea "x"
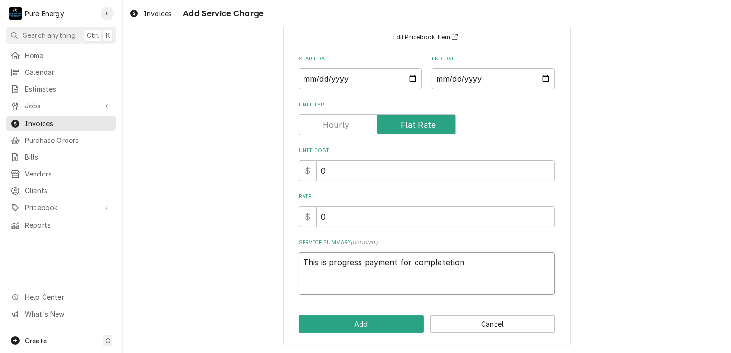
type textarea "This is progress payment for completetion o"
type textarea "x"
type textarea "This is progress payment for completetion of"
type textarea "x"
click at [389, 318] on button "Add" at bounding box center [361, 324] width 125 height 18
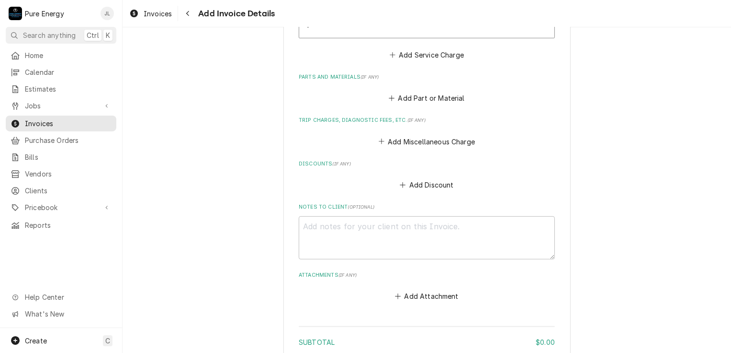
scroll to position [836, 0]
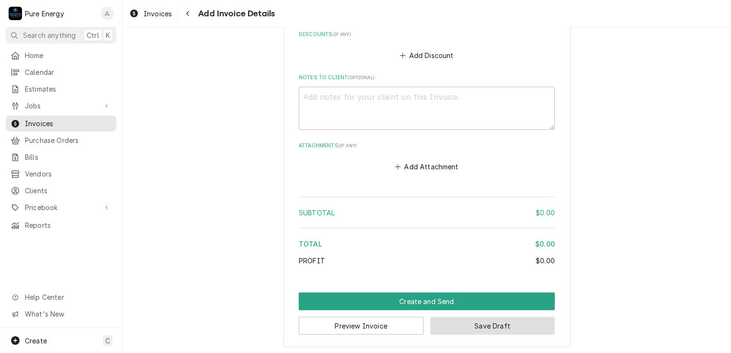
click at [458, 325] on button "Save Draft" at bounding box center [493, 326] width 125 height 18
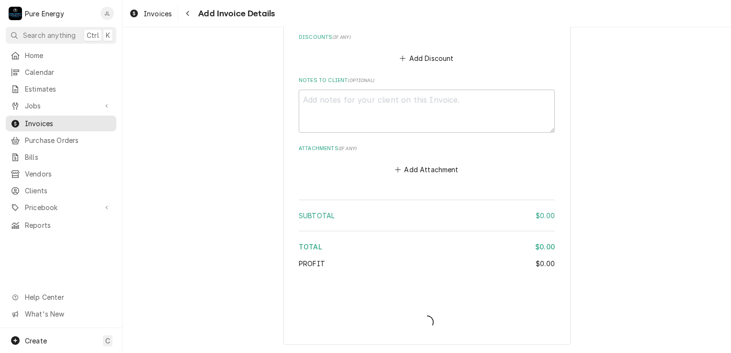
scroll to position [831, 0]
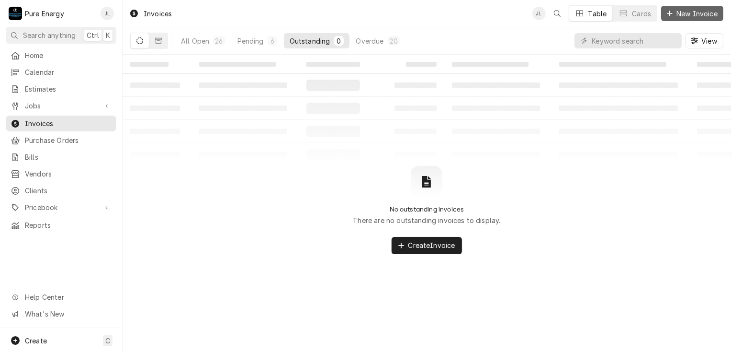
click at [685, 9] on span "New Invoice" at bounding box center [697, 14] width 45 height 10
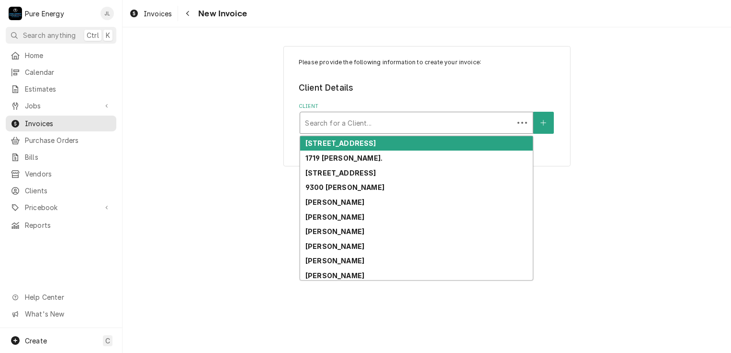
click at [343, 118] on div "Client" at bounding box center [407, 122] width 204 height 17
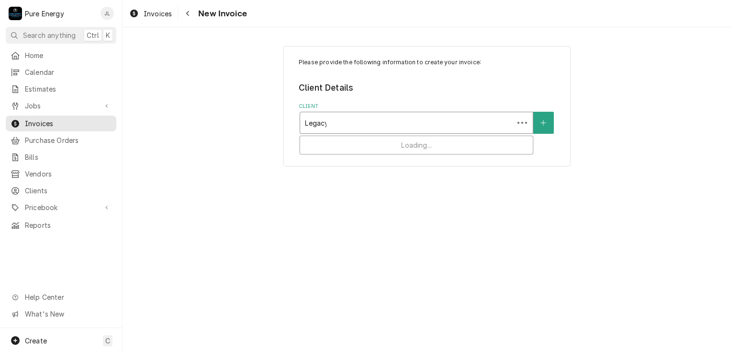
type input "Legacy"
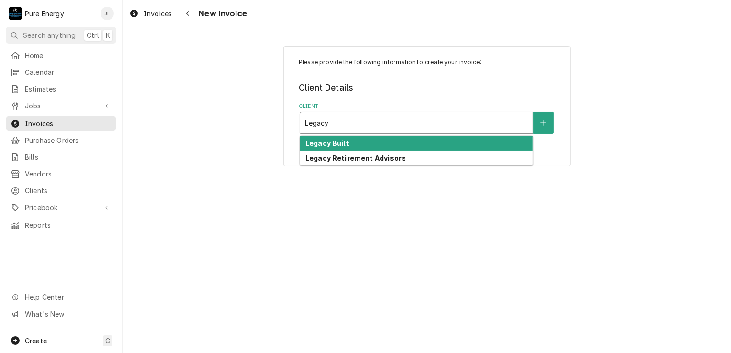
click at [343, 143] on strong "Legacy Built" at bounding box center [328, 143] width 44 height 8
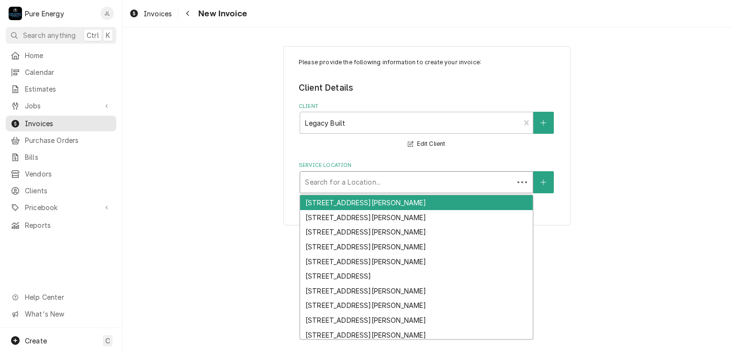
click at [353, 178] on div "Service Location" at bounding box center [407, 181] width 204 height 17
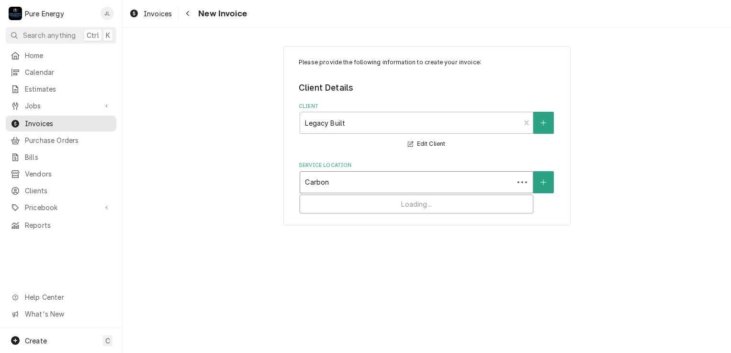
type input "Carbon C"
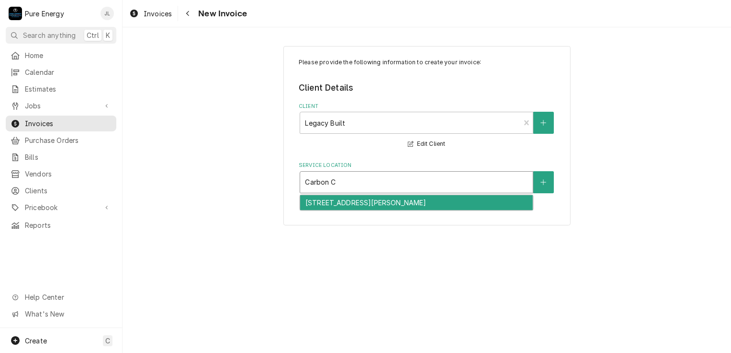
click at [353, 203] on div "[STREET_ADDRESS][PERSON_NAME]" at bounding box center [416, 202] width 233 height 15
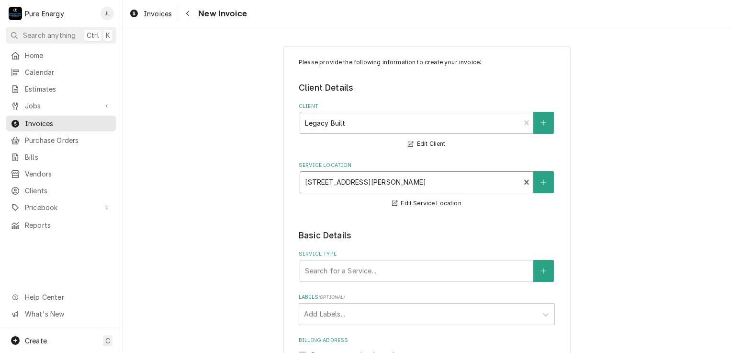
scroll to position [144, 0]
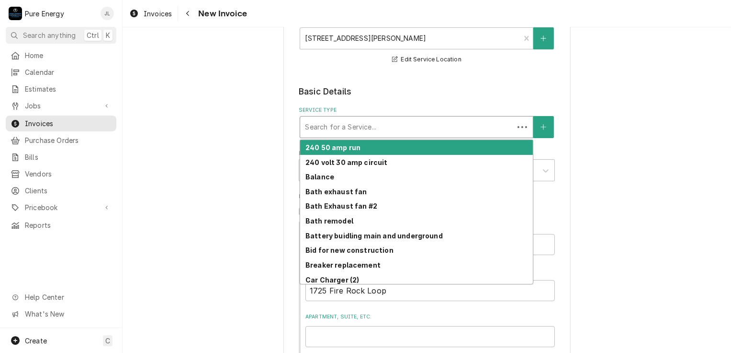
click at [339, 120] on div "Service Type" at bounding box center [407, 126] width 204 height 17
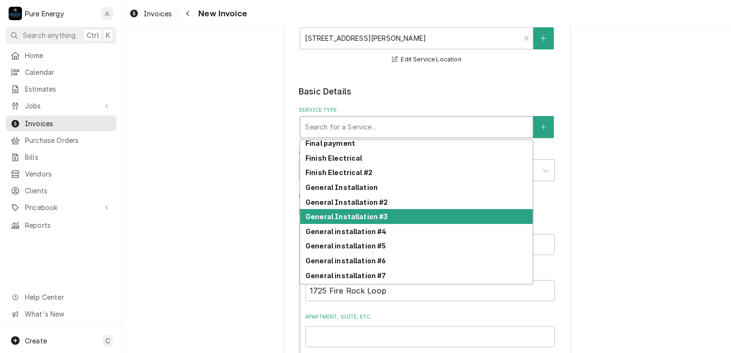
scroll to position [264, 0]
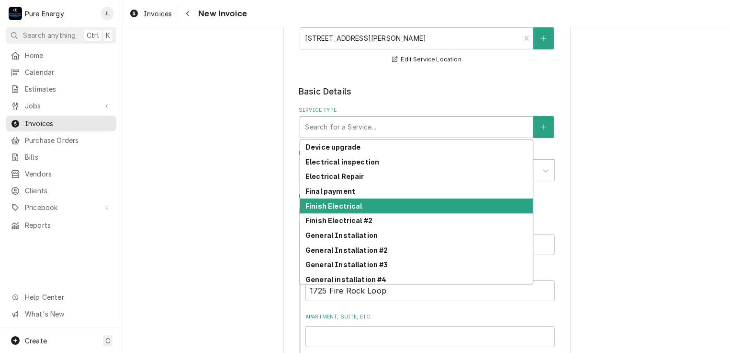
click at [413, 202] on div "Finish Electrical" at bounding box center [416, 205] width 233 height 15
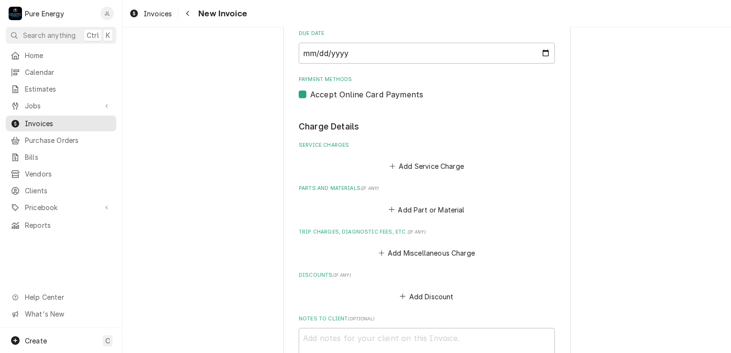
scroll to position [718, 0]
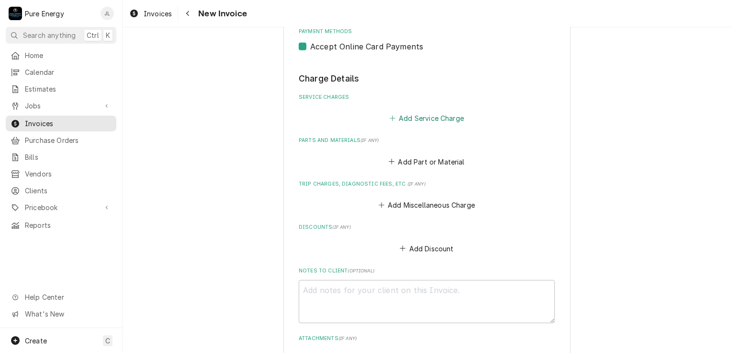
click at [427, 119] on button "Add Service Charge" at bounding box center [427, 118] width 78 height 13
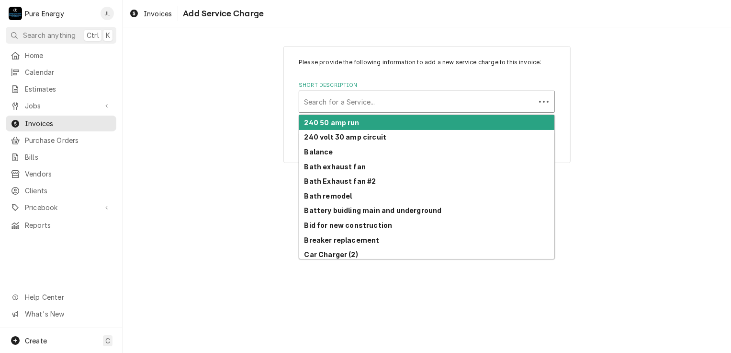
click at [359, 101] on div "Short Description" at bounding box center [417, 101] width 227 height 17
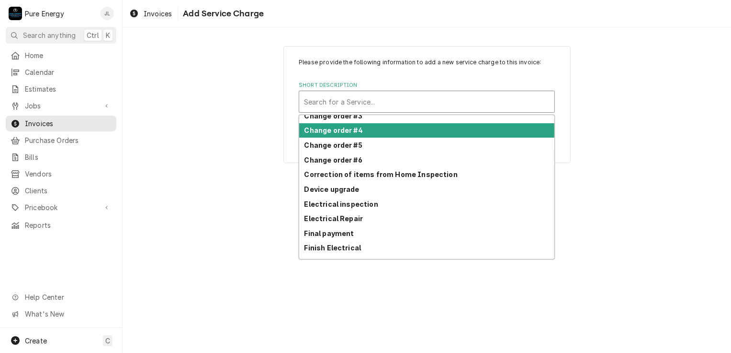
scroll to position [245, 0]
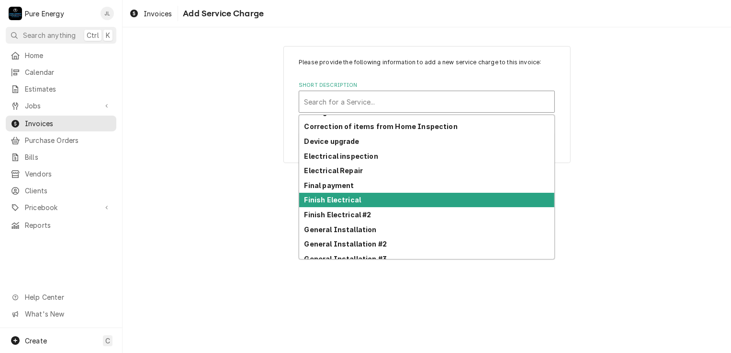
click at [373, 198] on div "Finish Electrical" at bounding box center [426, 200] width 255 height 15
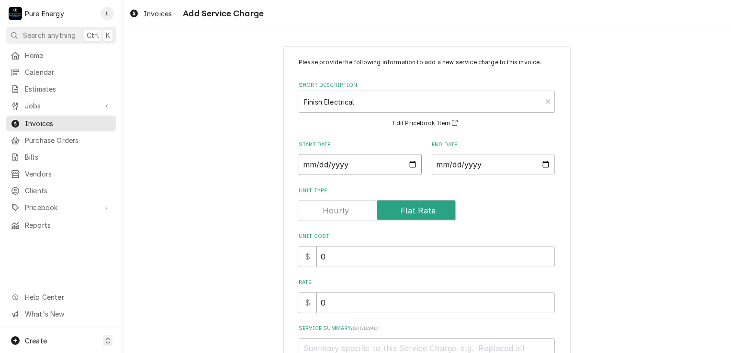
click at [410, 166] on input "Start Date" at bounding box center [360, 164] width 123 height 21
type textarea "x"
type input "2025-08-04"
click at [543, 164] on input "End Date" at bounding box center [493, 164] width 123 height 21
type textarea "x"
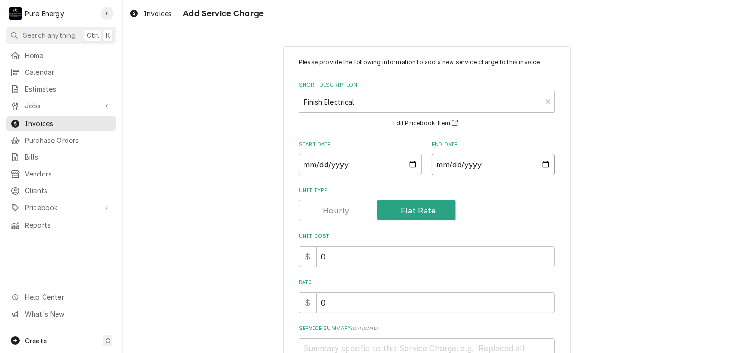
type input "2025-08-14"
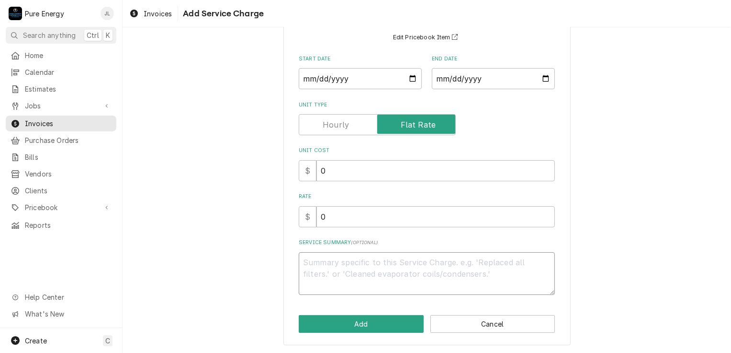
click at [352, 270] on textarea "Service Summary ( optional )" at bounding box center [427, 273] width 256 height 43
type textarea "x"
type textarea "Fo"
type textarea "x"
type textarea "For"
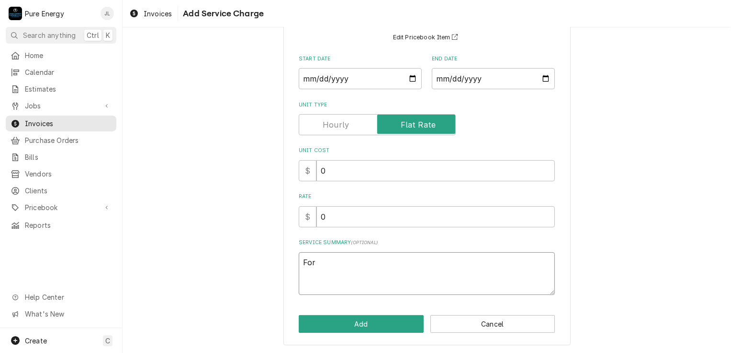
type textarea "x"
type textarea "For fi"
type textarea "x"
type textarea "For fin"
type textarea "x"
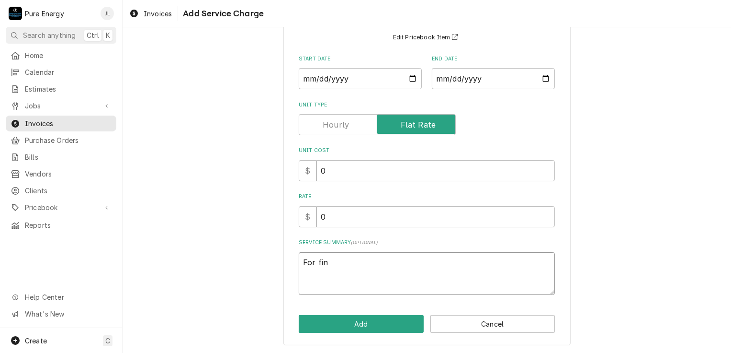
type textarea "For fini"
type textarea "x"
type textarea "For finish"
type textarea "x"
type textarea "For finish"
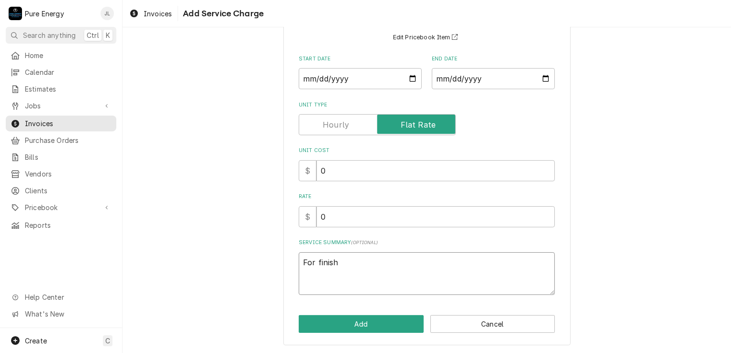
type textarea "x"
type textarea "For finish l"
type textarea "x"
type textarea "For finish le"
type textarea "x"
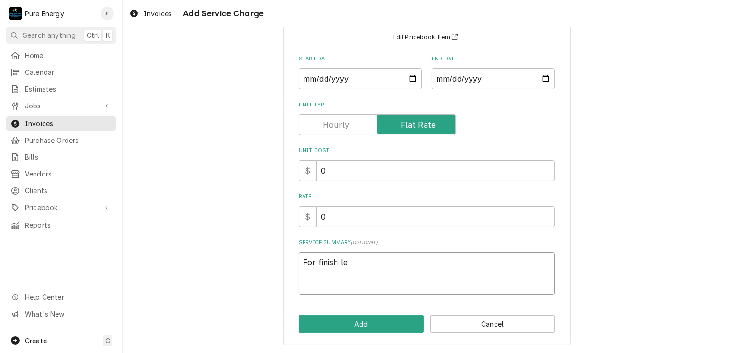
type textarea "For finish l"
type textarea "x"
type textarea "For finish"
type textarea "x"
type textarea "For finish e"
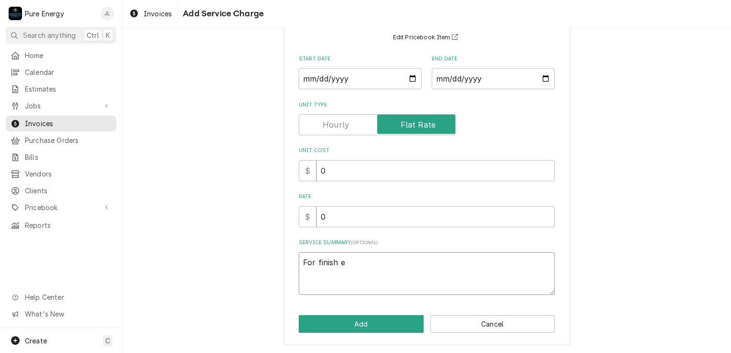
type textarea "x"
type textarea "For finish el"
type textarea "x"
type textarea "For finish ele"
type textarea "x"
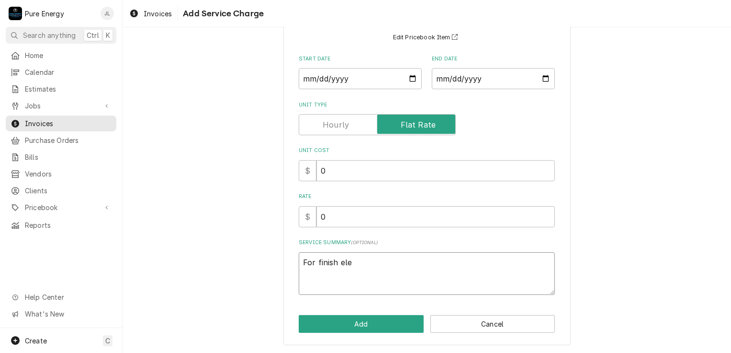
type textarea "For finish elec"
type textarea "x"
type textarea "For finish elect"
type textarea "x"
type textarea "For finish electr"
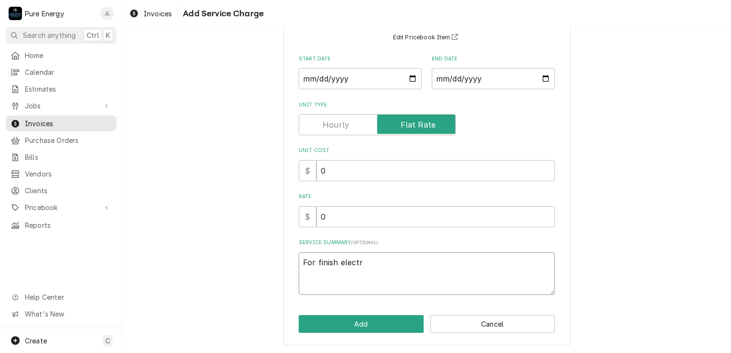
type textarea "x"
type textarea "For finish electri"
type textarea "x"
type textarea "For finish electric"
type textarea "x"
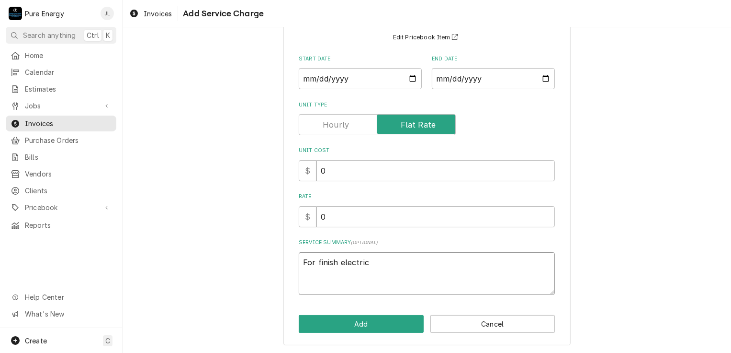
type textarea "For finish electrica"
type textarea "x"
type textarea "For finish electrical"
click at [365, 325] on button "Add" at bounding box center [361, 324] width 125 height 18
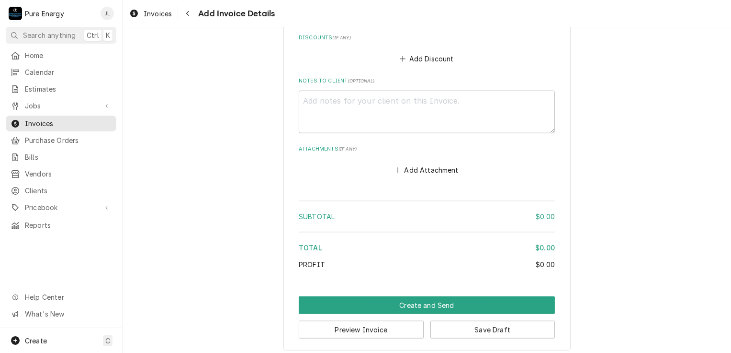
scroll to position [1046, 0]
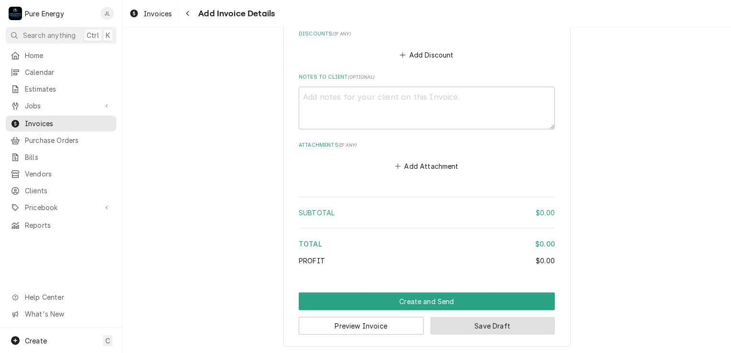
click at [486, 323] on button "Save Draft" at bounding box center [493, 326] width 125 height 18
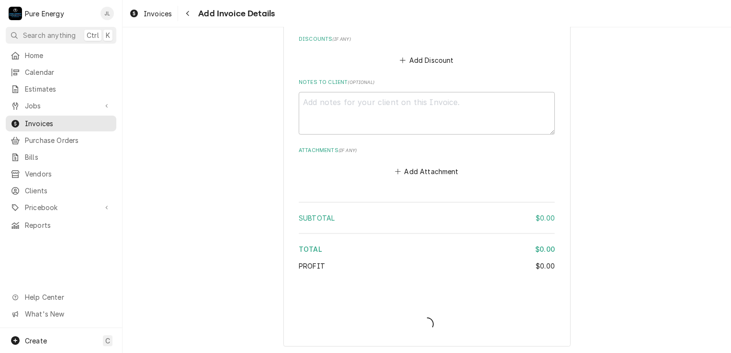
type textarea "x"
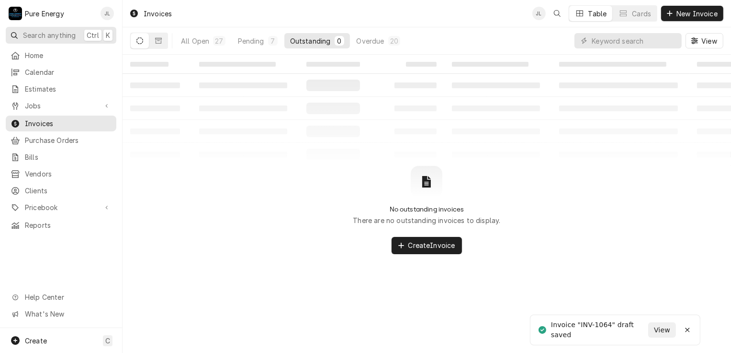
click at [48, 32] on span "Search anything" at bounding box center [49, 35] width 53 height 10
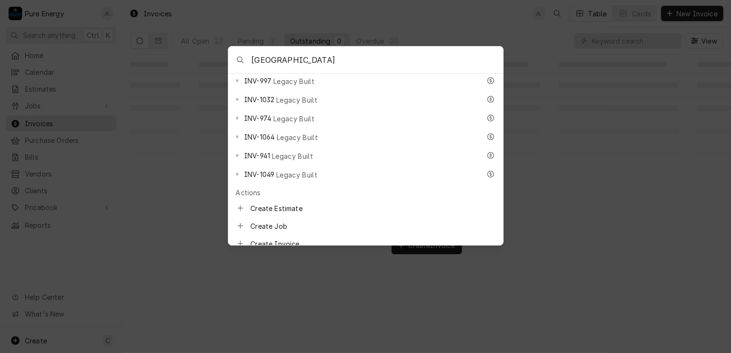
scroll to position [383, 0]
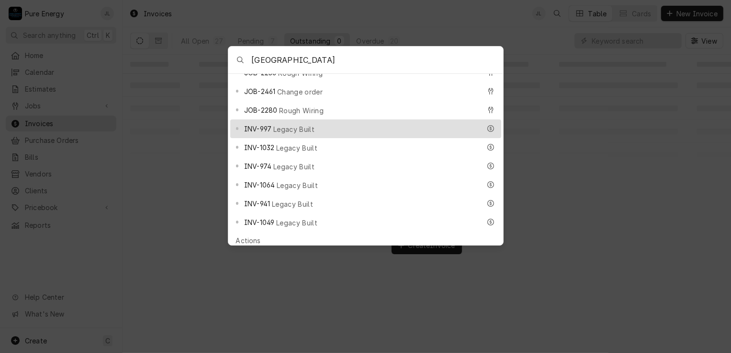
type input "[GEOGRAPHIC_DATA]"
click at [375, 119] on div "INV-997 Legacy Built" at bounding box center [365, 128] width 271 height 19
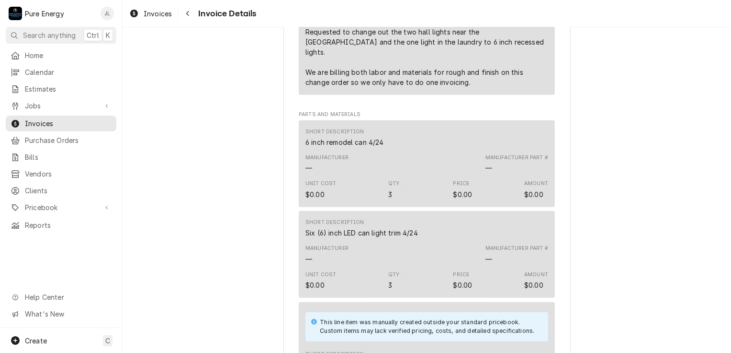
scroll to position [575, 0]
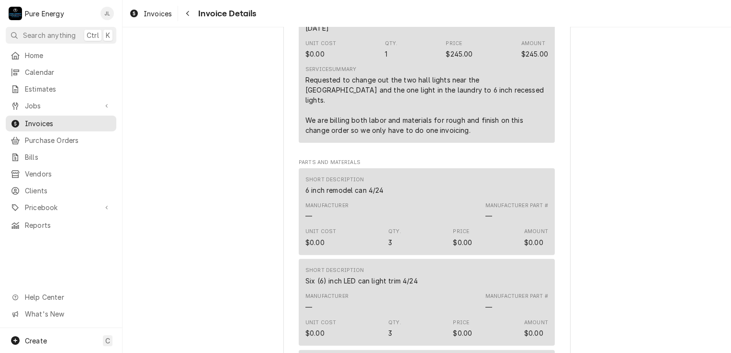
click at [82, 14] on div "P Pure Energy JL" at bounding box center [61, 13] width 122 height 27
click at [68, 32] on span "Search anything" at bounding box center [49, 35] width 53 height 10
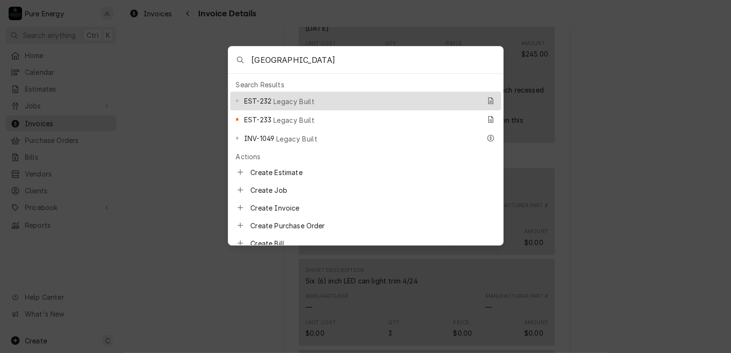
type input "[GEOGRAPHIC_DATA]"
click at [340, 95] on div "EST-232 Legacy Built" at bounding box center [362, 100] width 237 height 11
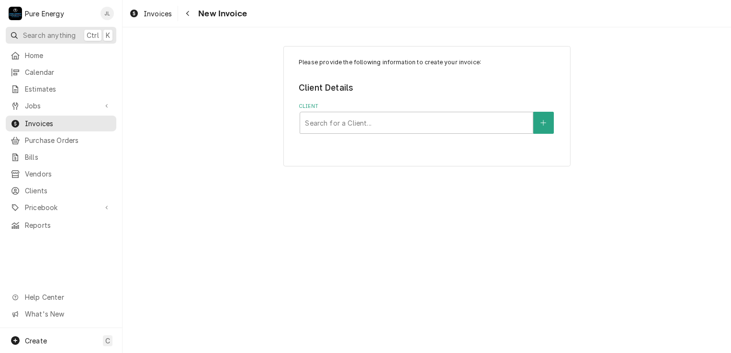
click at [46, 28] on button "Search anything Ctrl K" at bounding box center [61, 35] width 111 height 17
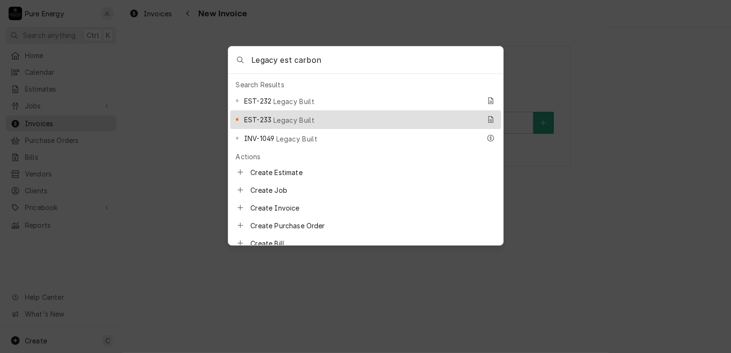
type input "Legacy est carbon"
click at [283, 115] on span "Legacy Built" at bounding box center [293, 120] width 41 height 10
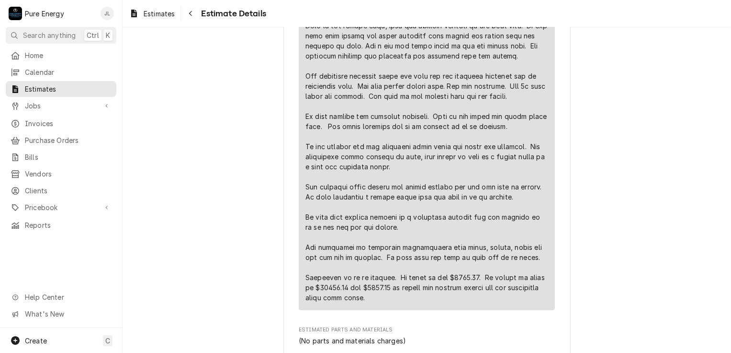
scroll to position [1150, 0]
